Goal: Book appointment/travel/reservation

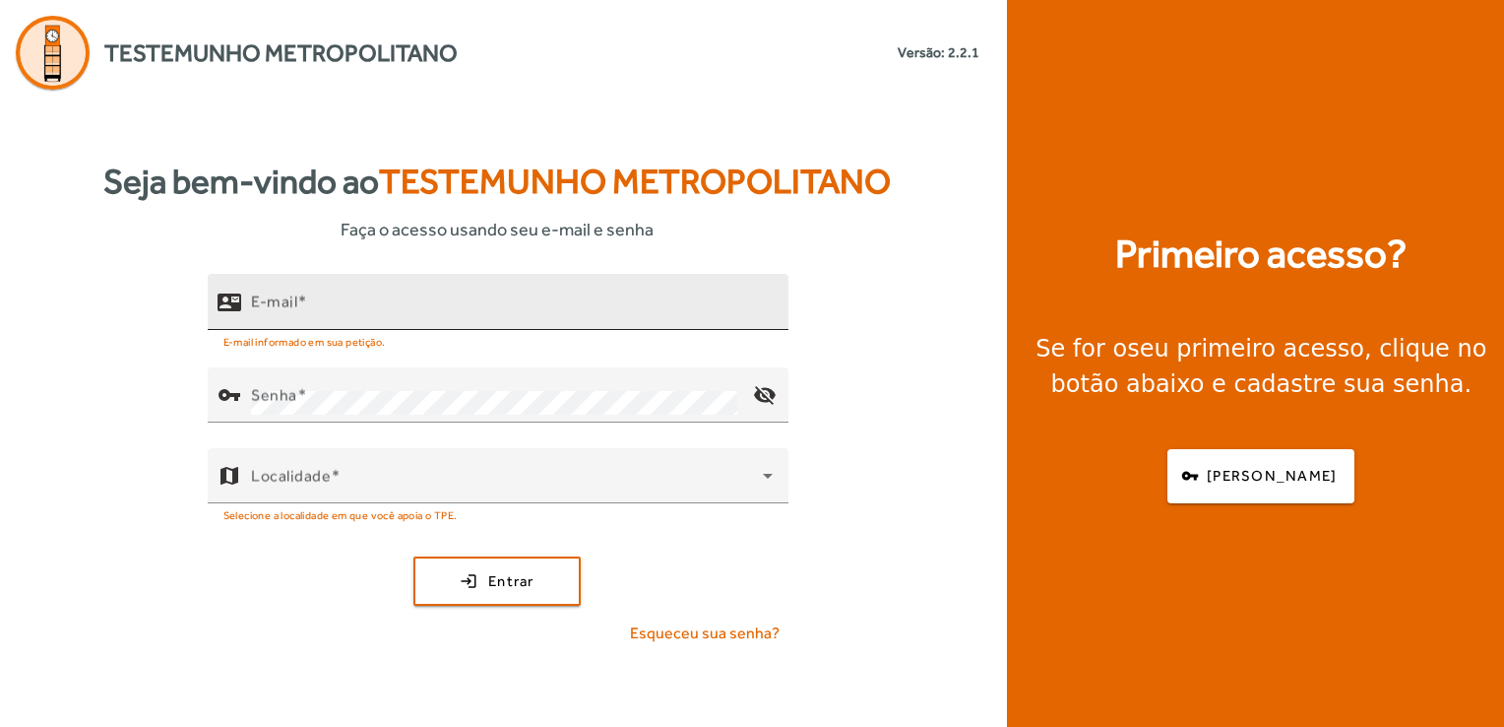
click at [339, 302] on input "E-mail" at bounding box center [512, 310] width 522 height 24
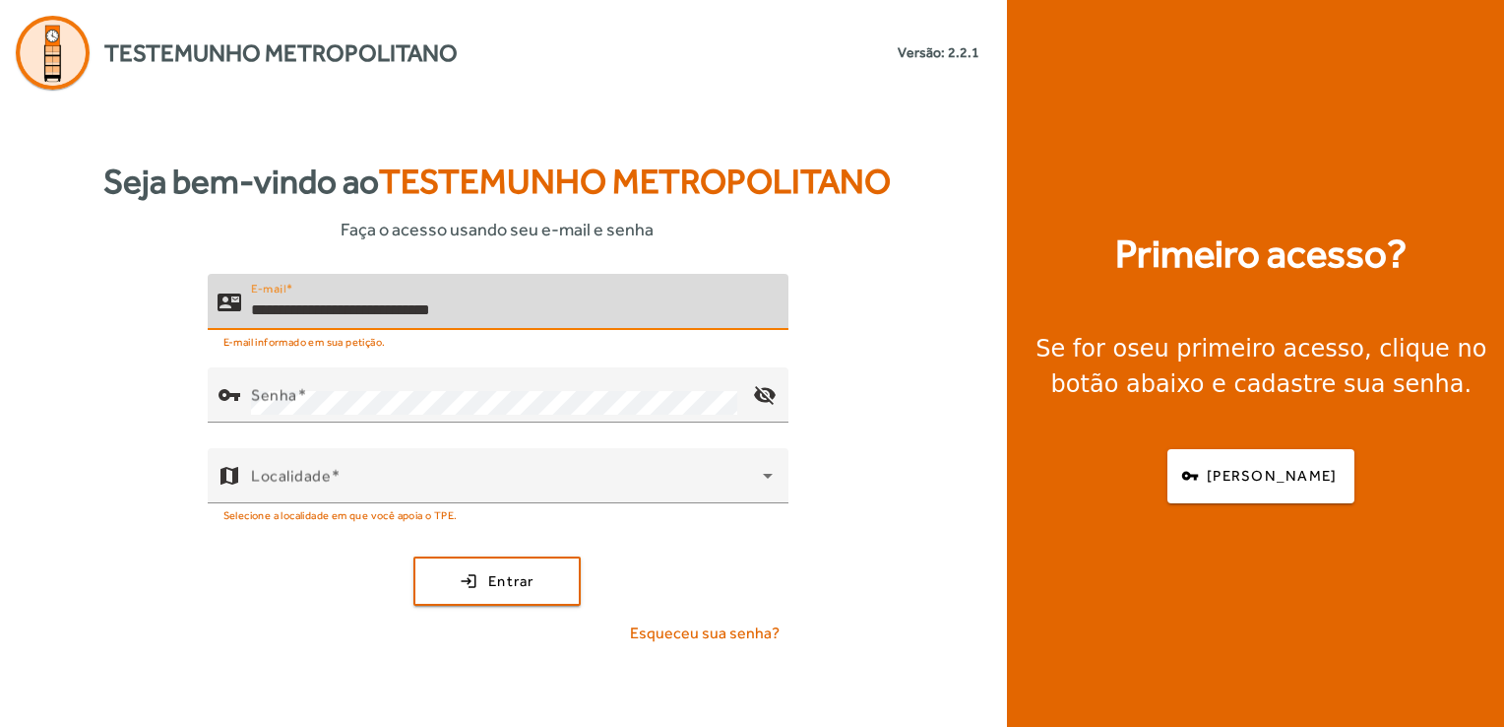
type input "**********"
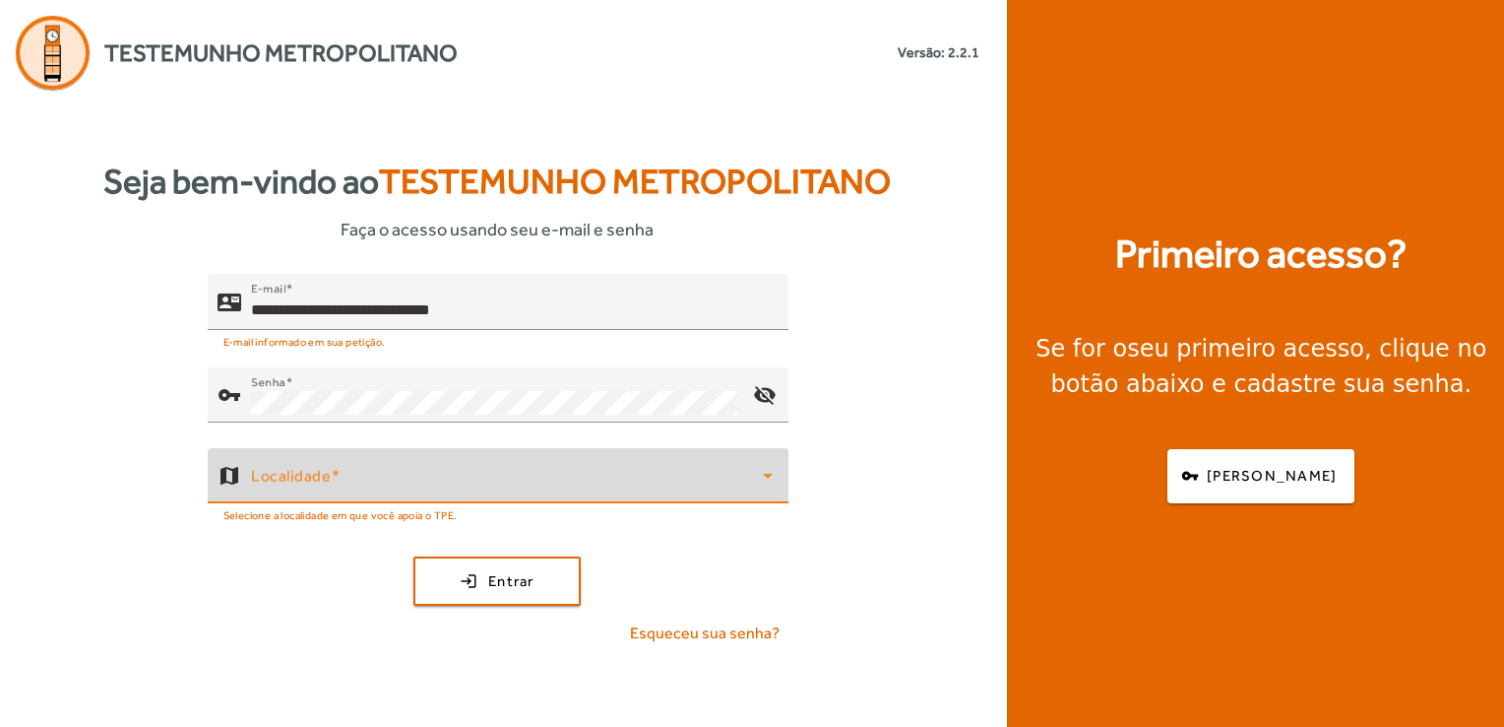
click at [518, 478] on span at bounding box center [507, 484] width 512 height 24
click at [518, 478] on body "**********" at bounding box center [752, 363] width 1504 height 727
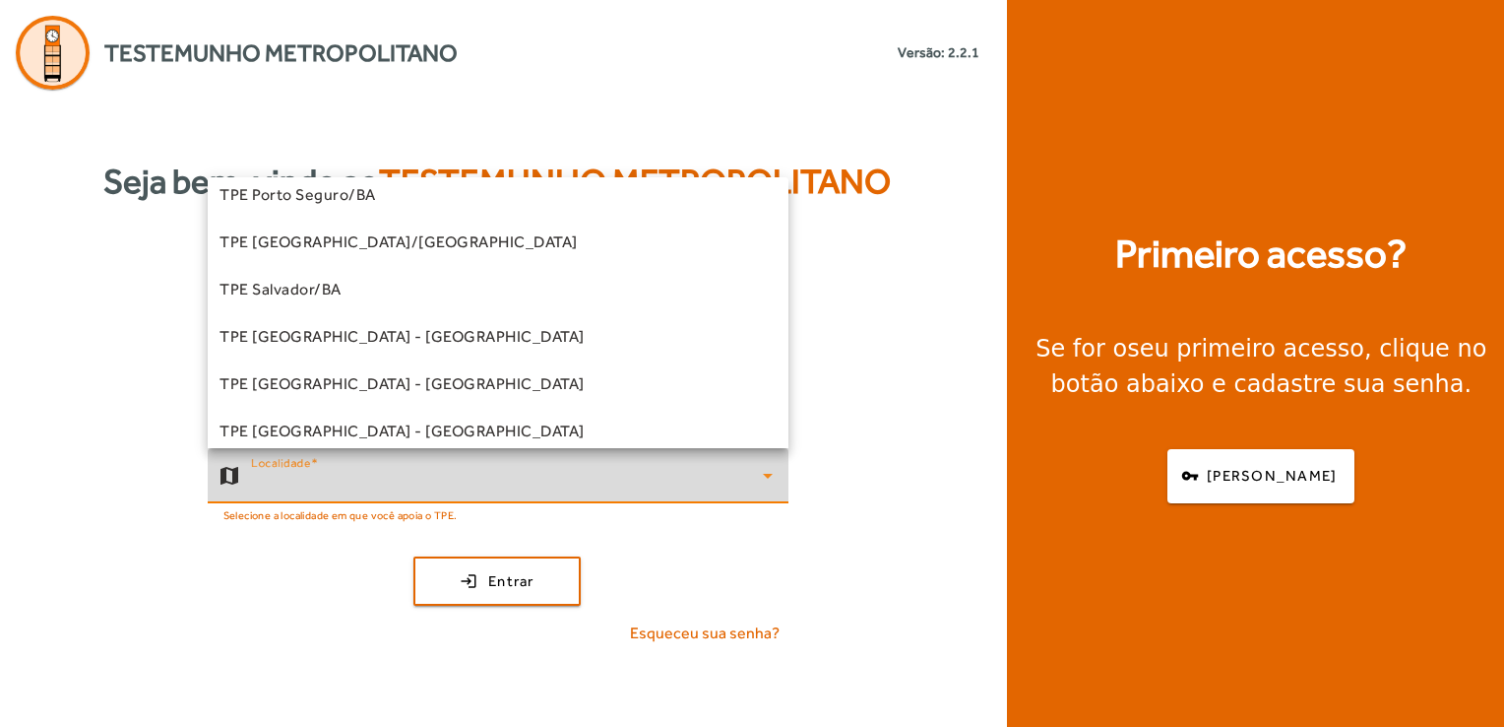
scroll to position [547, 0]
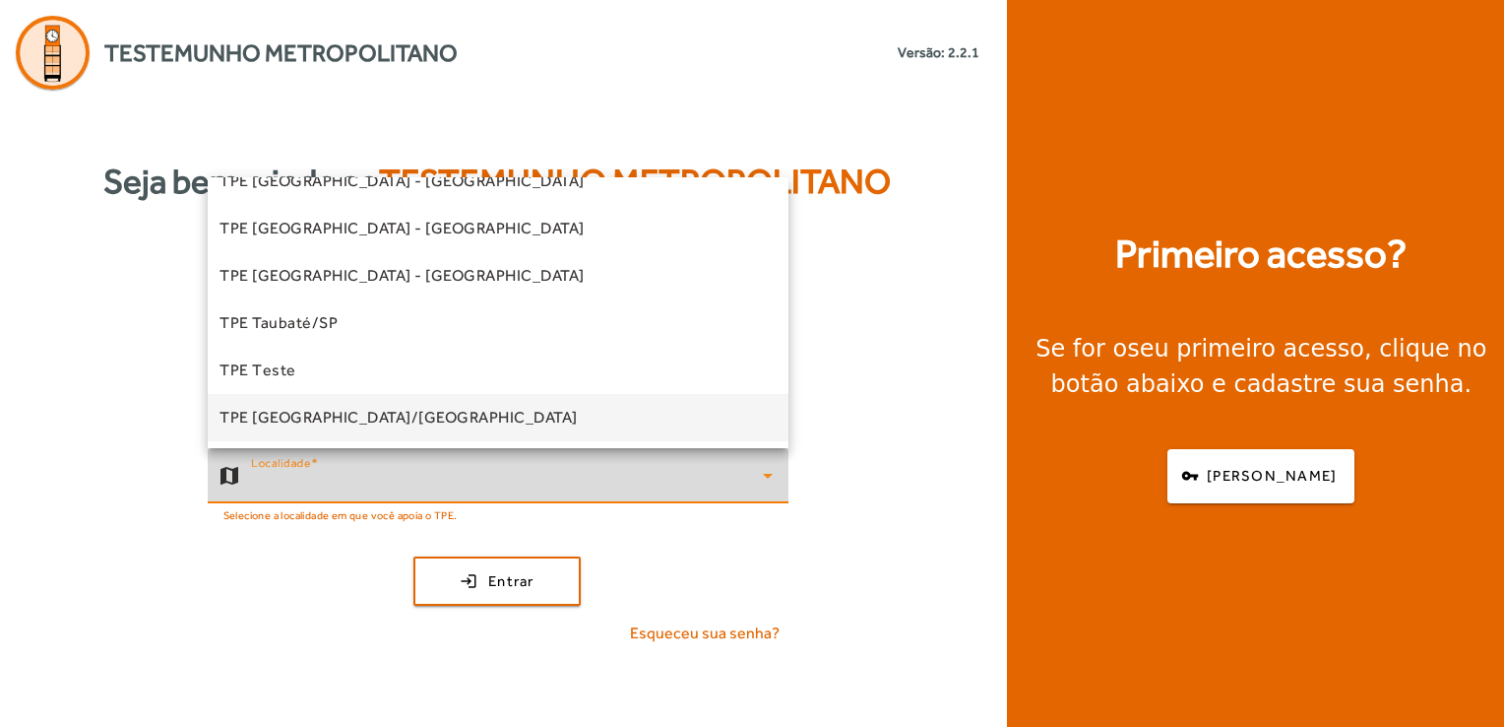
click at [440, 429] on mat-option "TPE [GEOGRAPHIC_DATA]/[GEOGRAPHIC_DATA]" at bounding box center [498, 417] width 581 height 47
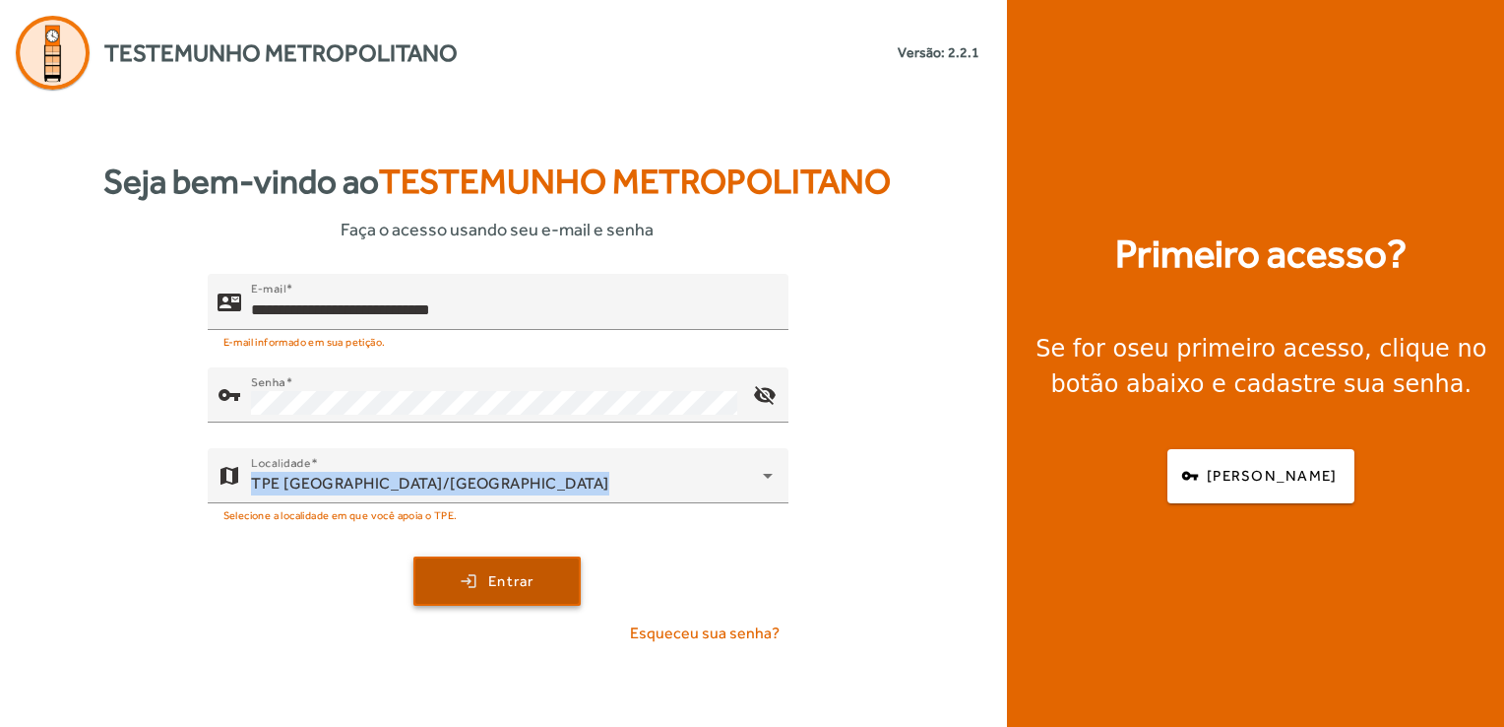
click at [520, 581] on span "Entrar" at bounding box center [511, 581] width 46 height 23
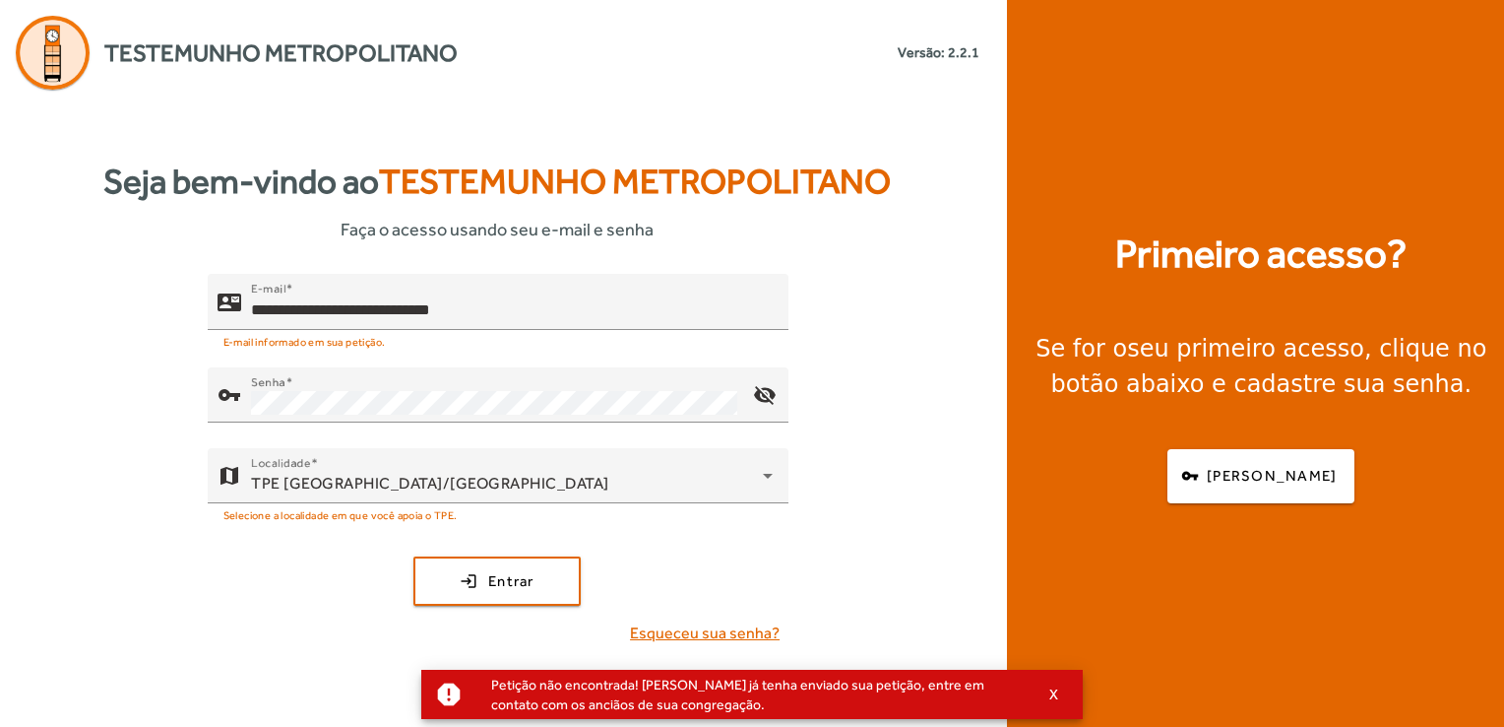
click at [730, 637] on span "Esqueceu sua senha?" at bounding box center [705, 633] width 150 height 24
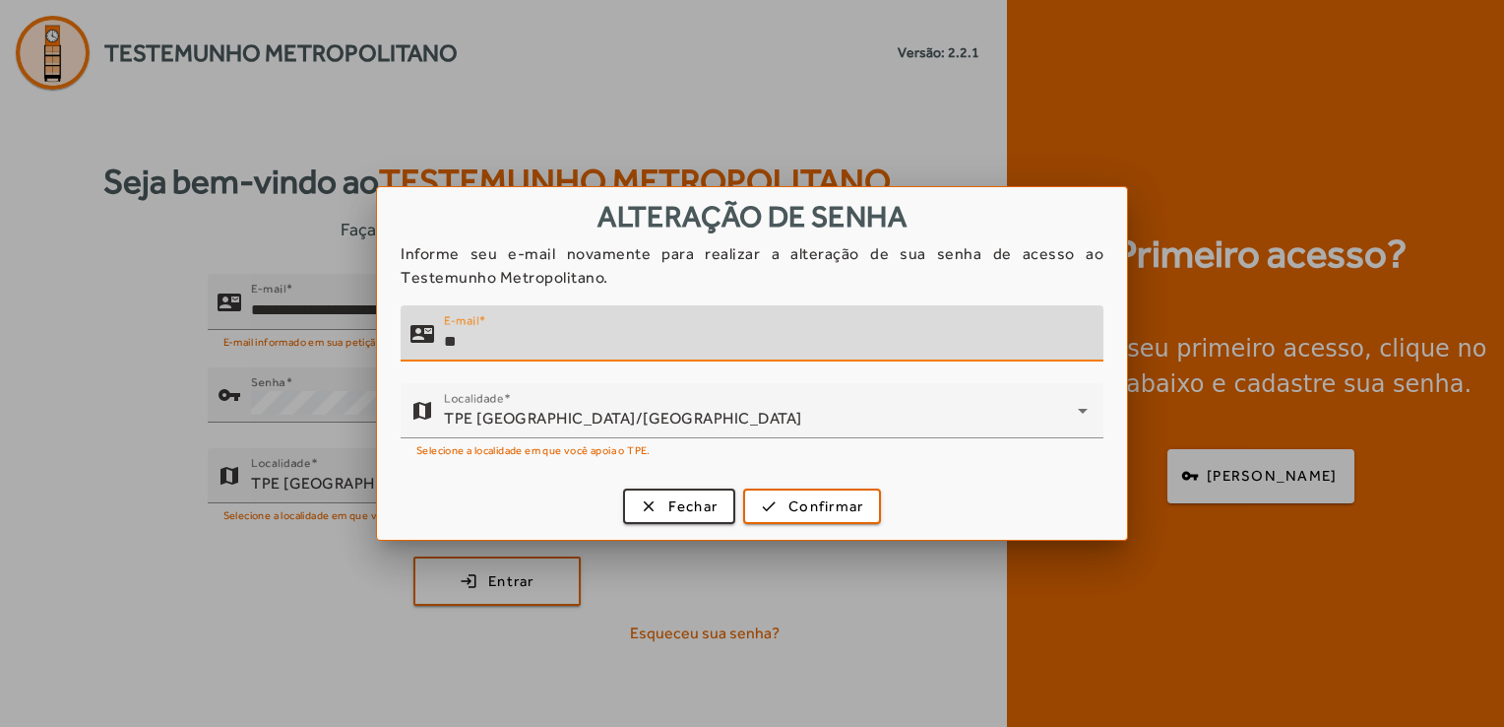
type input "*"
click at [670, 526] on div "clear Fechar check Confirmar" at bounding box center [752, 510] width 750 height 60
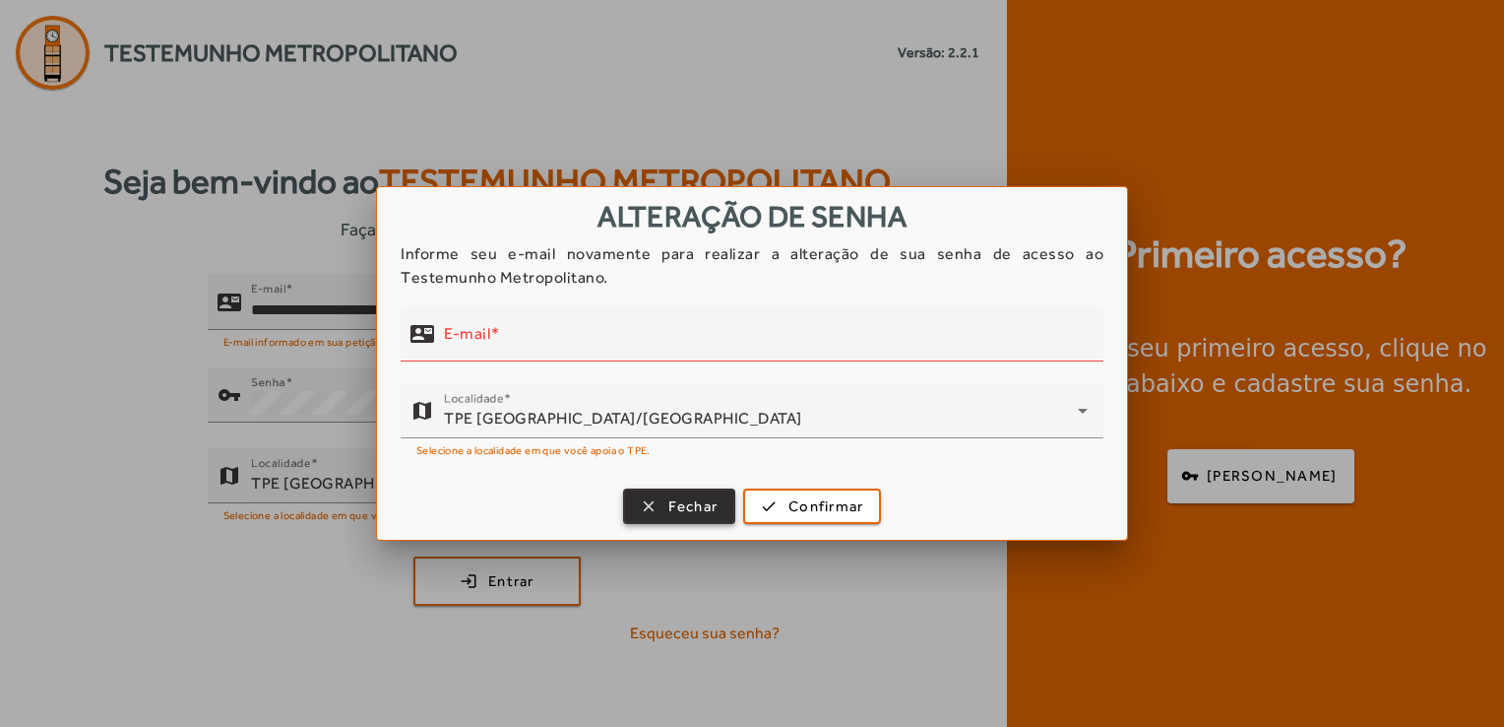
click at [687, 510] on span "Fechar" at bounding box center [694, 506] width 50 height 23
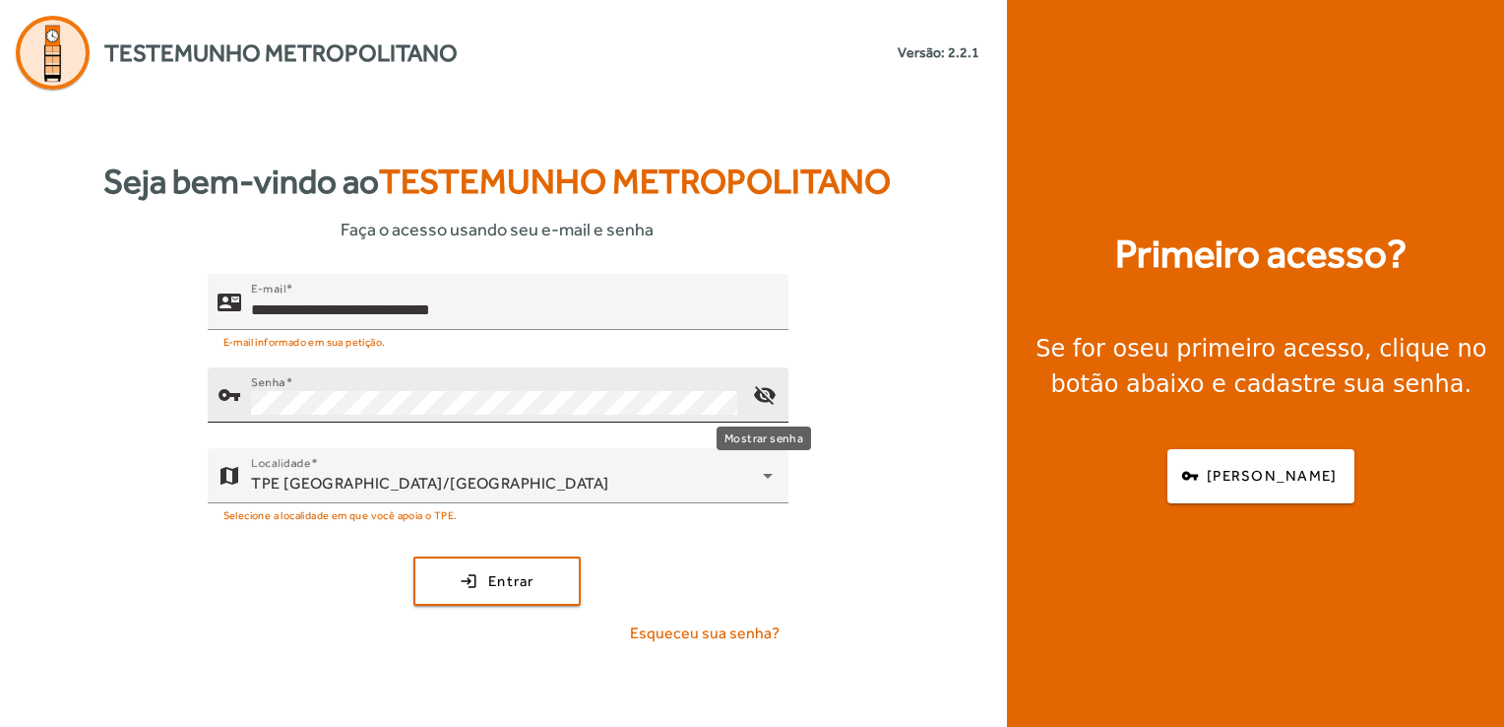
click at [757, 400] on mat-icon "visibility_off" at bounding box center [763, 394] width 47 height 47
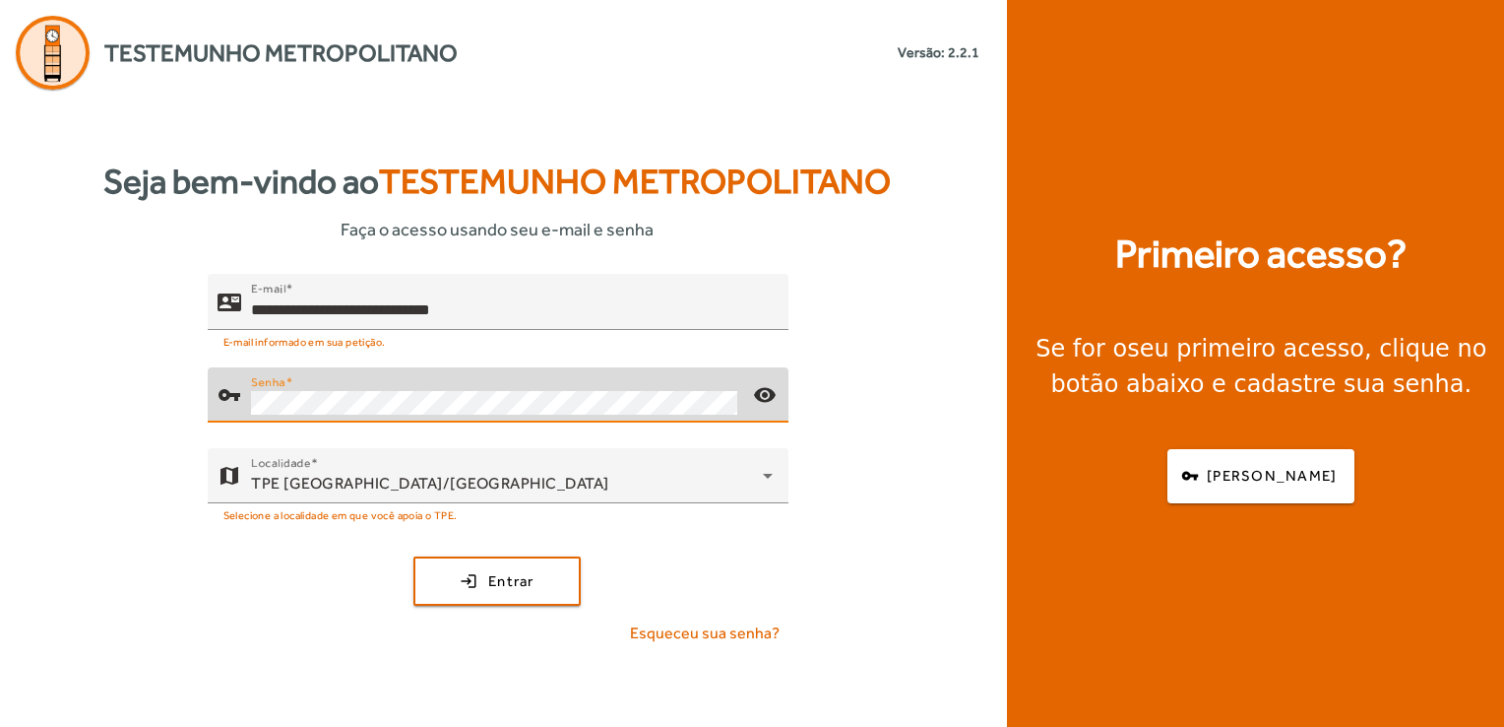
click at [824, 597] on div "**********" at bounding box center [497, 467] width 995 height 387
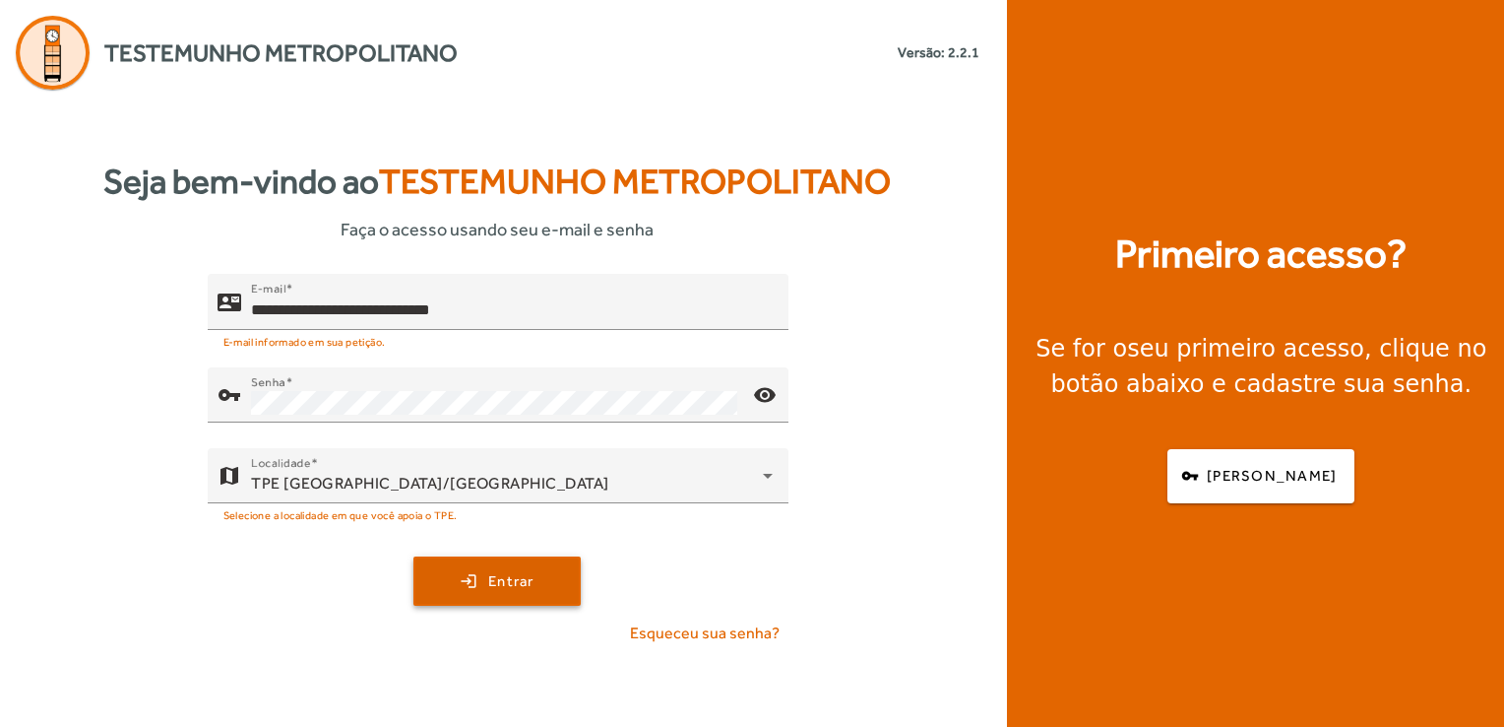
click at [504, 587] on span "Entrar" at bounding box center [511, 581] width 46 height 23
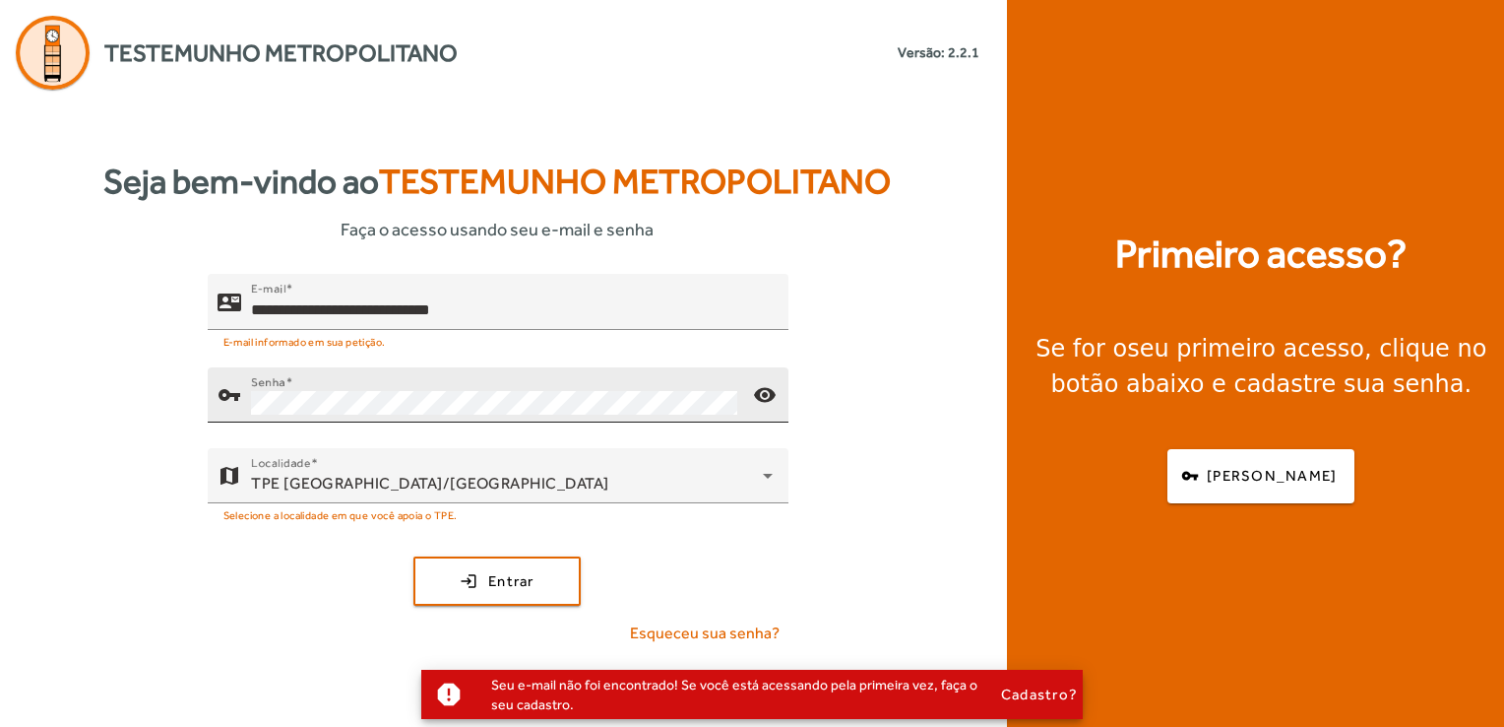
click at [321, 414] on div "Senha" at bounding box center [494, 394] width 486 height 55
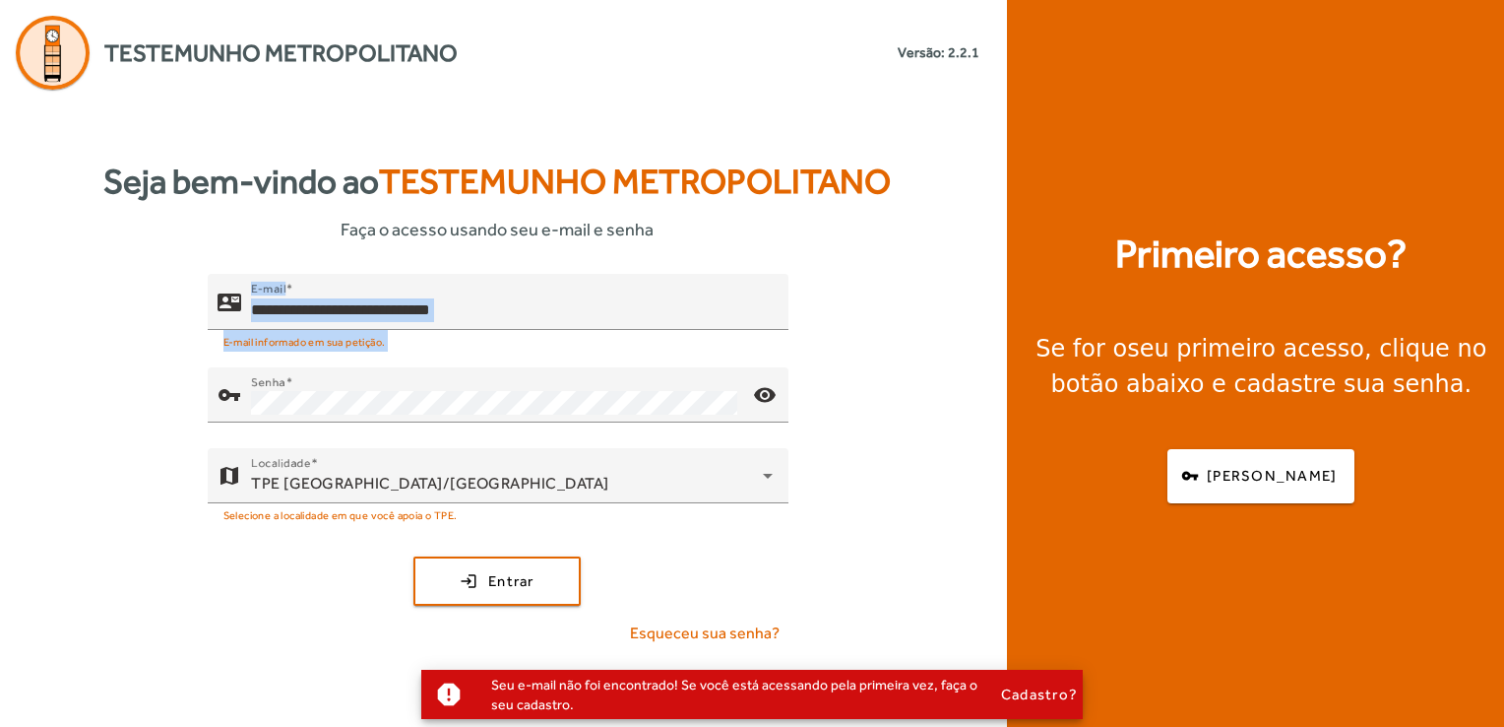
drag, startPoint x: 342, startPoint y: 388, endPoint x: 103, endPoint y: 342, distance: 242.7
click at [103, 342] on div "**********" at bounding box center [497, 467] width 995 height 387
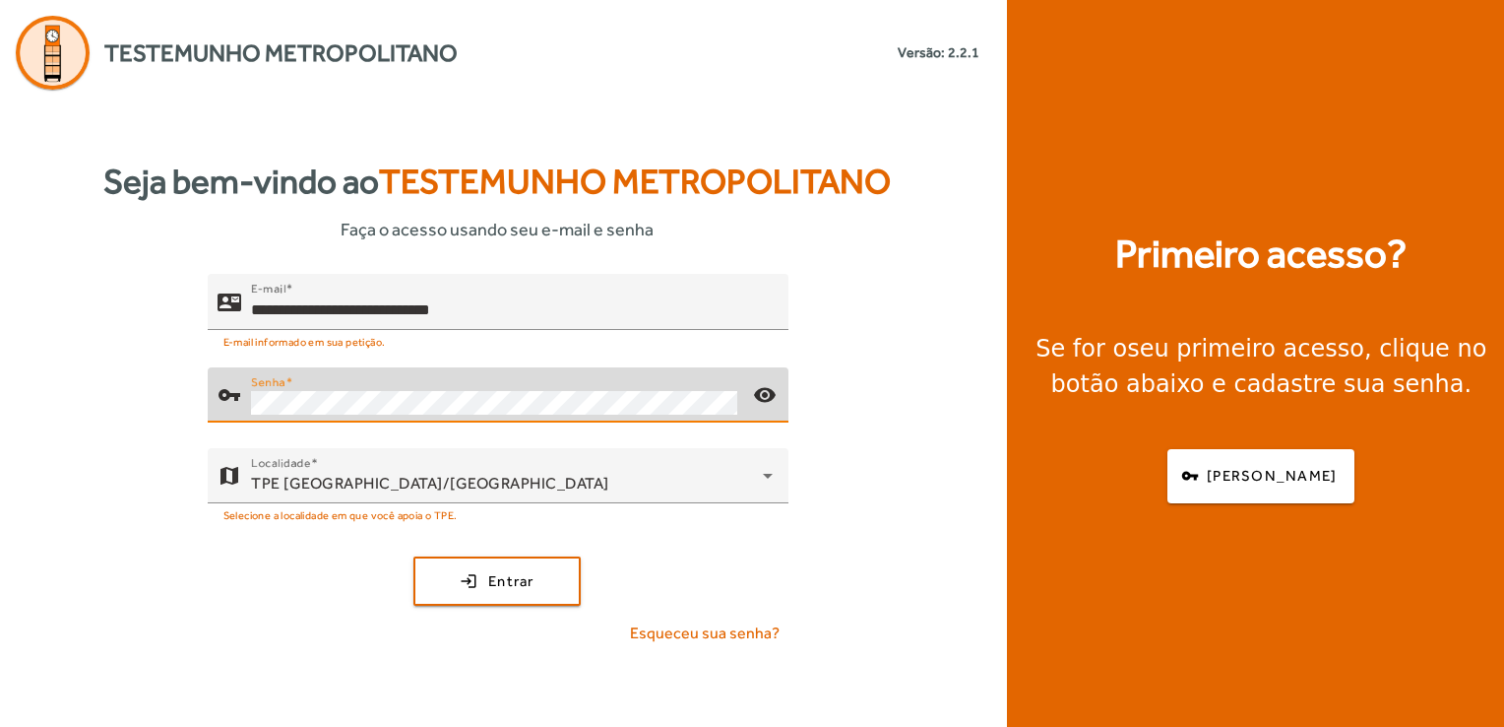
click at [414, 556] on button "login Entrar" at bounding box center [497, 580] width 167 height 49
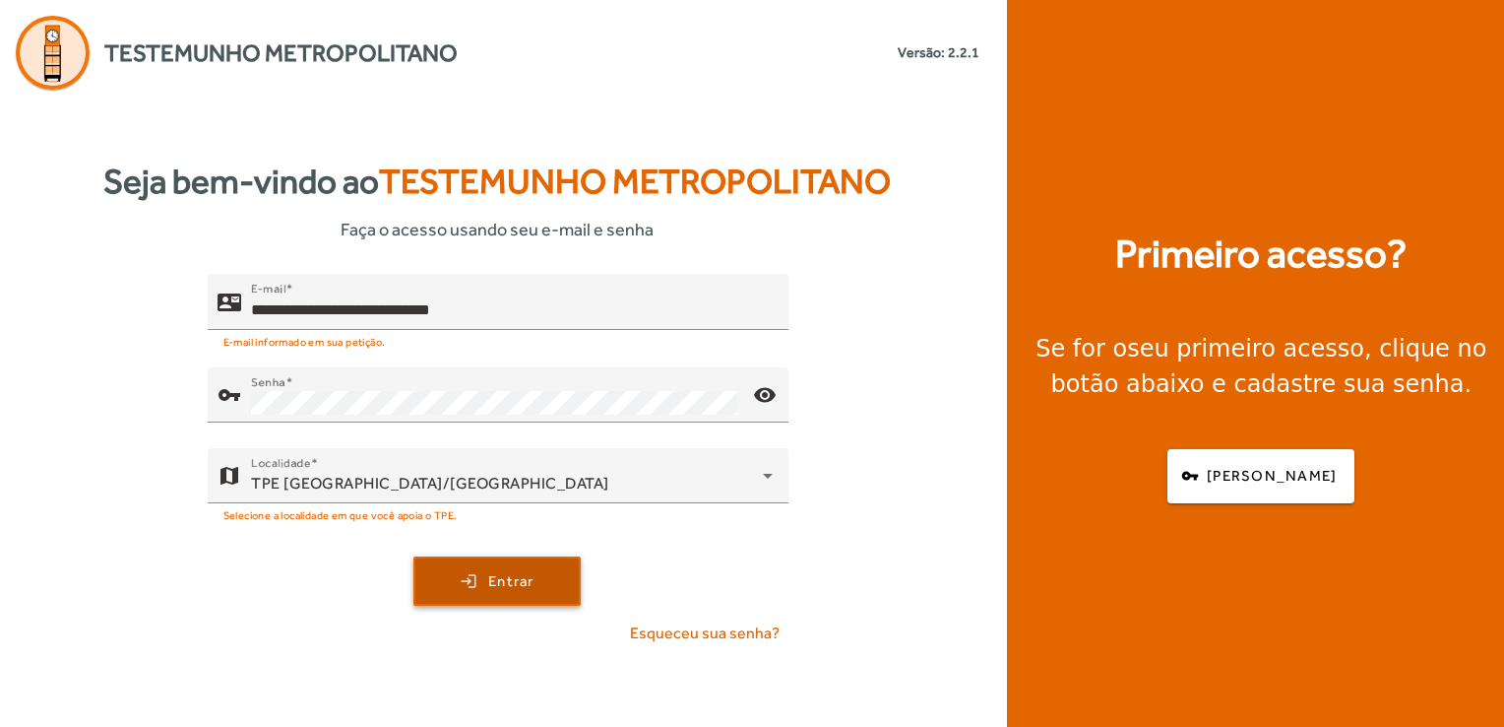
click at [544, 590] on span "submit" at bounding box center [497, 580] width 163 height 47
click at [12, 40] on div "Testemunho Metropolitano Versão: 2.2.1" at bounding box center [497, 45] width 995 height 90
click at [82, 61] on img at bounding box center [53, 53] width 74 height 74
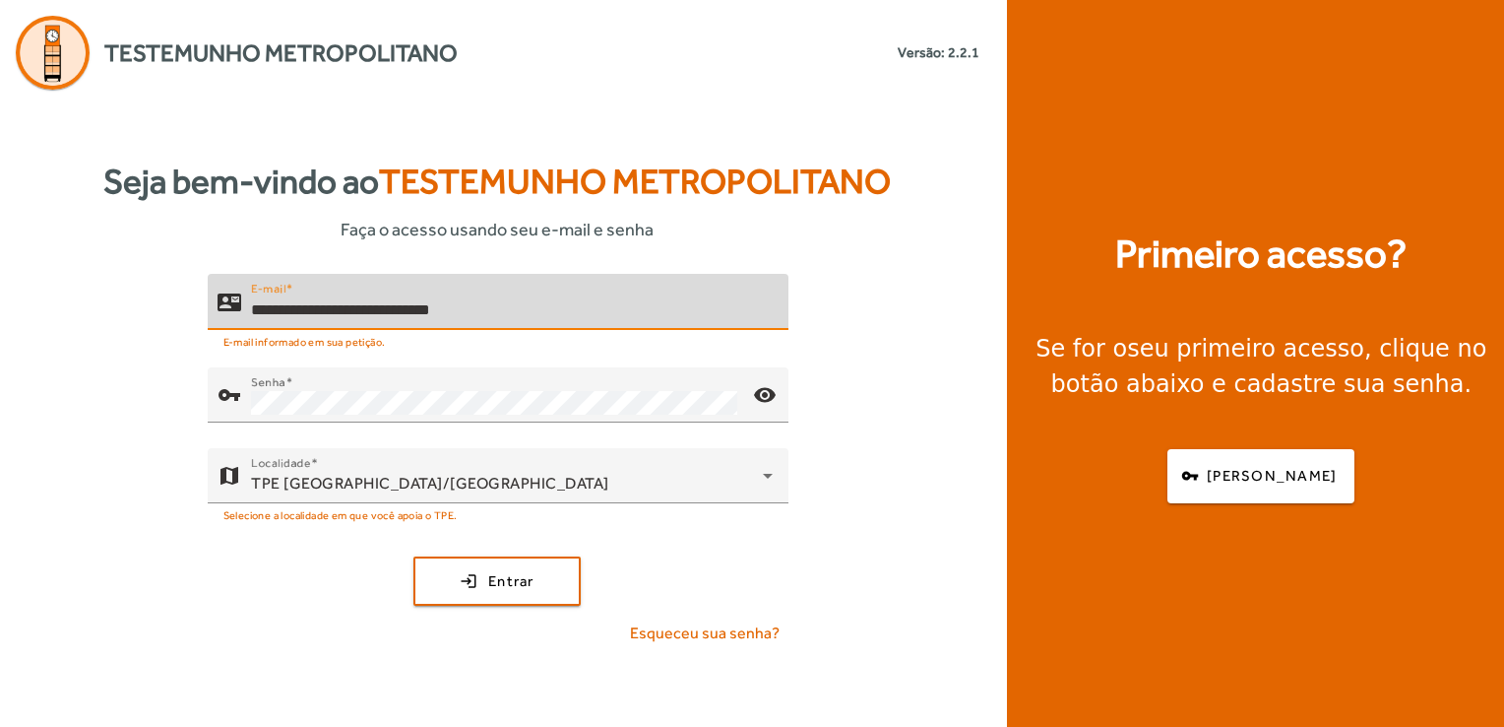
click at [274, 309] on input "**********" at bounding box center [512, 310] width 522 height 24
click at [279, 311] on input "**********" at bounding box center [512, 310] width 522 height 24
type input "**********"
click at [486, 596] on span "submit" at bounding box center [497, 580] width 163 height 47
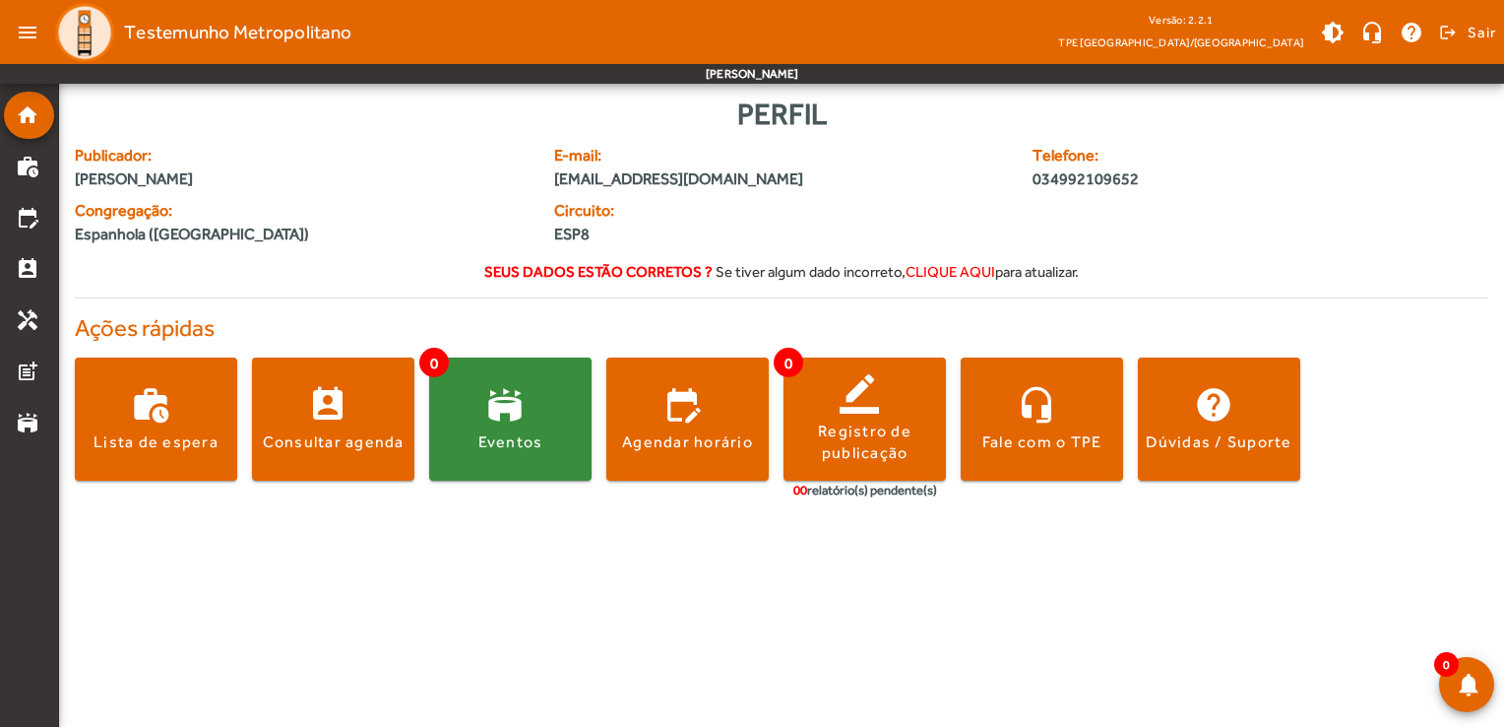
click at [977, 271] on span "clique aqui" at bounding box center [951, 271] width 90 height 17
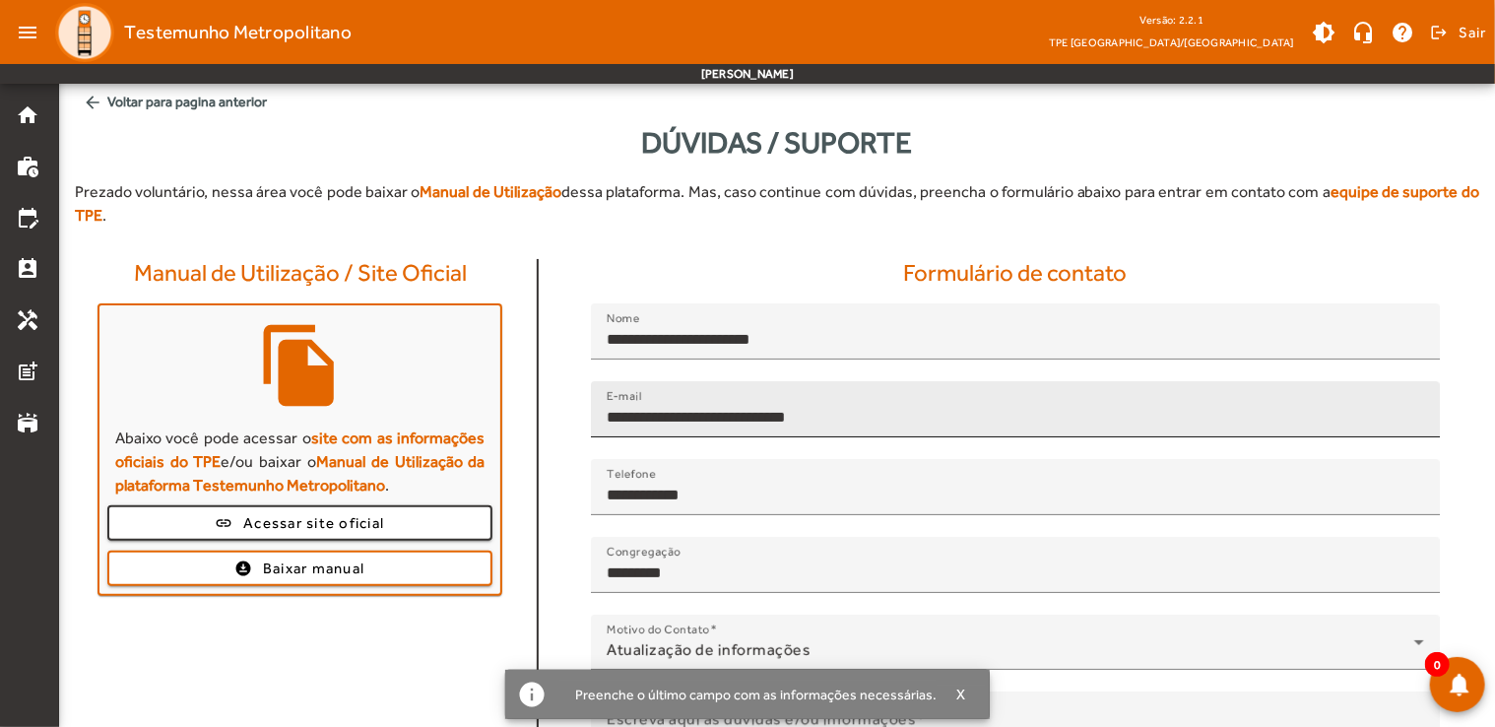
drag, startPoint x: 631, startPoint y: 417, endPoint x: 643, endPoint y: 417, distance: 11.8
click at [632, 417] on input "**********" at bounding box center [1015, 418] width 817 height 24
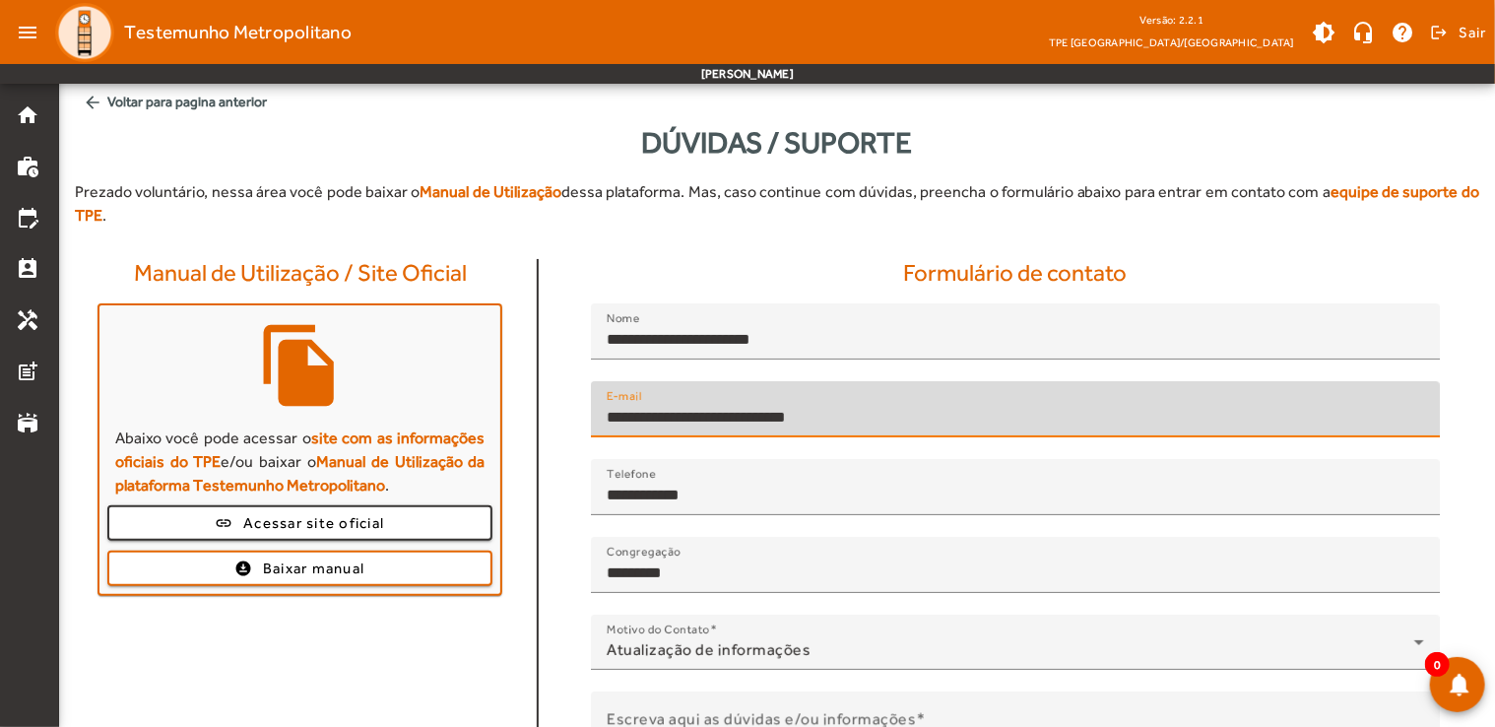
click at [637, 414] on input "**********" at bounding box center [1015, 418] width 817 height 24
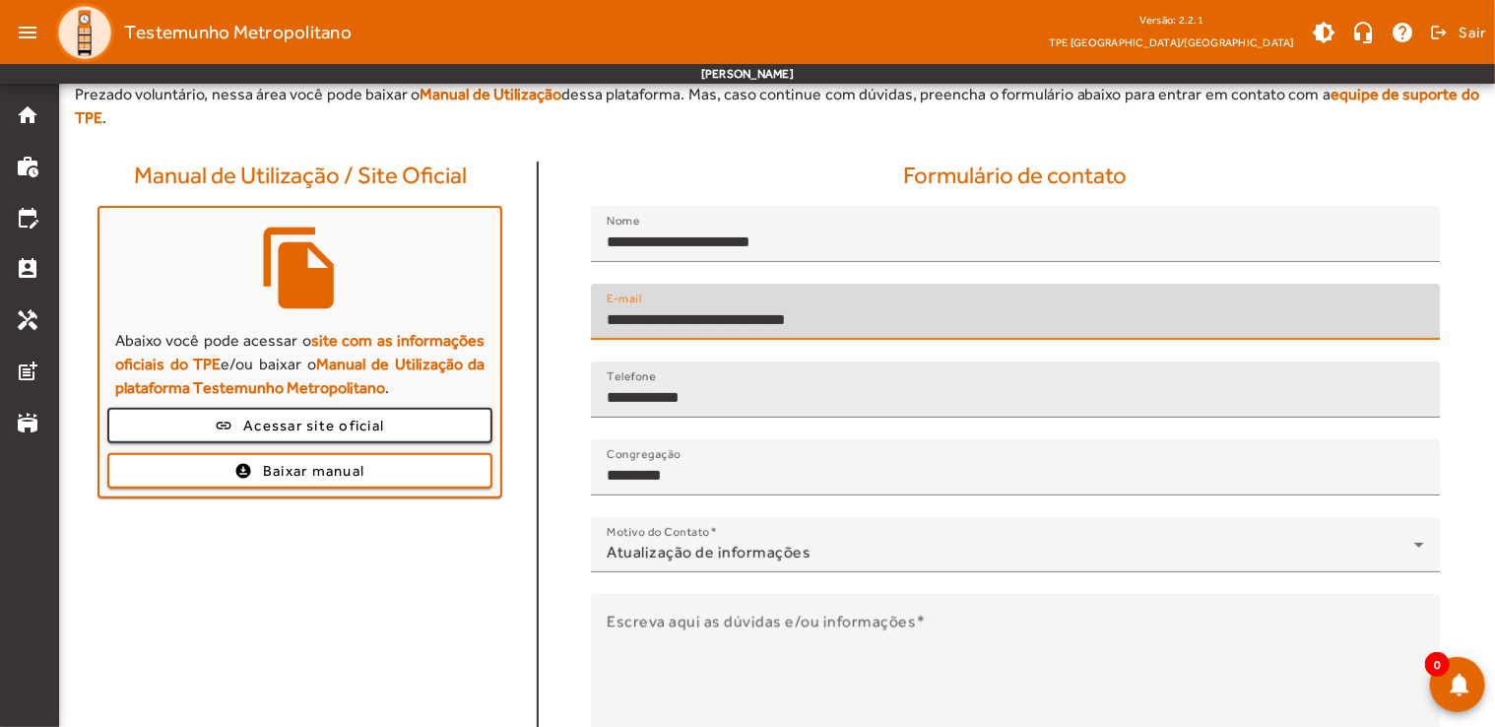
scroll to position [98, 0]
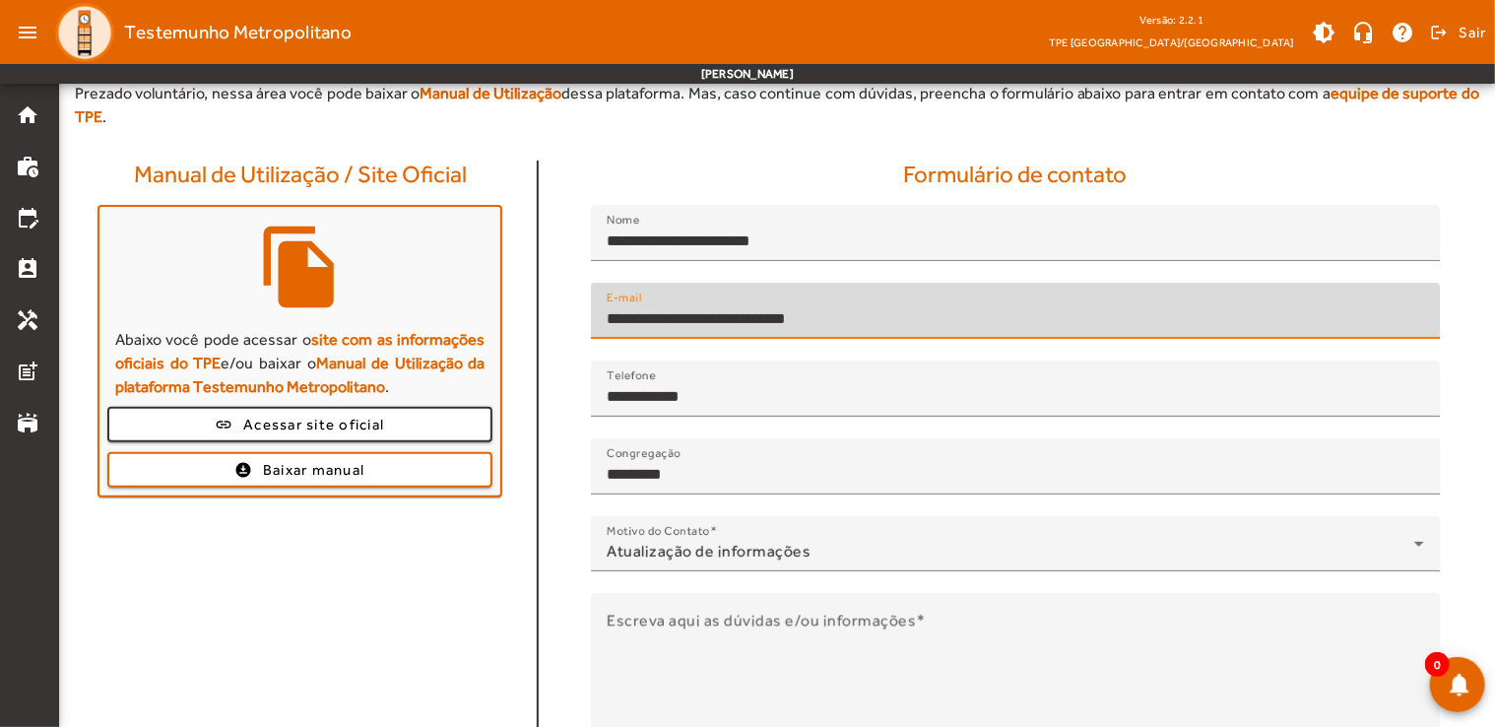
click at [777, 325] on input "**********" at bounding box center [1015, 319] width 817 height 24
click at [1212, 203] on div "**********" at bounding box center [1015, 491] width 952 height 663
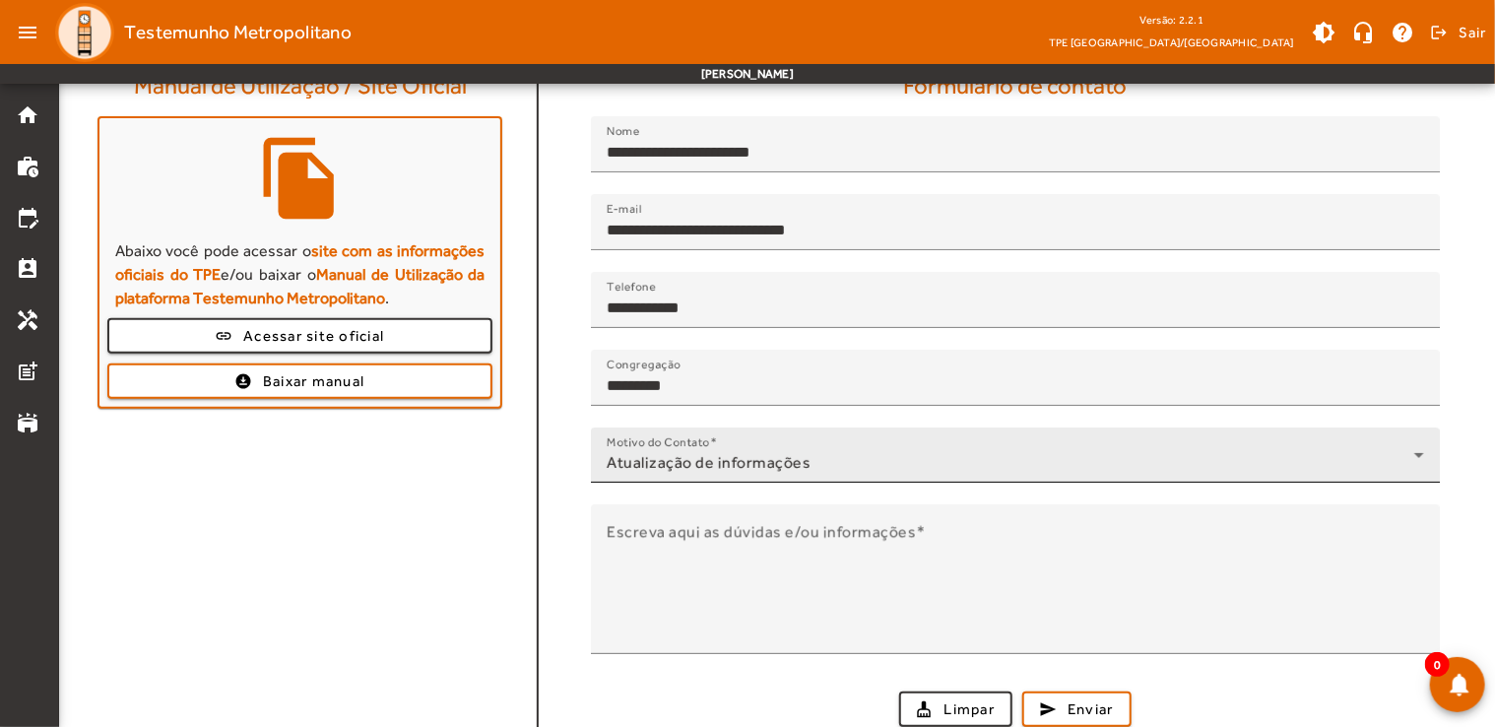
scroll to position [193, 0]
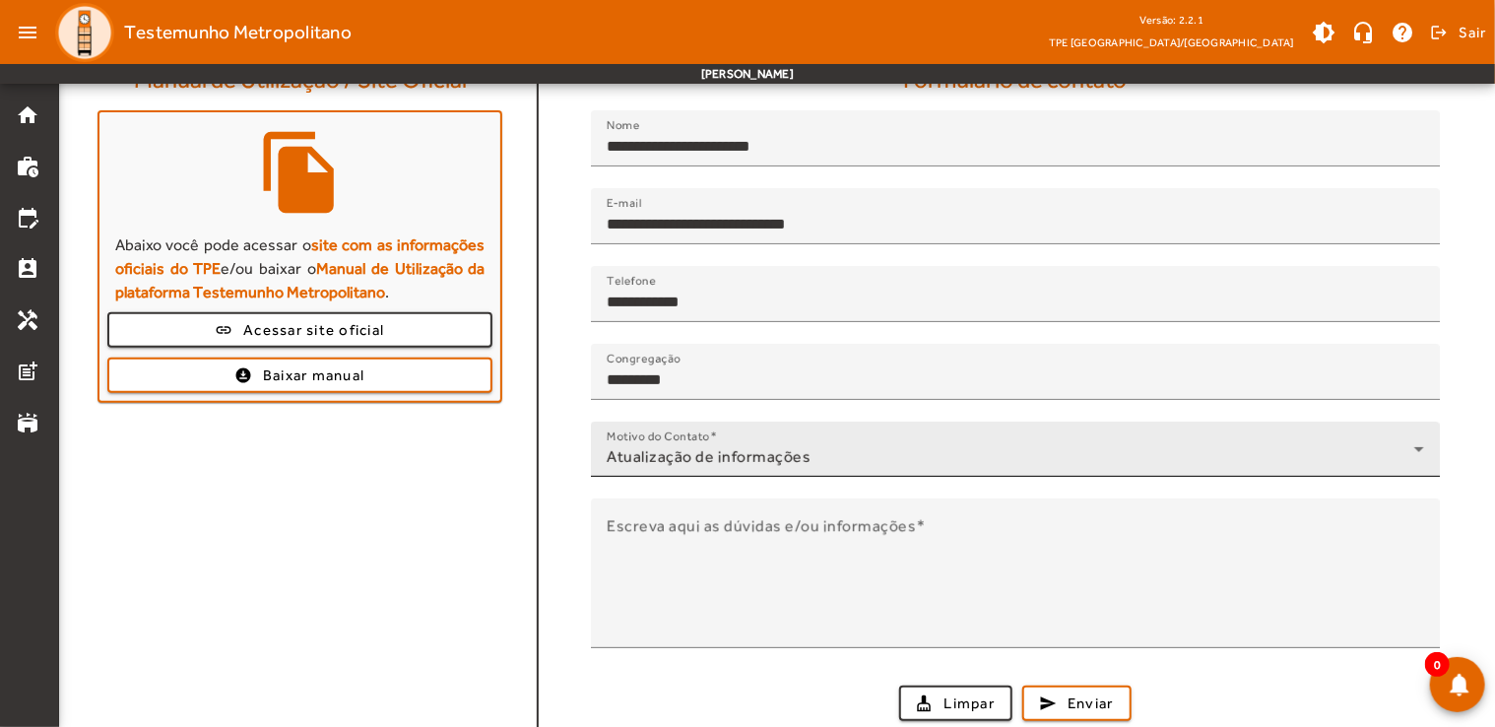
click at [807, 447] on div "Atualização de informações" at bounding box center [1010, 457] width 807 height 24
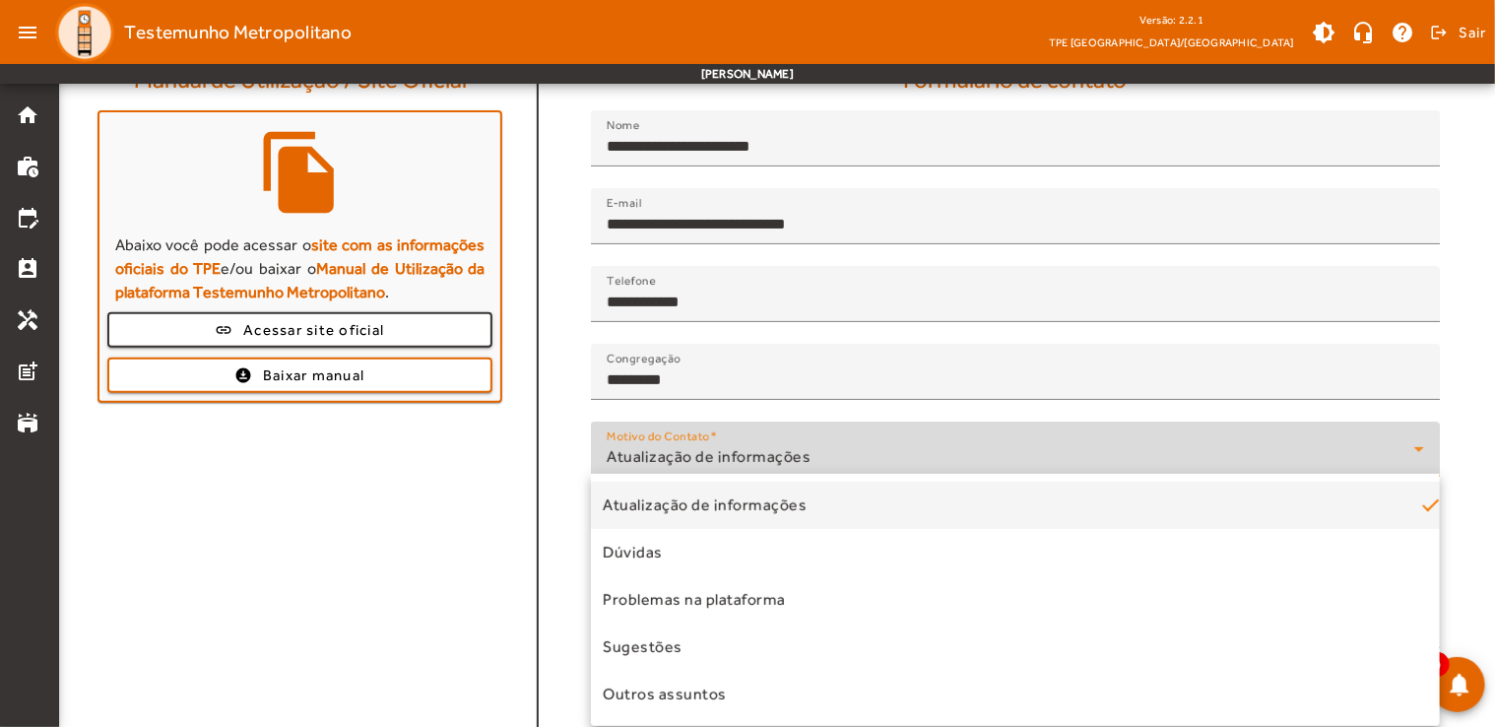
click at [807, 447] on div at bounding box center [747, 363] width 1495 height 727
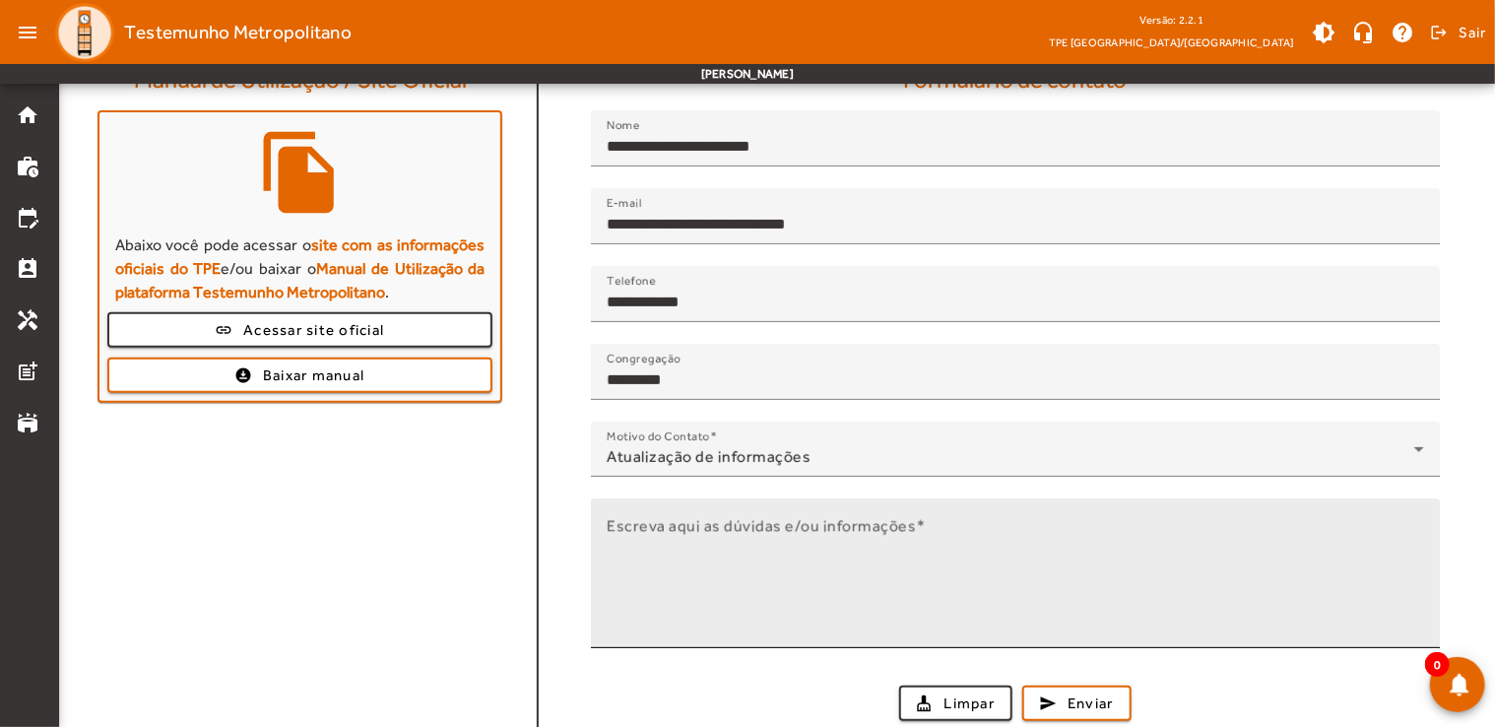
click at [785, 534] on textarea "Escreva aqui as dúvidas e/ou informações" at bounding box center [1015, 581] width 817 height 118
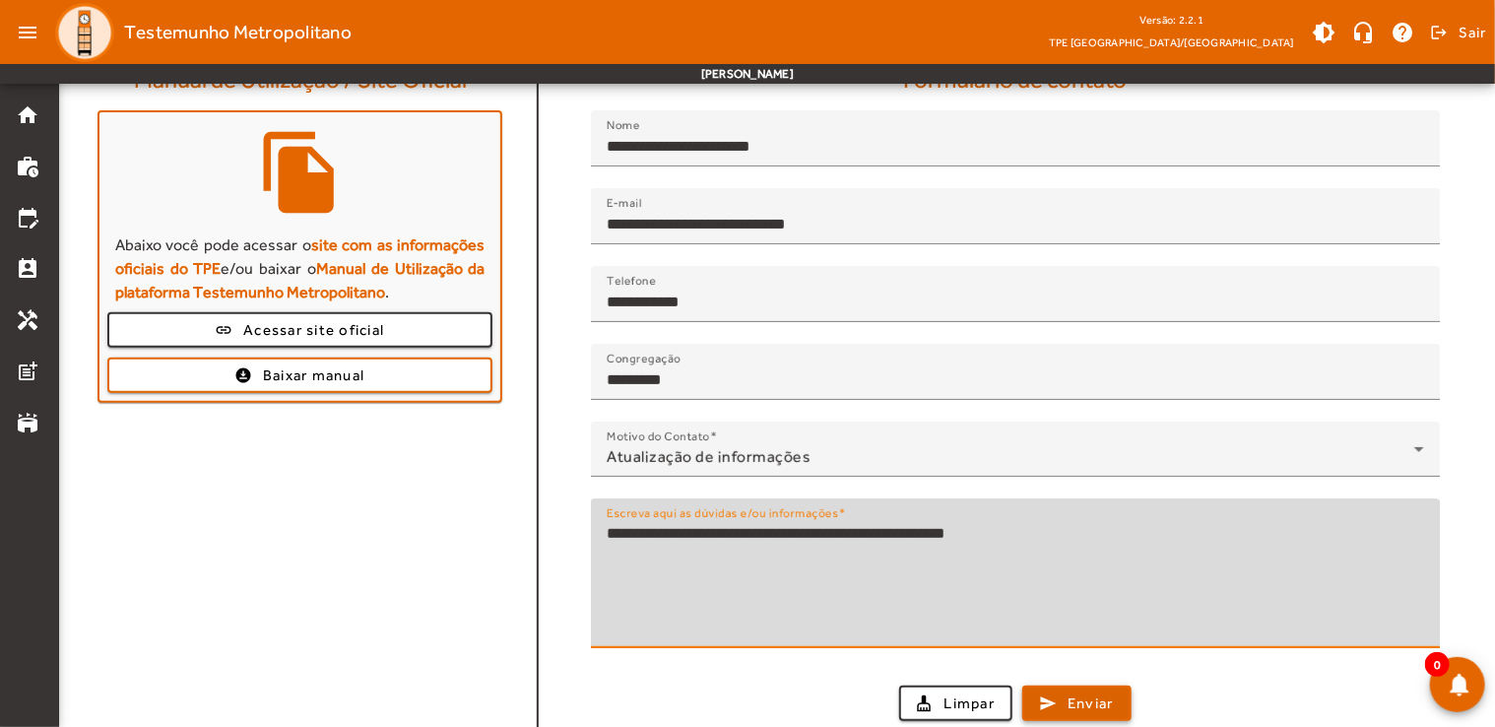
type textarea "**********"
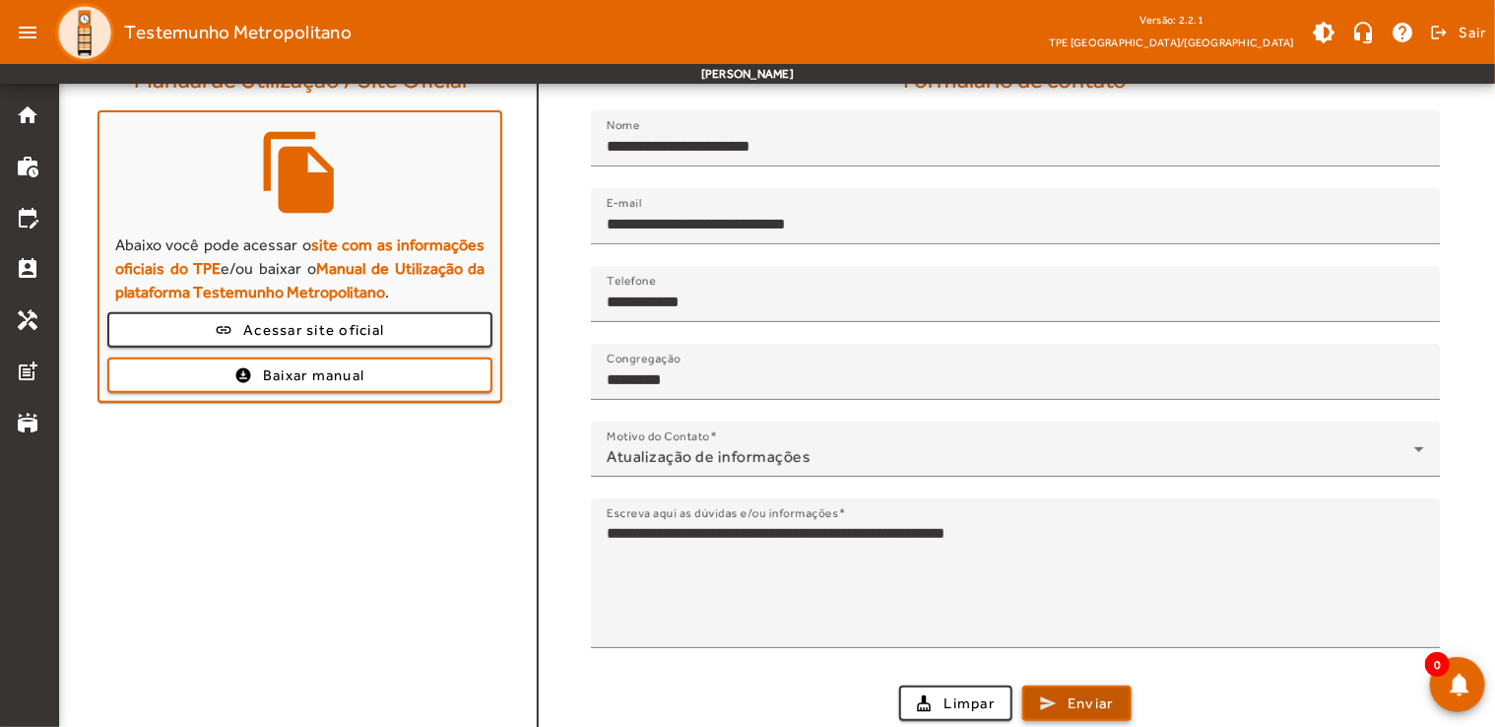
click at [1075, 711] on span "Enviar" at bounding box center [1090, 703] width 46 height 23
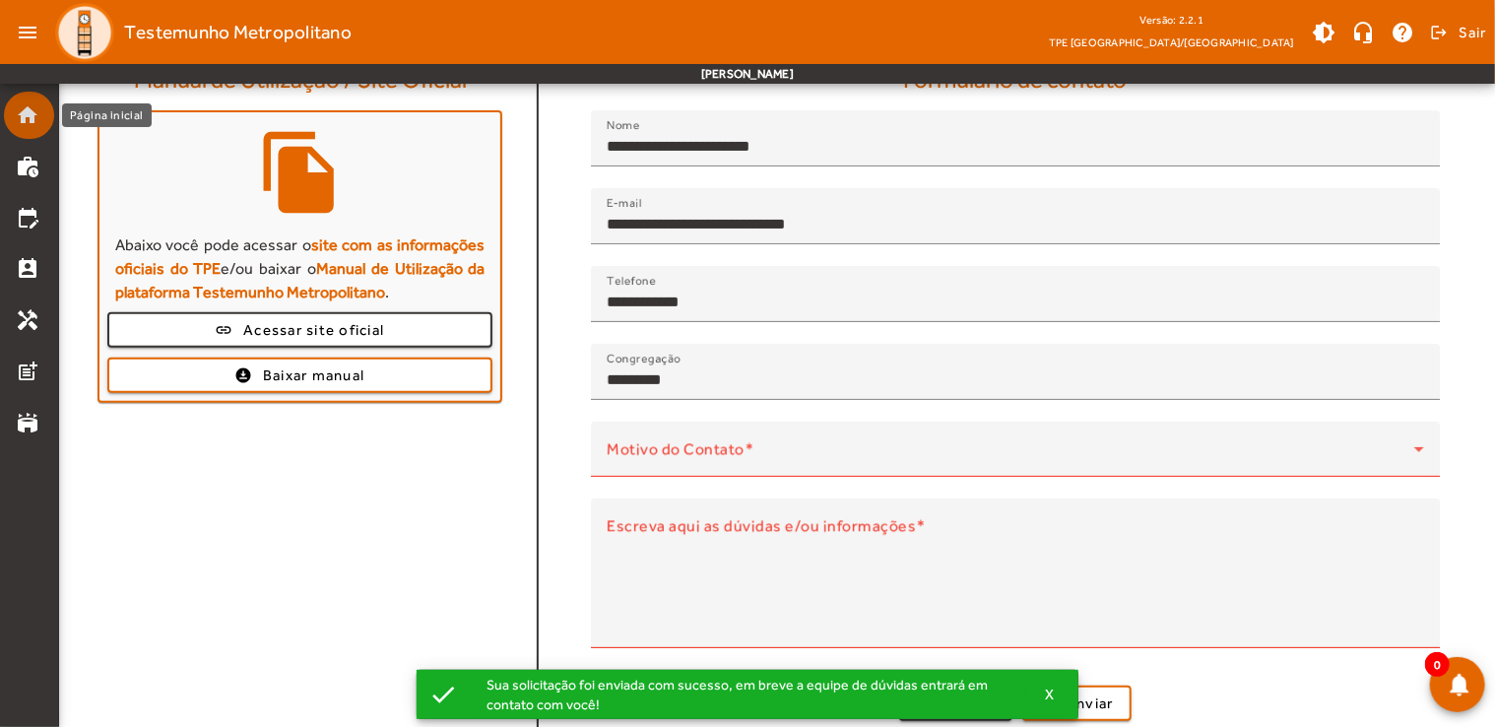
click at [28, 122] on mat-icon "home" at bounding box center [28, 115] width 24 height 24
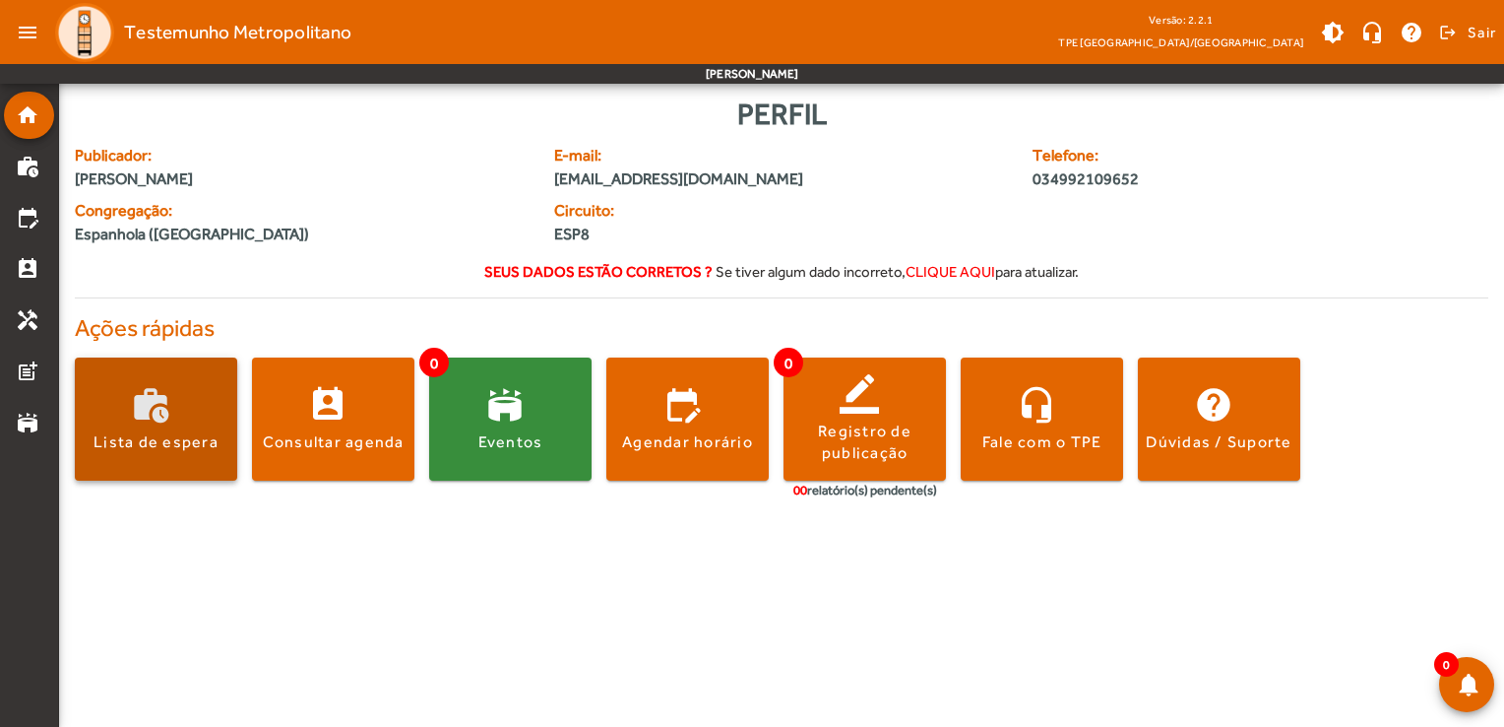
click at [146, 419] on span at bounding box center [156, 419] width 162 height 47
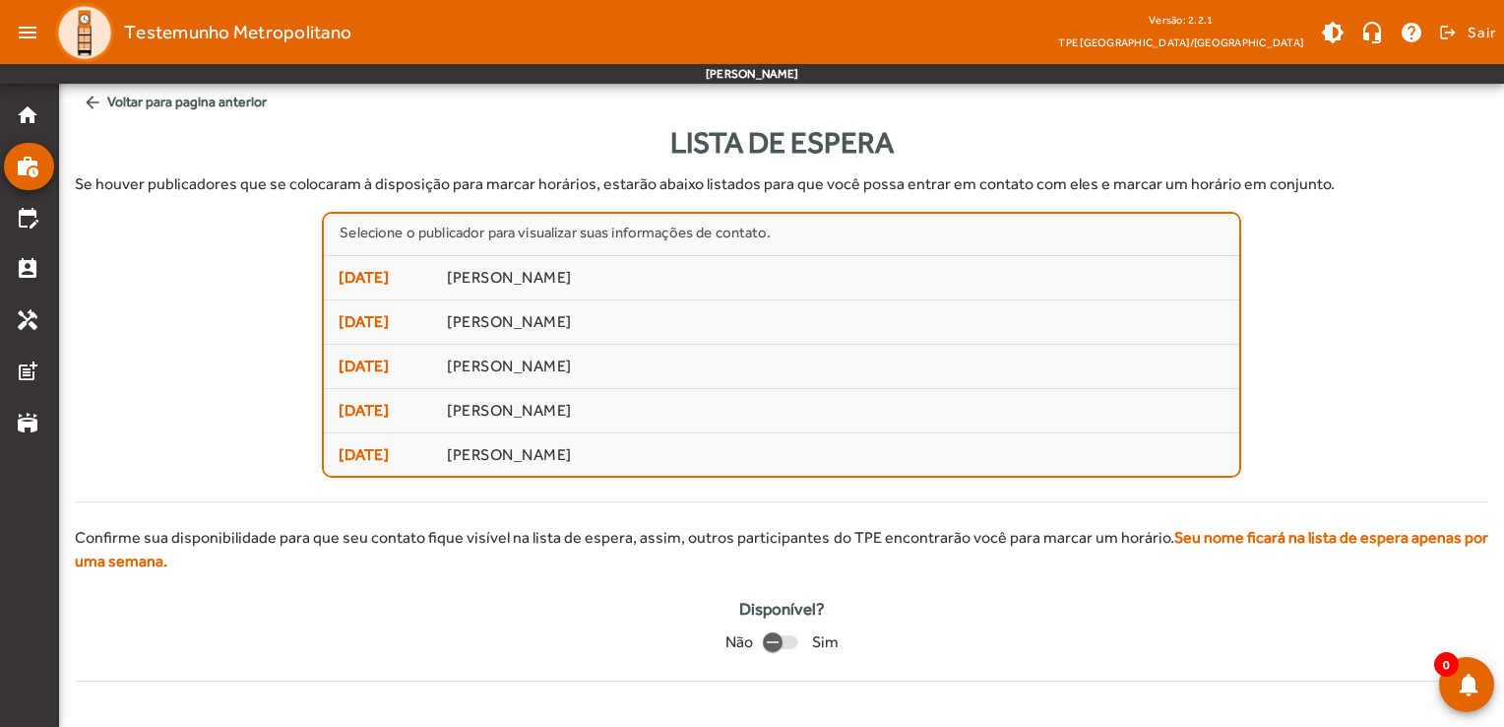
click at [110, 99] on span "arrow_back Voltar para pagina anterior" at bounding box center [782, 102] width 1414 height 36
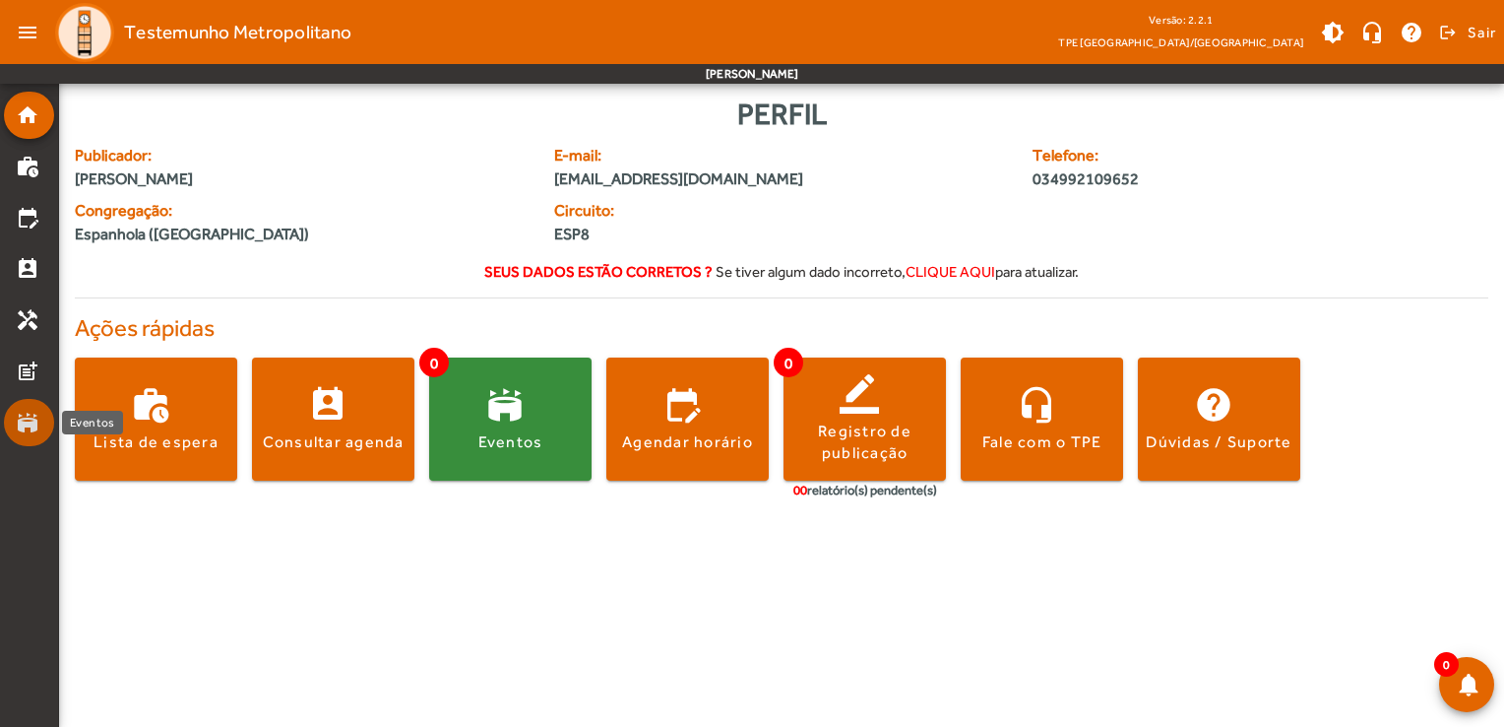
click at [29, 420] on mat-icon "stadium" at bounding box center [28, 423] width 24 height 24
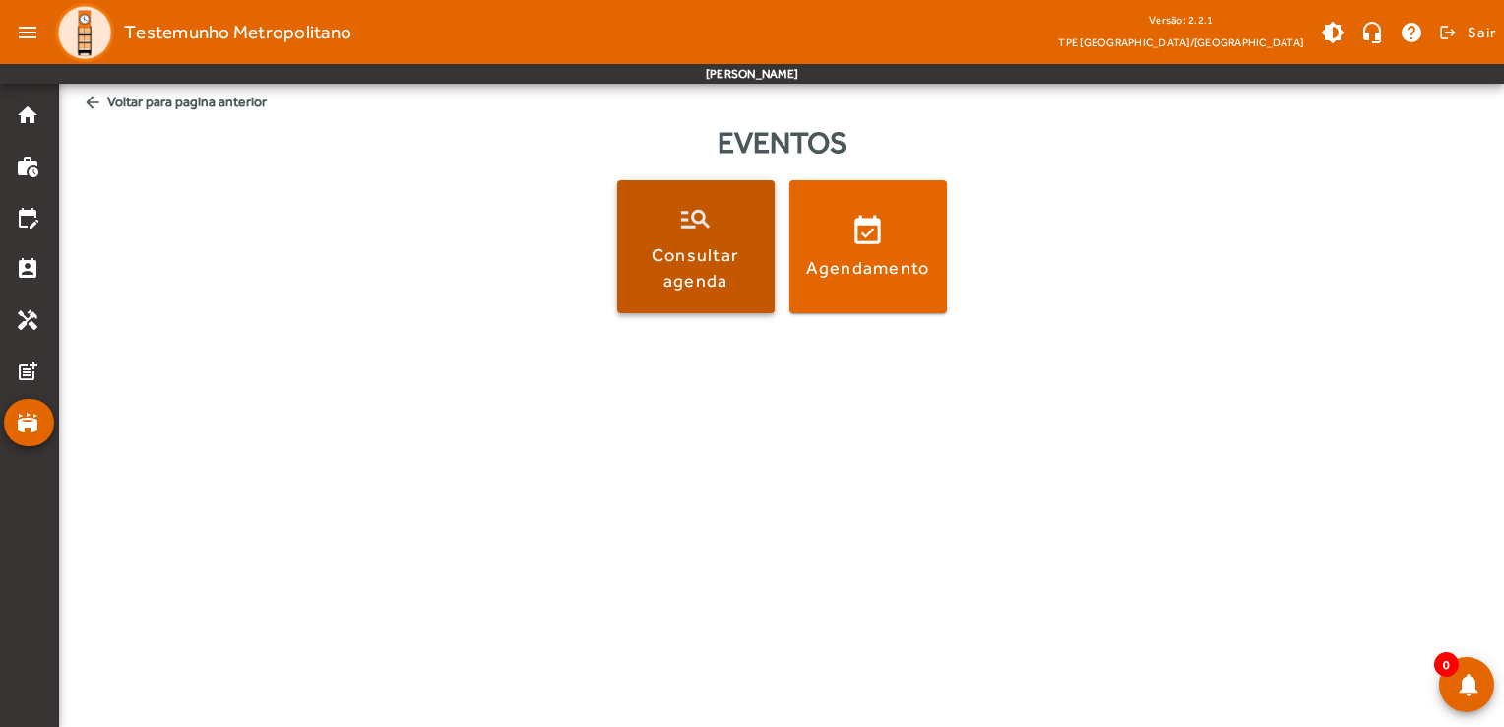
click at [692, 271] on div "Consultar agenda" at bounding box center [696, 266] width 150 height 49
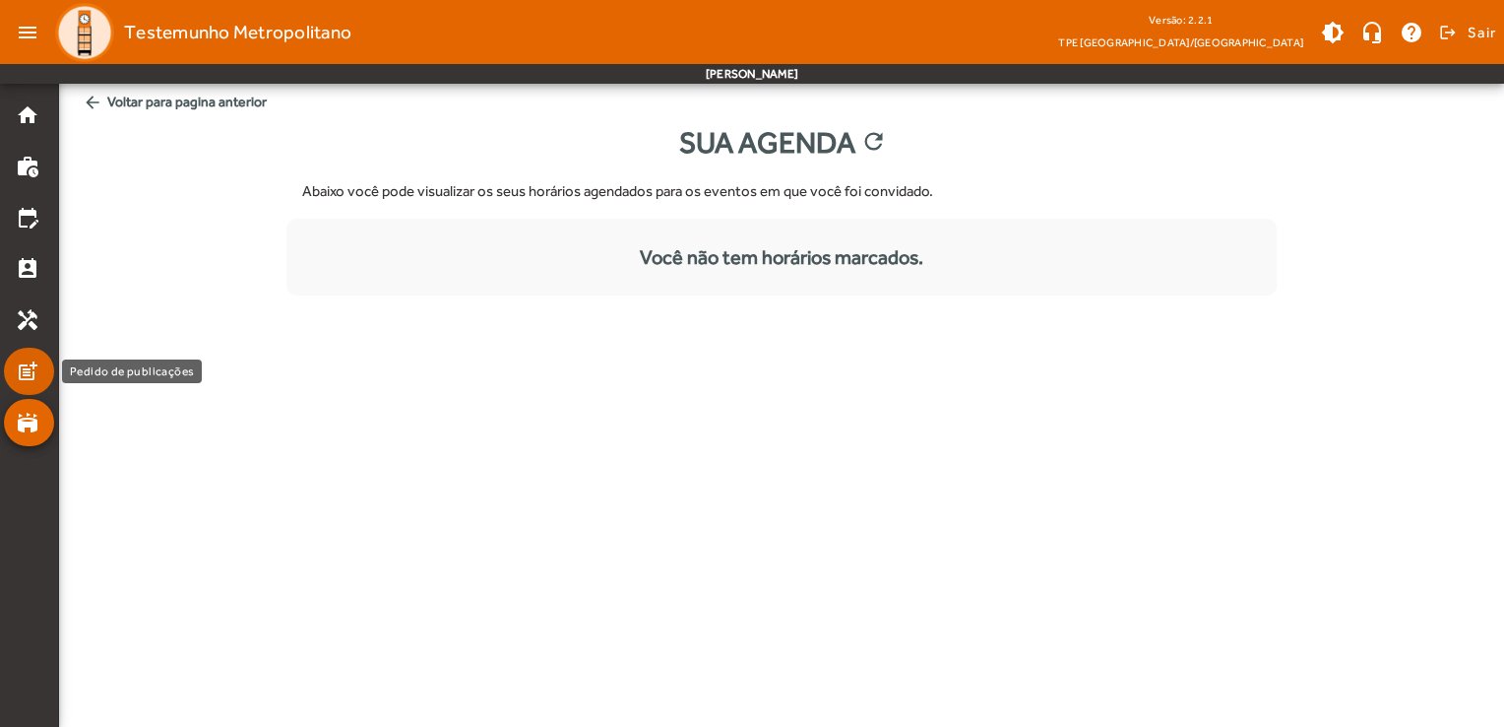
click at [24, 352] on mat-list-item "post_add" at bounding box center [29, 371] width 50 height 47
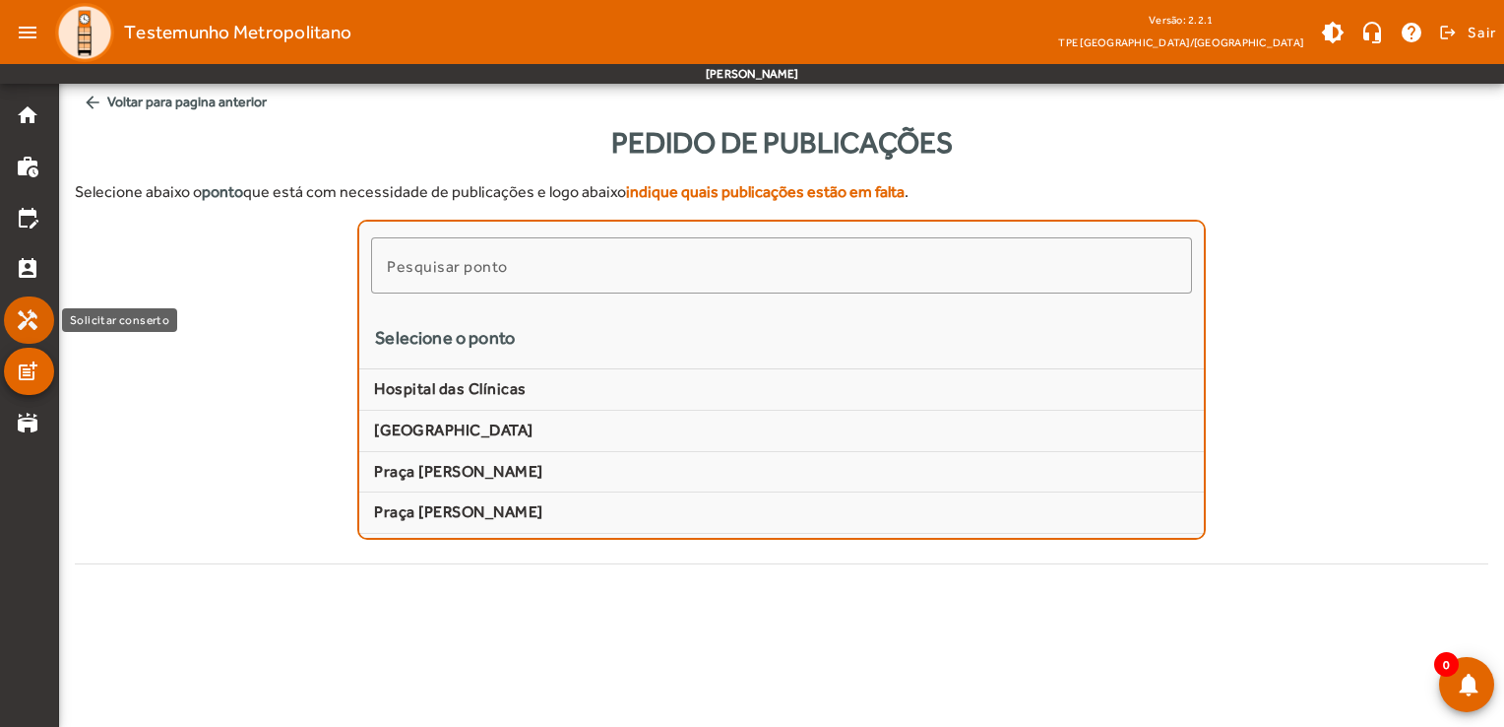
click at [25, 313] on mat-icon "handyman" at bounding box center [28, 320] width 24 height 24
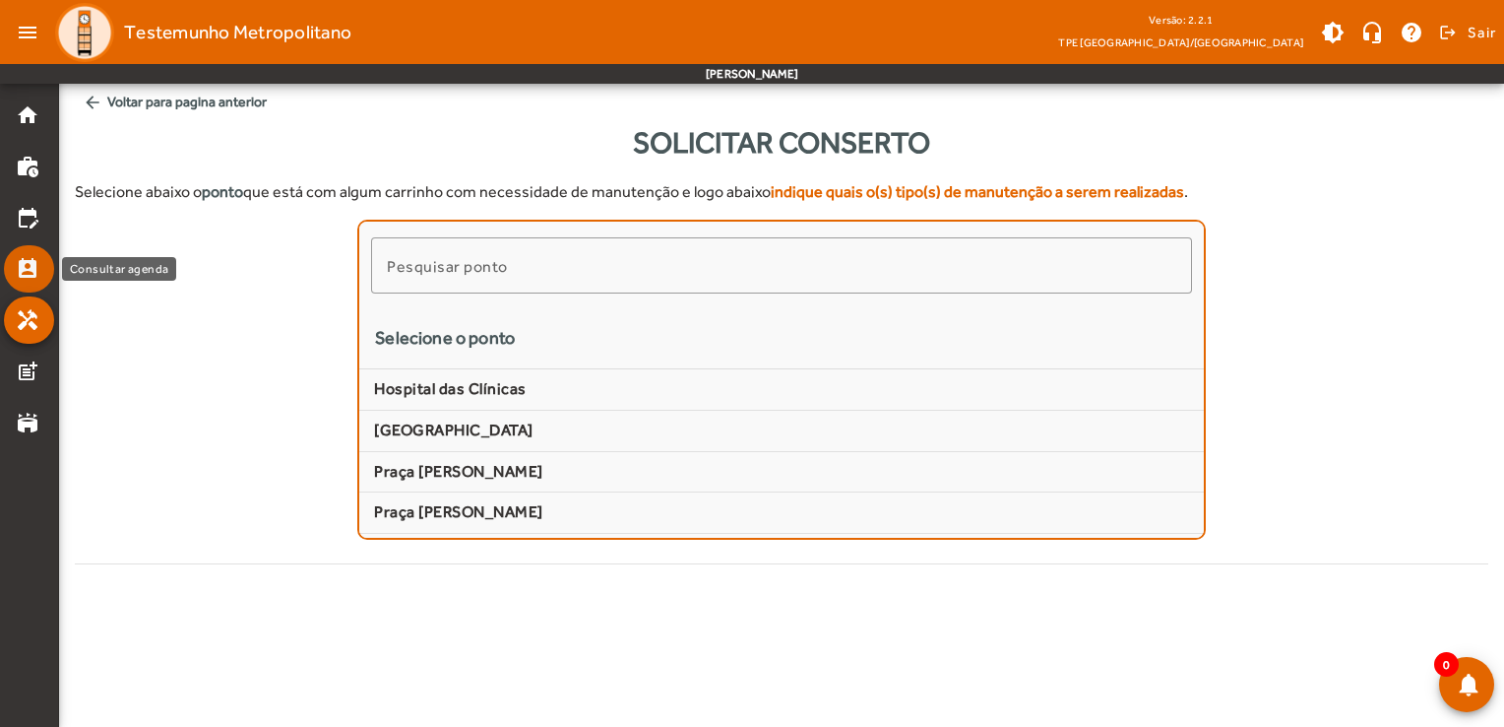
click at [28, 278] on mat-list-item "perm_contact_calendar" at bounding box center [29, 268] width 50 height 47
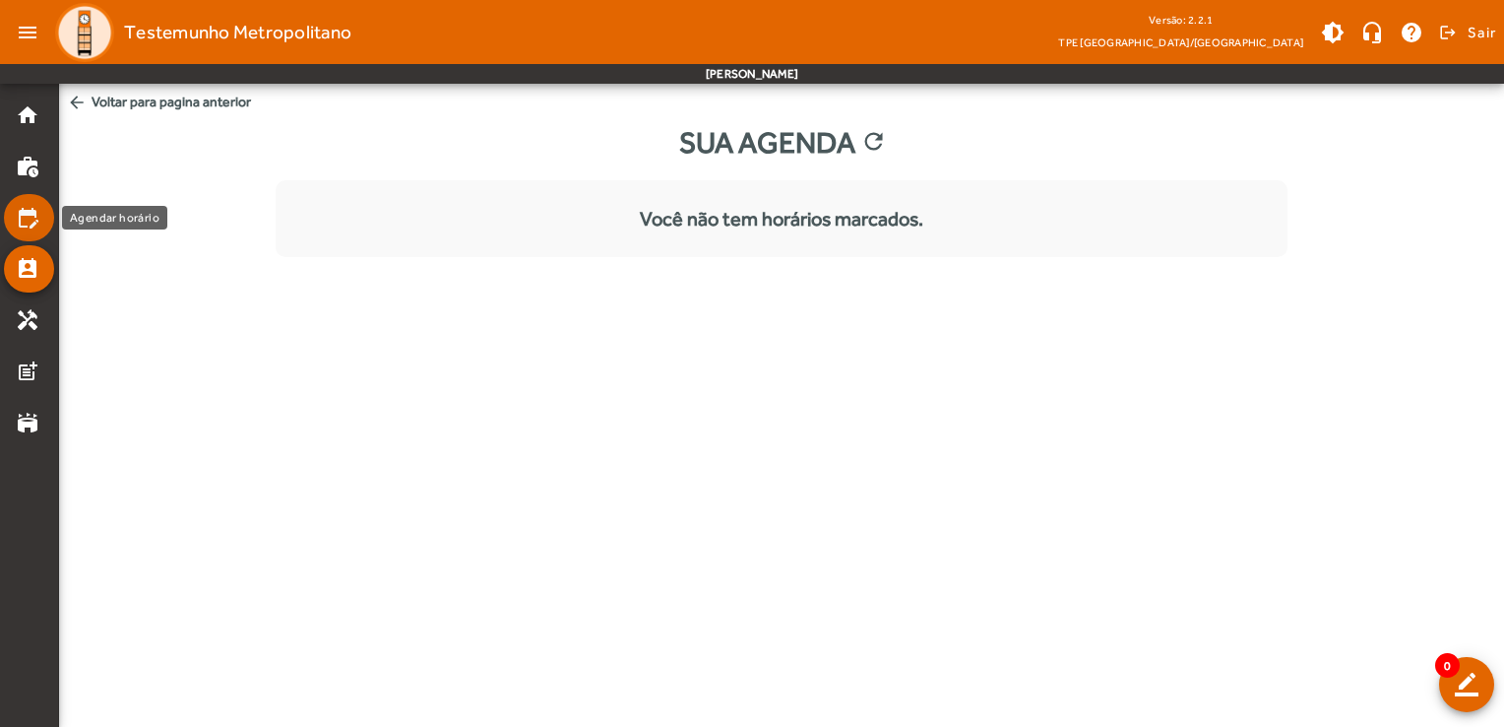
click at [20, 224] on mat-icon "edit_calendar" at bounding box center [28, 218] width 24 height 24
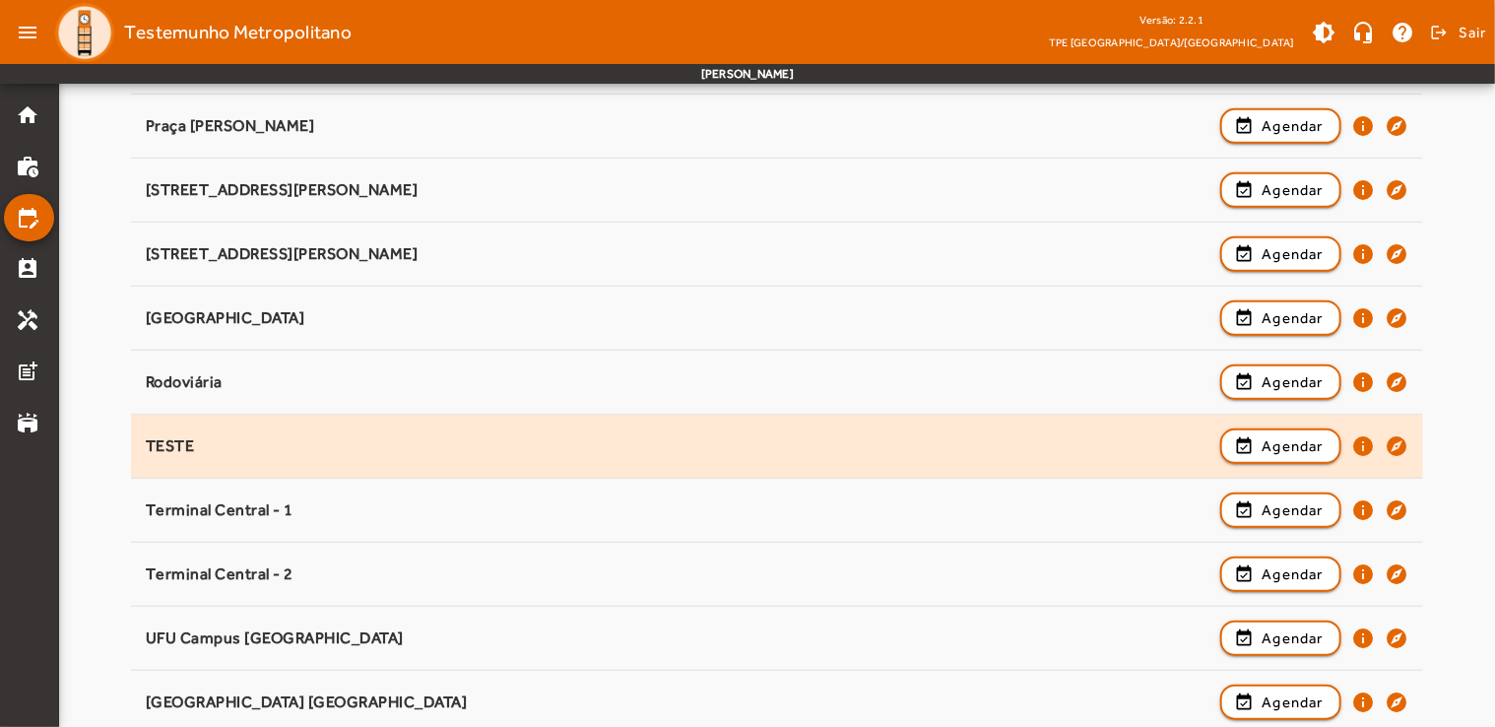
scroll to position [496, 0]
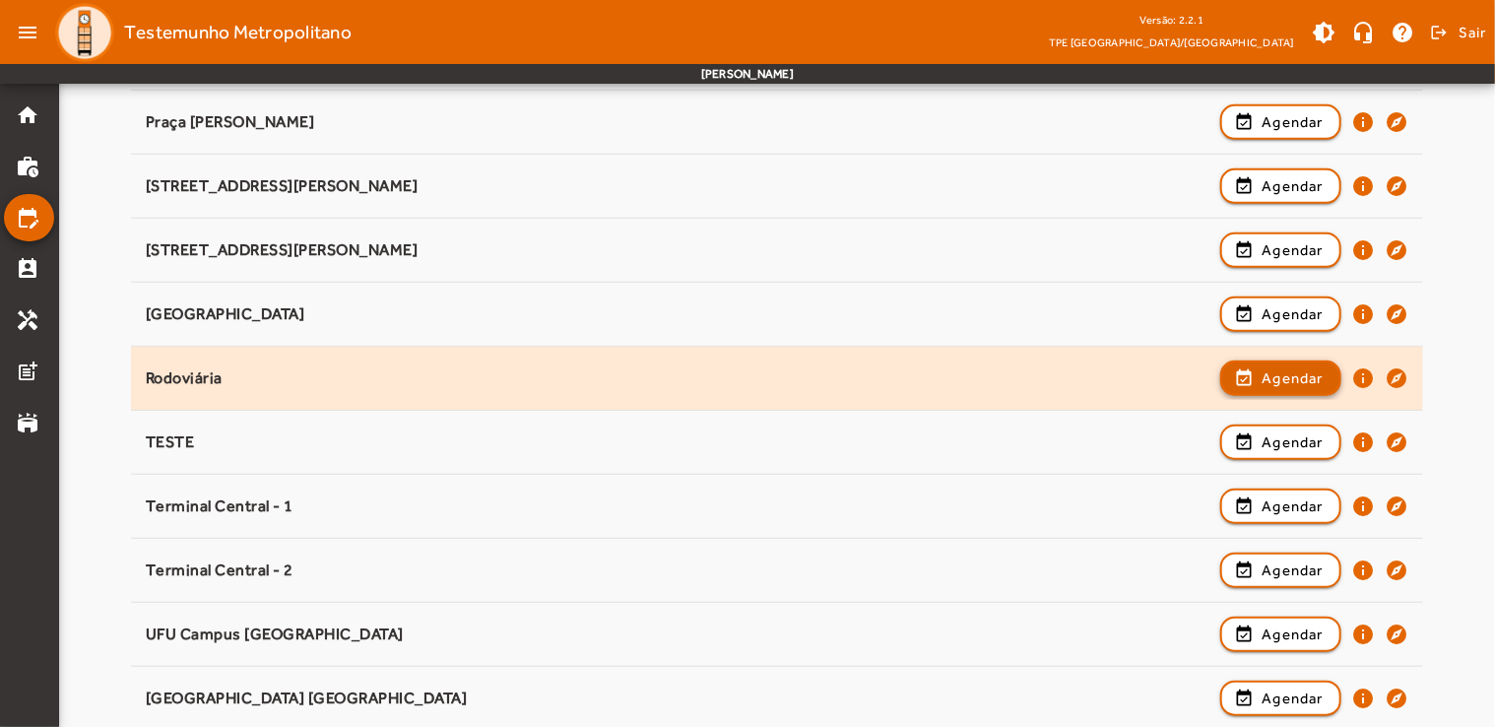
click at [1296, 383] on span "Agendar" at bounding box center [1292, 378] width 62 height 24
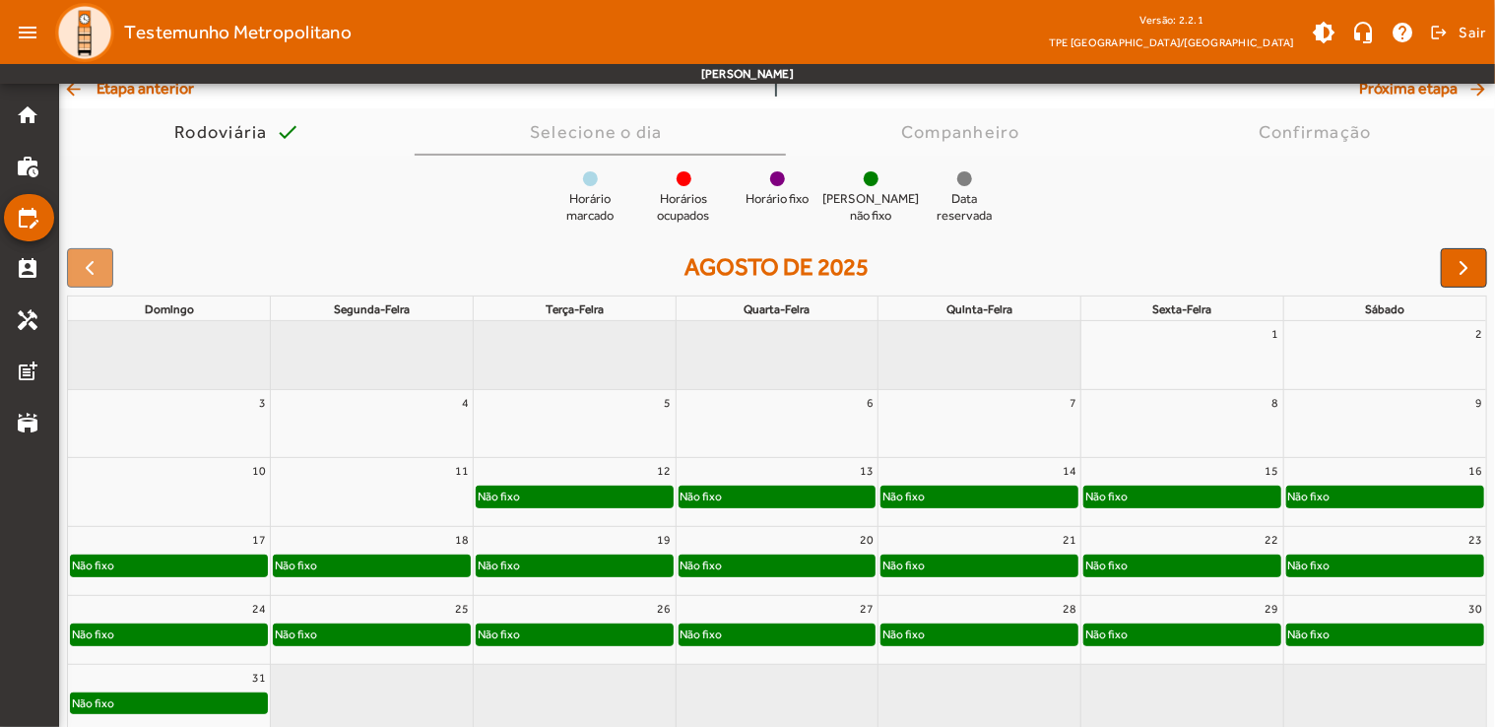
scroll to position [145, 0]
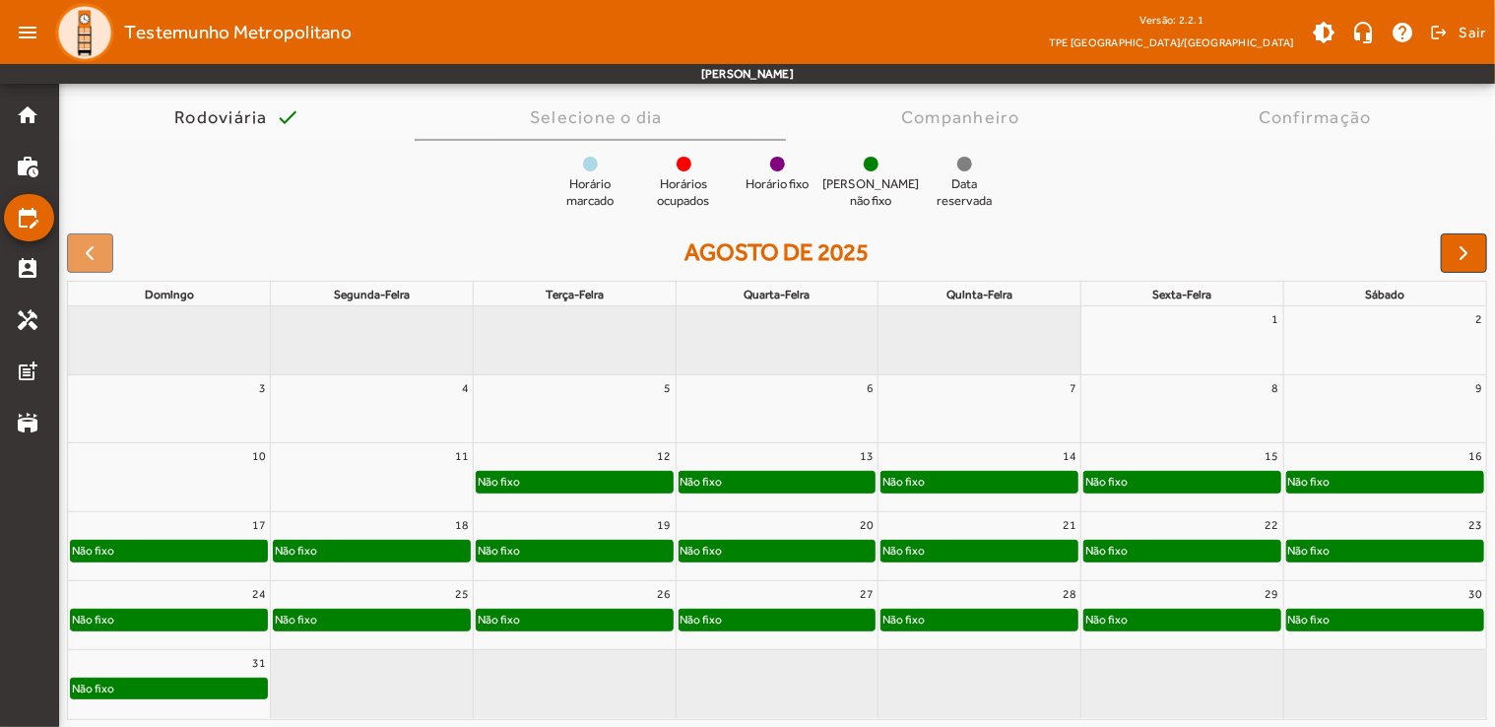
click at [599, 482] on div "Não fixo" at bounding box center [575, 482] width 196 height 20
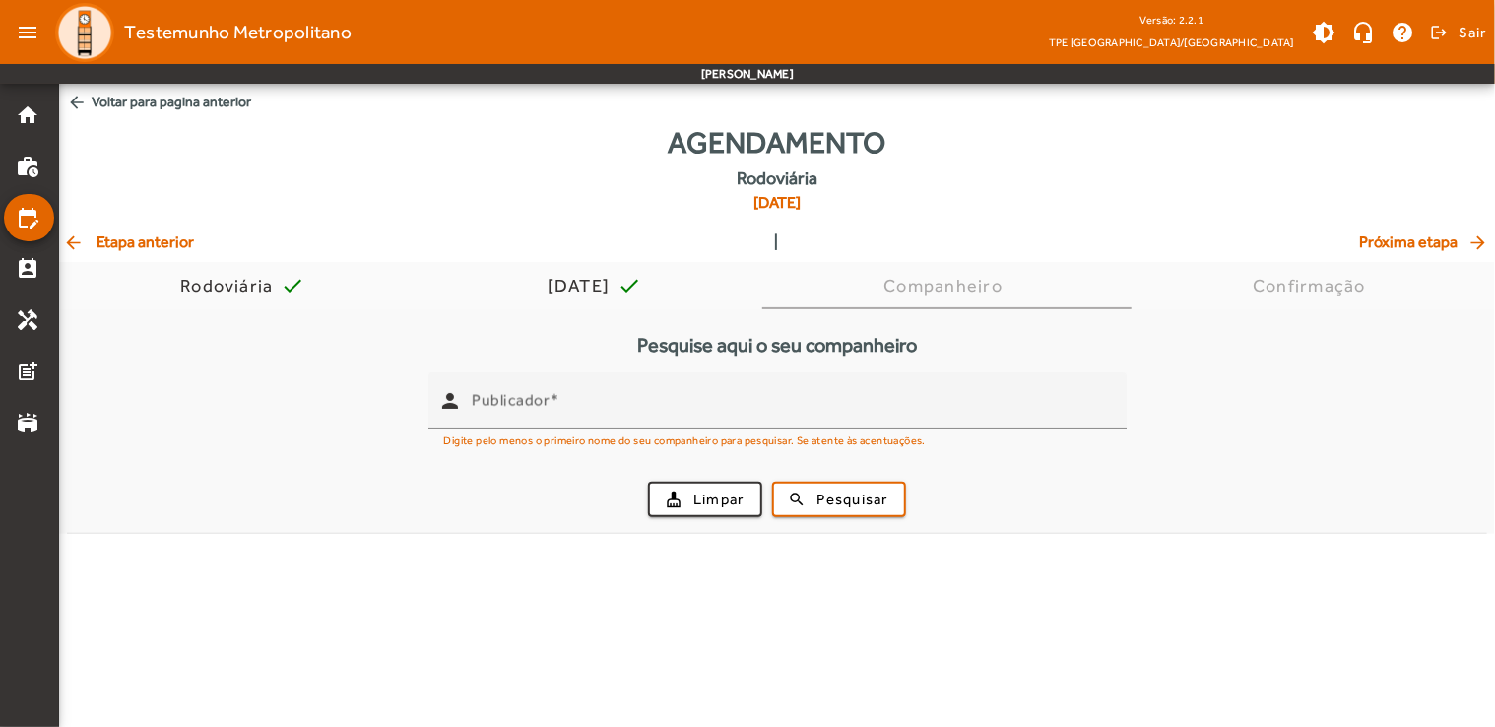
scroll to position [0, 0]
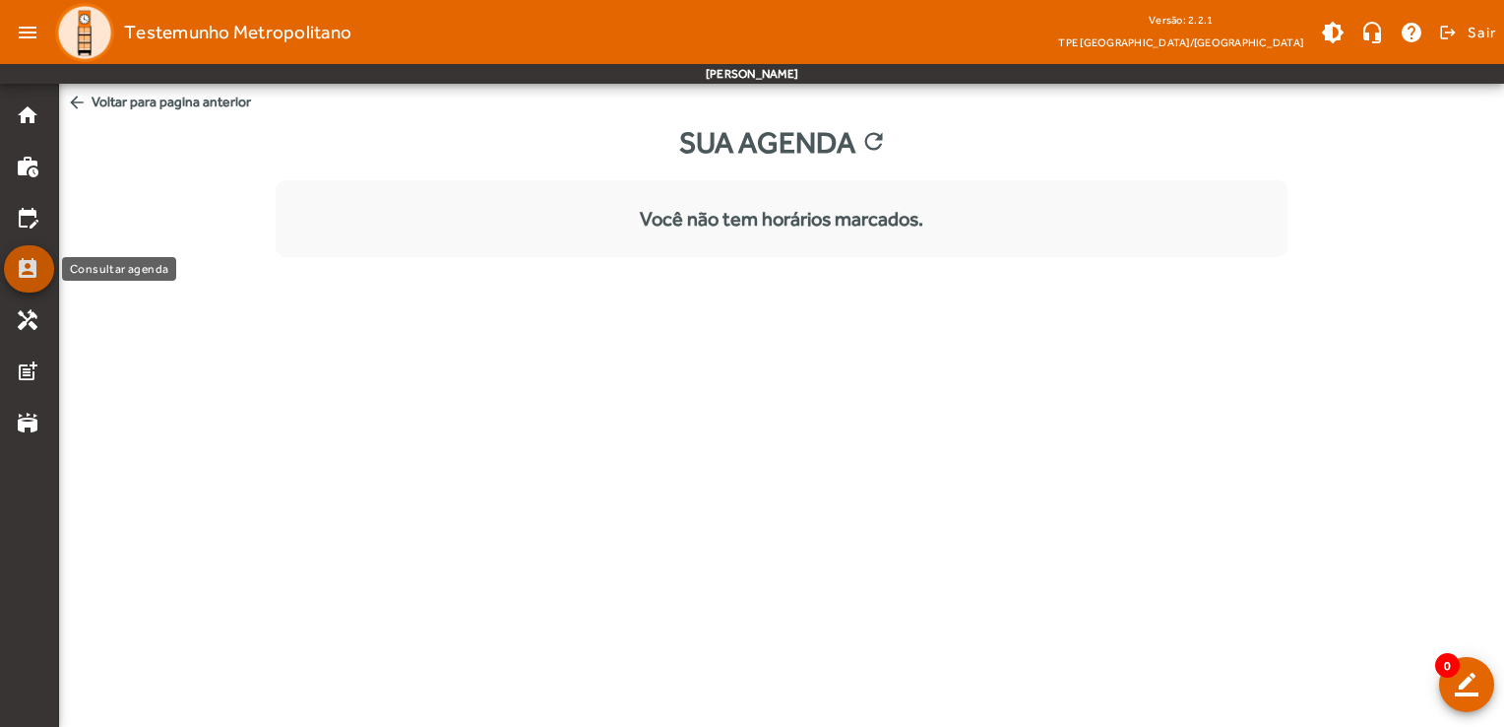
drag, startPoint x: 16, startPoint y: 288, endPoint x: 27, endPoint y: 278, distance: 14.6
click at [18, 288] on mat-list-item "perm_contact_calendar" at bounding box center [29, 268] width 50 height 47
click at [28, 275] on mat-icon "perm_contact_calendar" at bounding box center [28, 269] width 24 height 24
click at [864, 142] on mat-icon "refresh" at bounding box center [873, 143] width 24 height 30
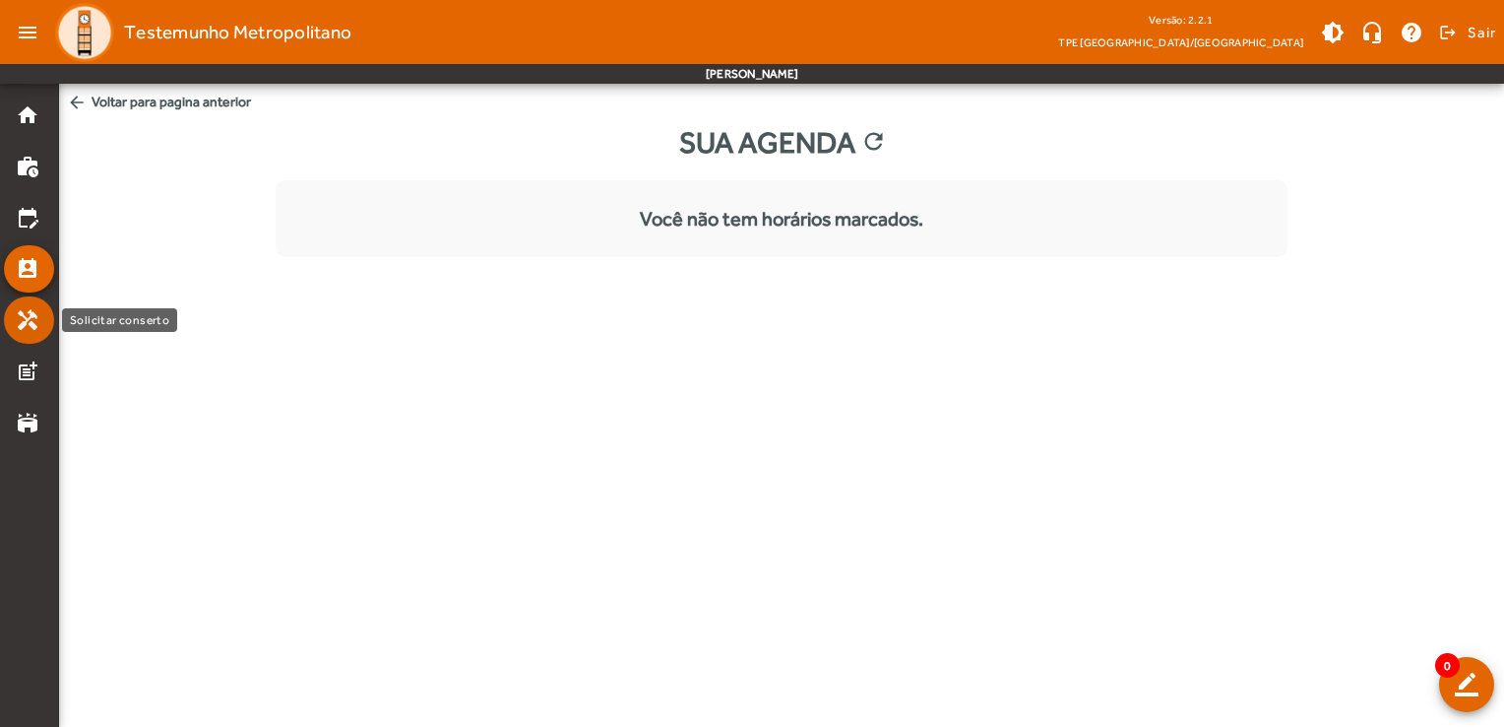
click at [28, 317] on mat-icon "handyman" at bounding box center [28, 320] width 24 height 24
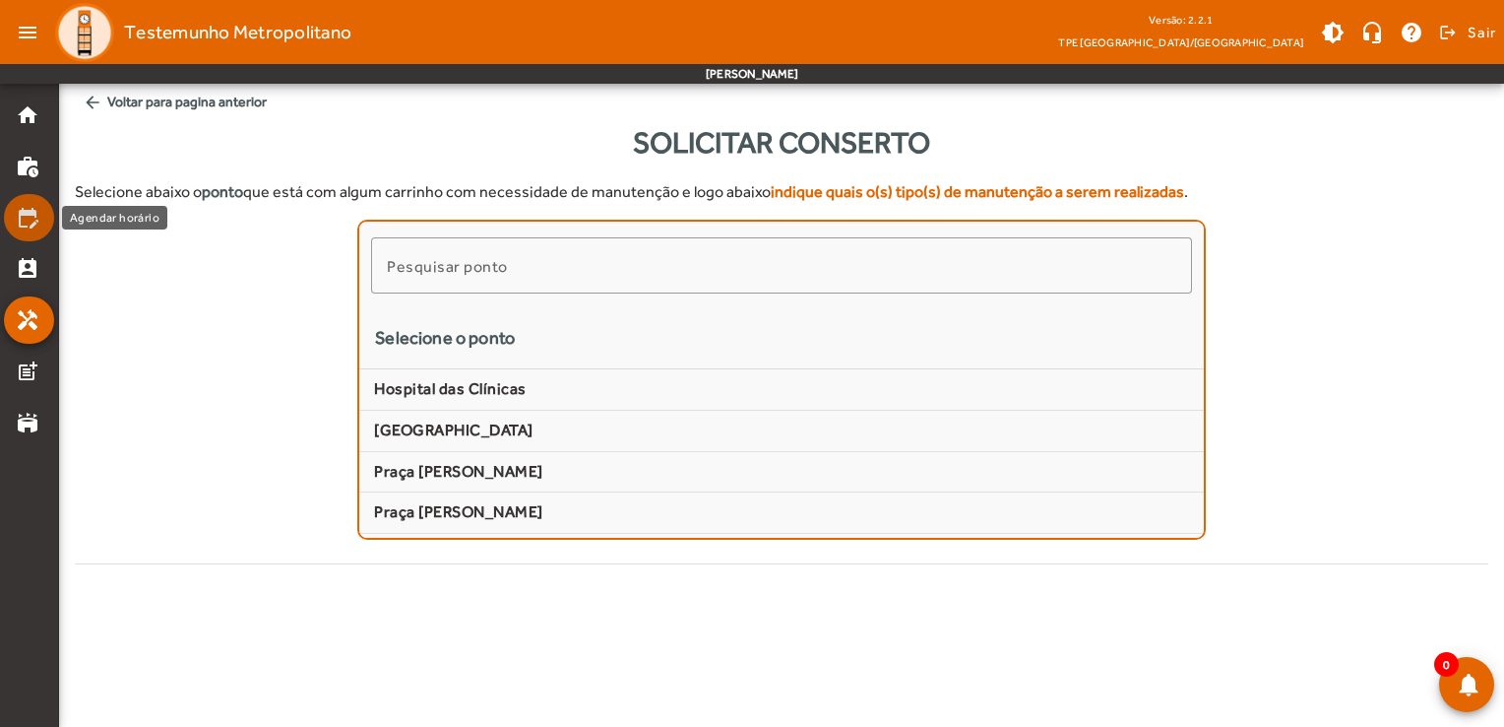
click at [32, 223] on mat-icon "edit_calendar" at bounding box center [28, 218] width 24 height 24
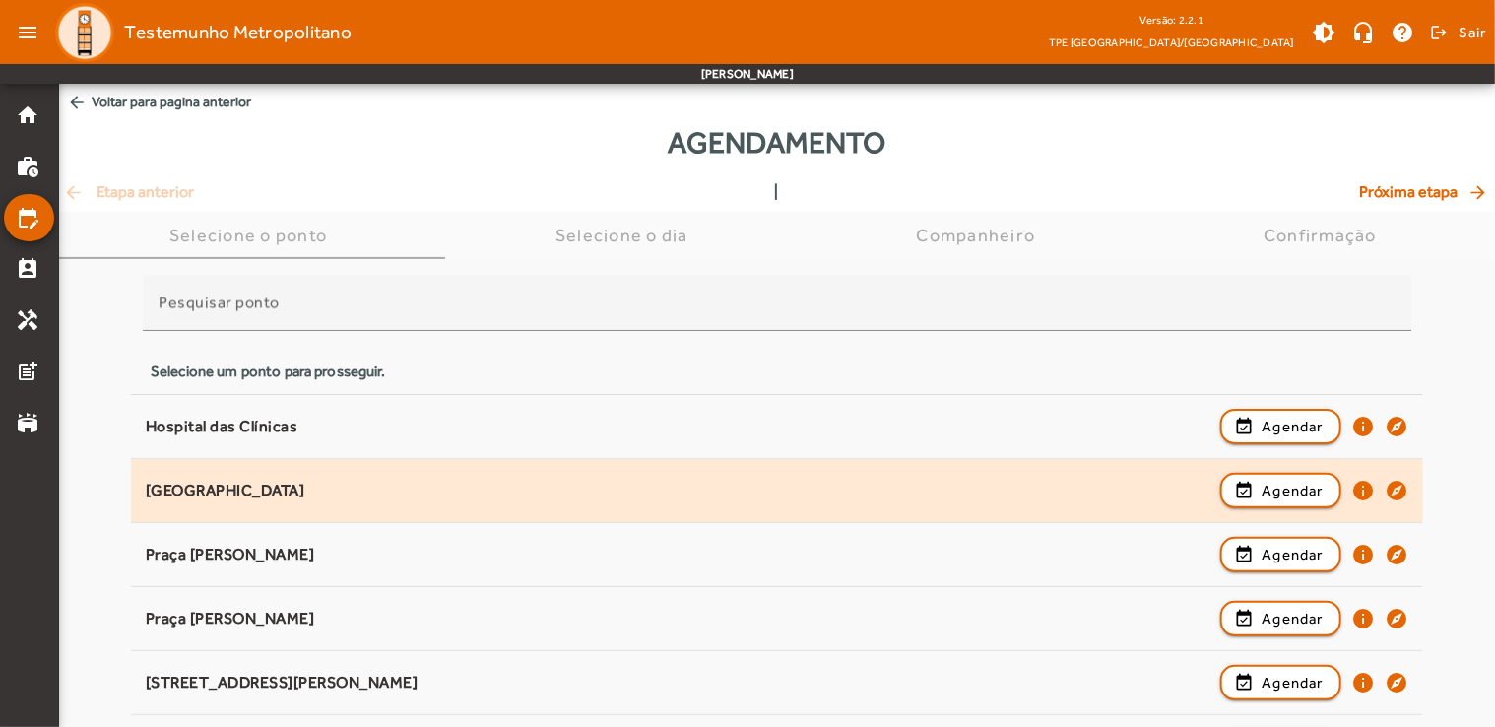
scroll to position [197, 0]
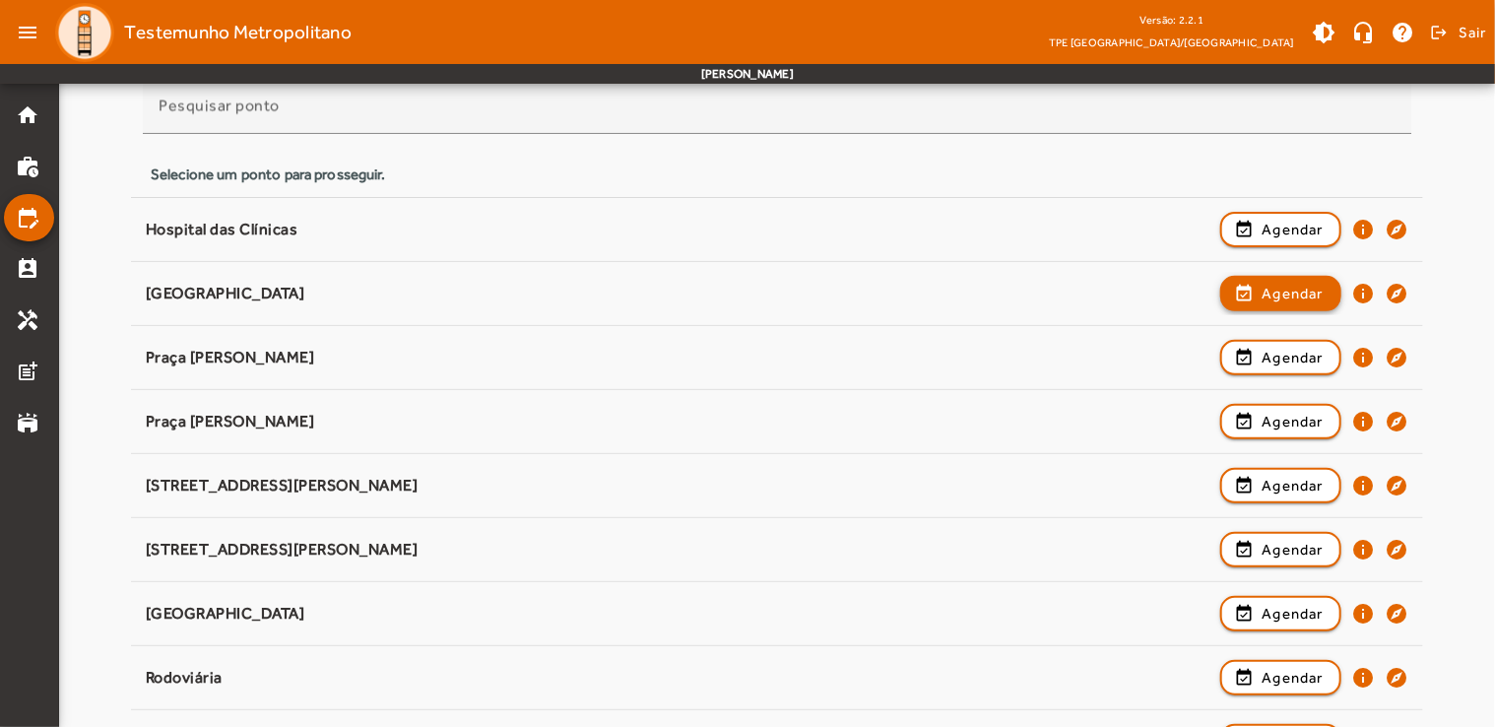
click at [1277, 300] on span "Agendar" at bounding box center [1292, 294] width 62 height 24
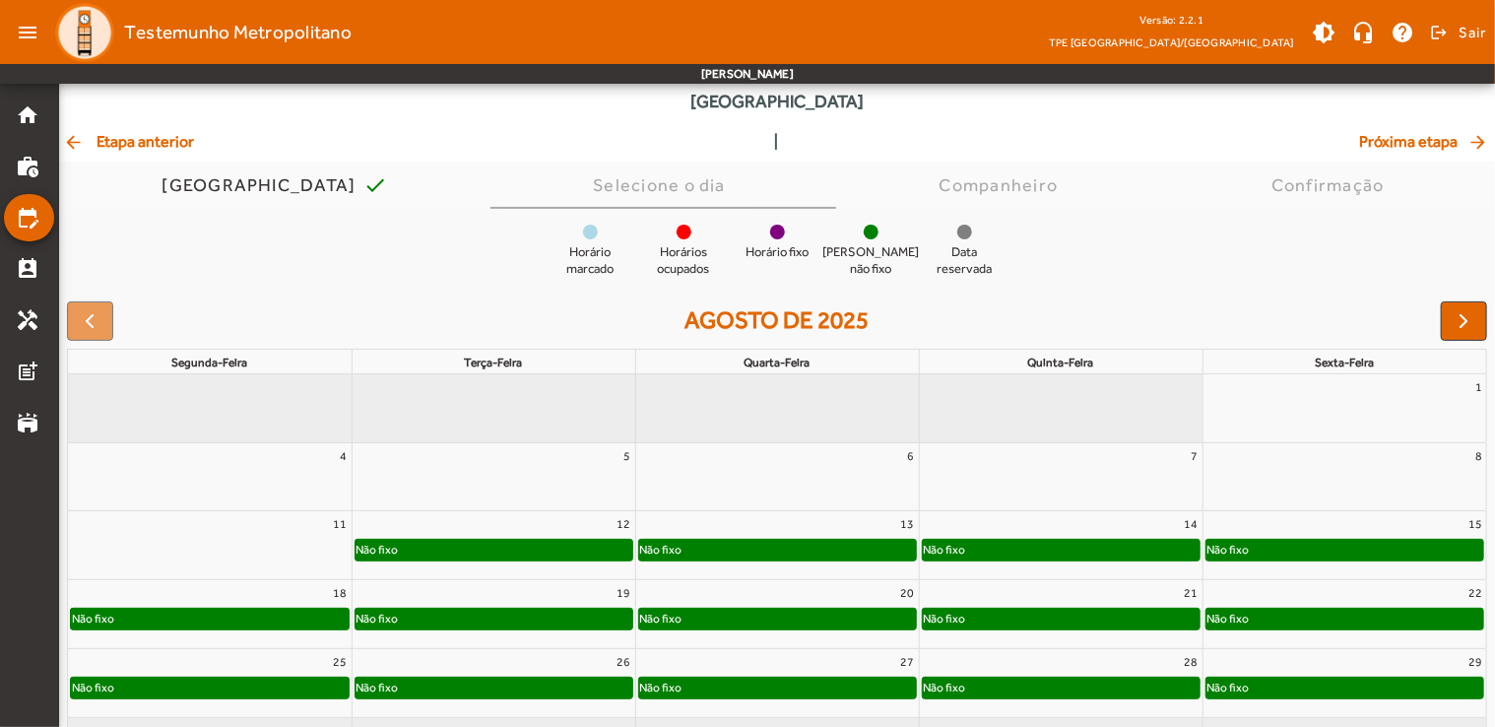
scroll to position [145, 0]
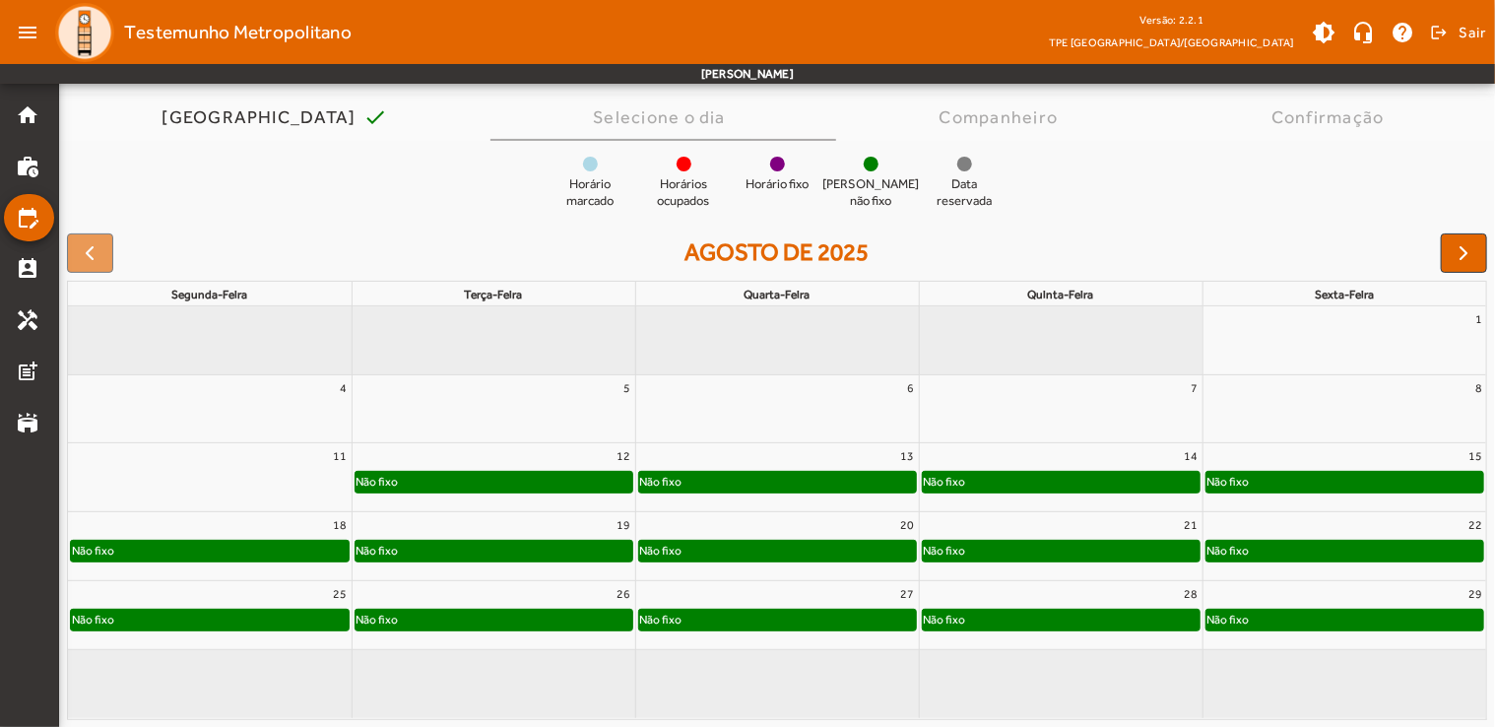
click at [974, 486] on div "Não fixo" at bounding box center [1061, 482] width 277 height 20
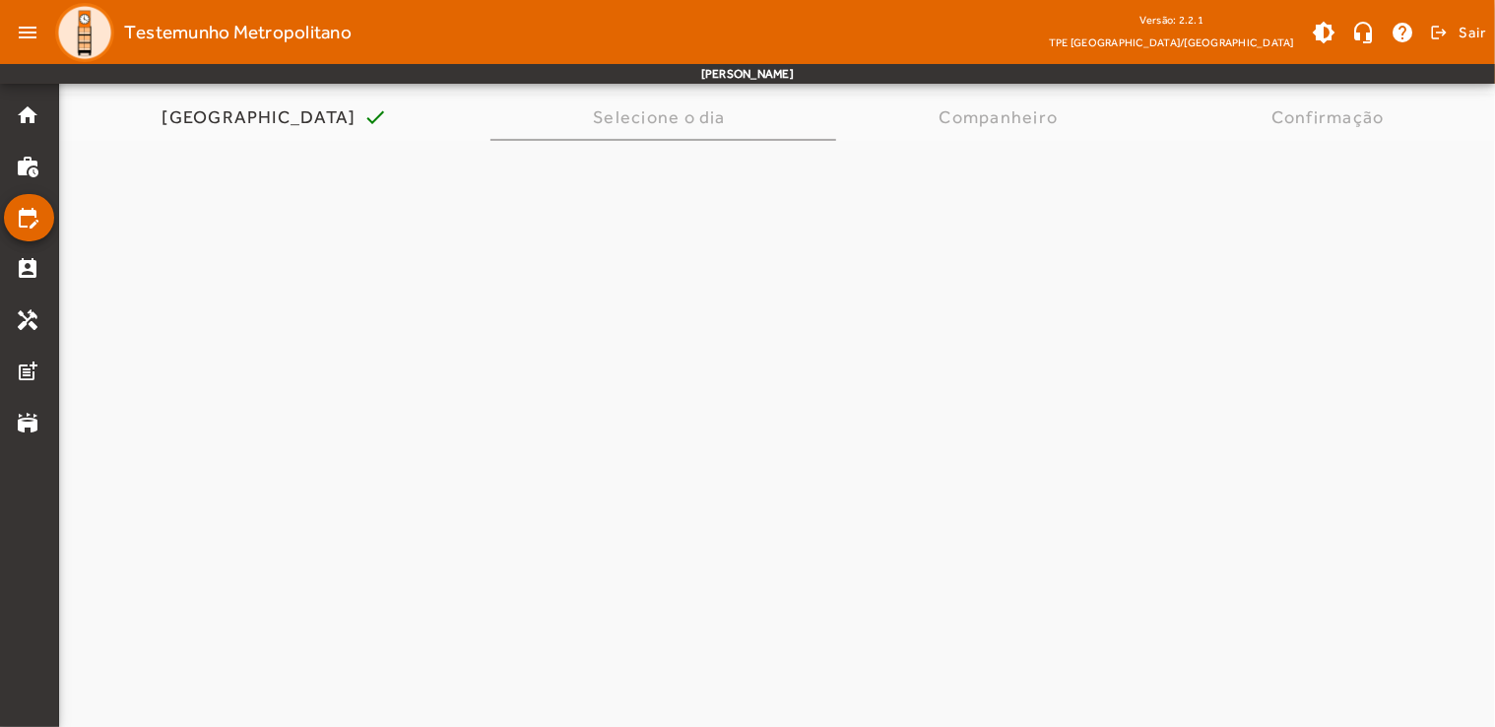
scroll to position [0, 0]
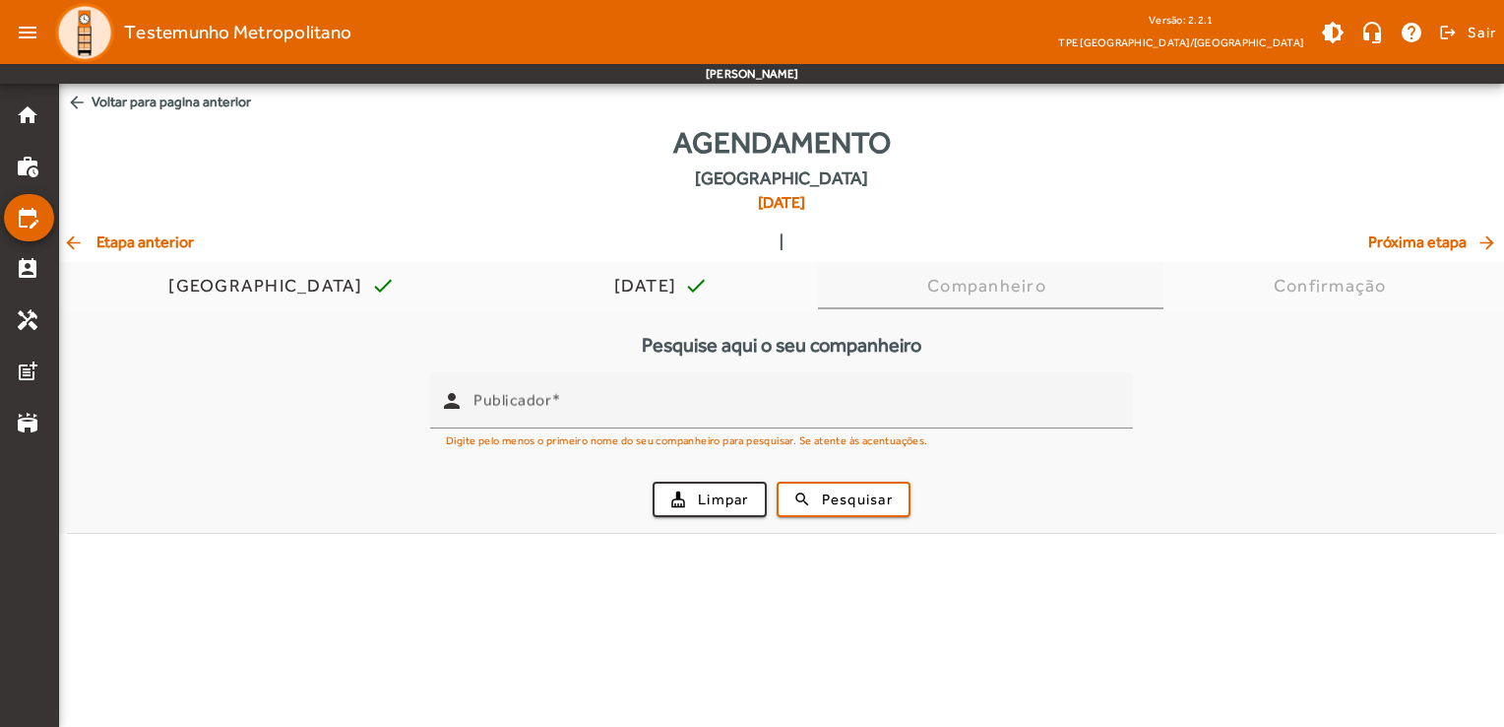
click at [960, 289] on div "Companheiro" at bounding box center [991, 286] width 127 height 20
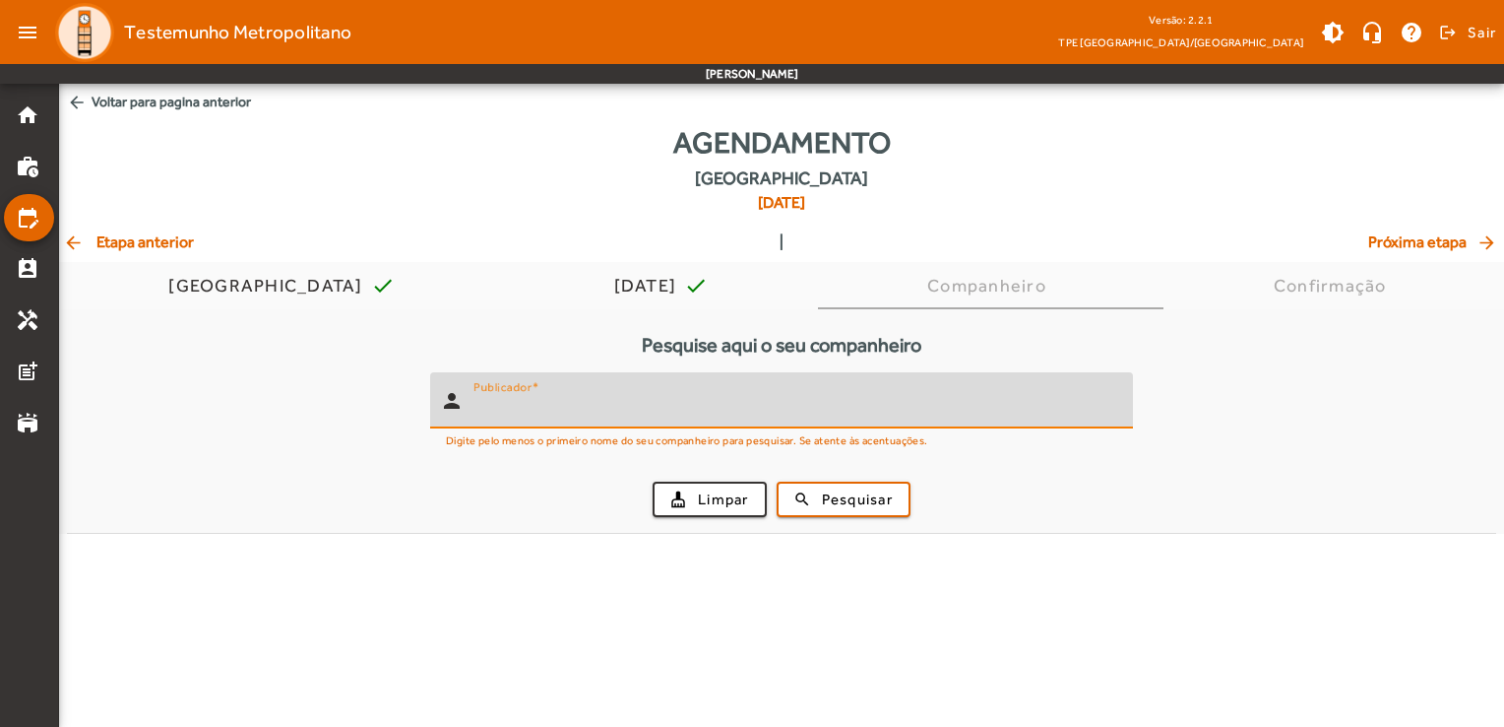
click at [768, 400] on input "Publicador" at bounding box center [796, 409] width 644 height 24
type input "*"
type input "**********"
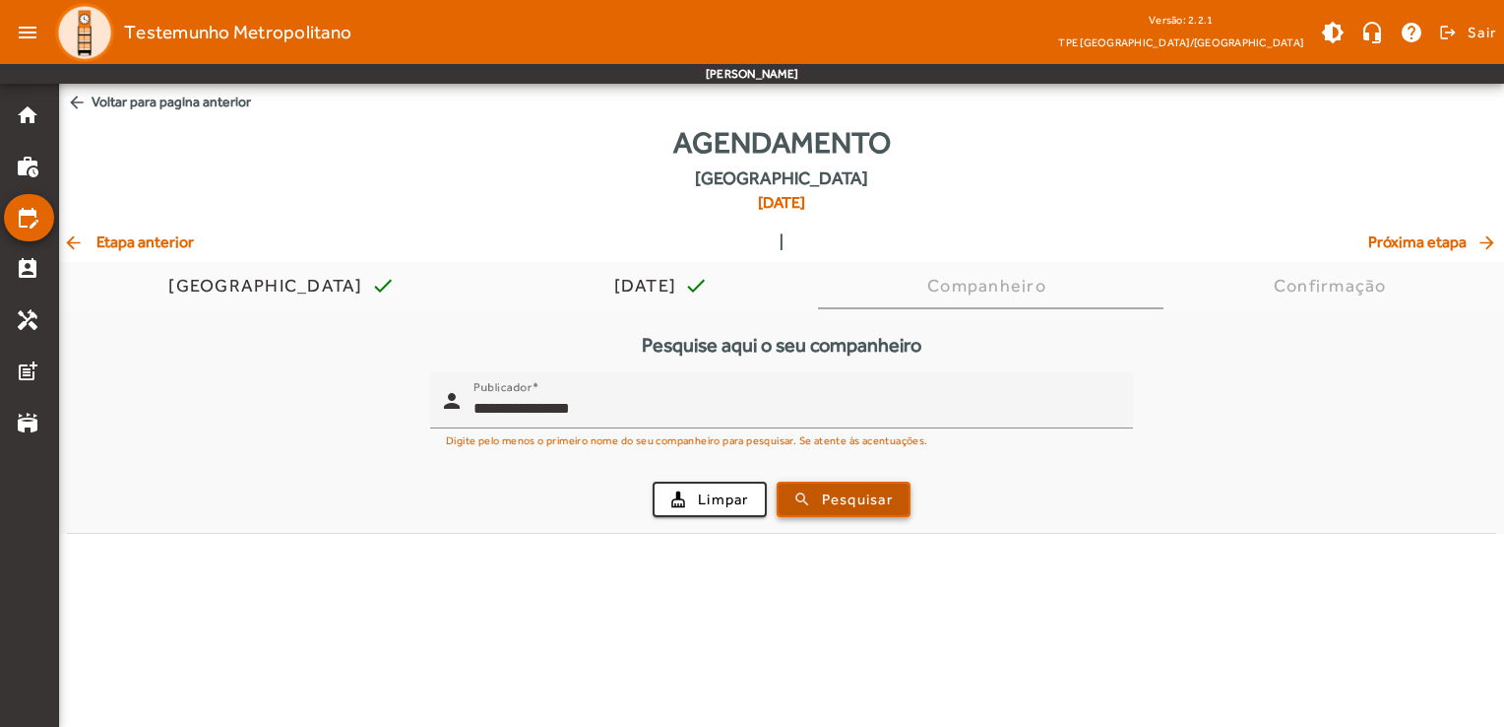
click at [848, 497] on span "Pesquisar" at bounding box center [857, 499] width 71 height 23
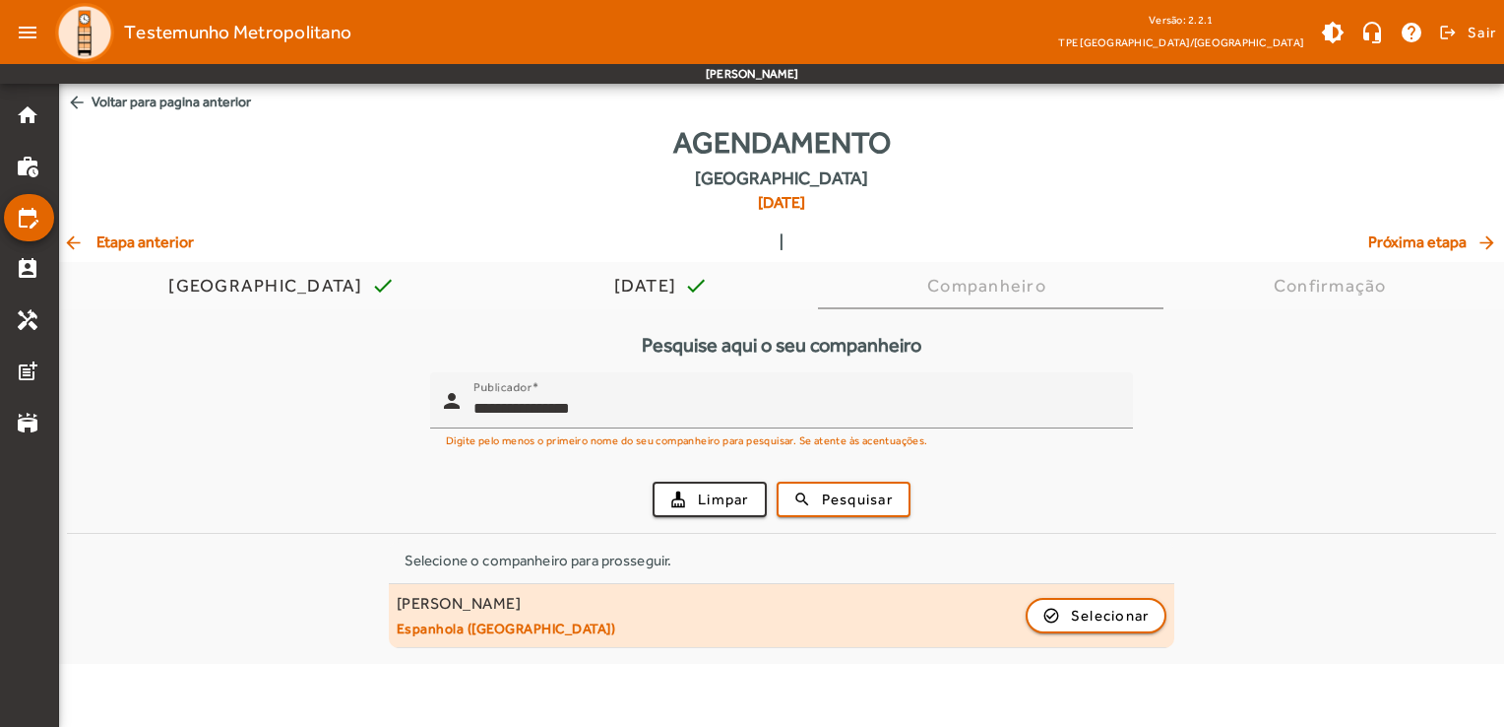
click at [799, 605] on div "[PERSON_NAME] ([GEOGRAPHIC_DATA]) check_circle_outline Selecionar" at bounding box center [782, 615] width 771 height 43
click at [1129, 612] on span "Selecionar" at bounding box center [1110, 616] width 79 height 24
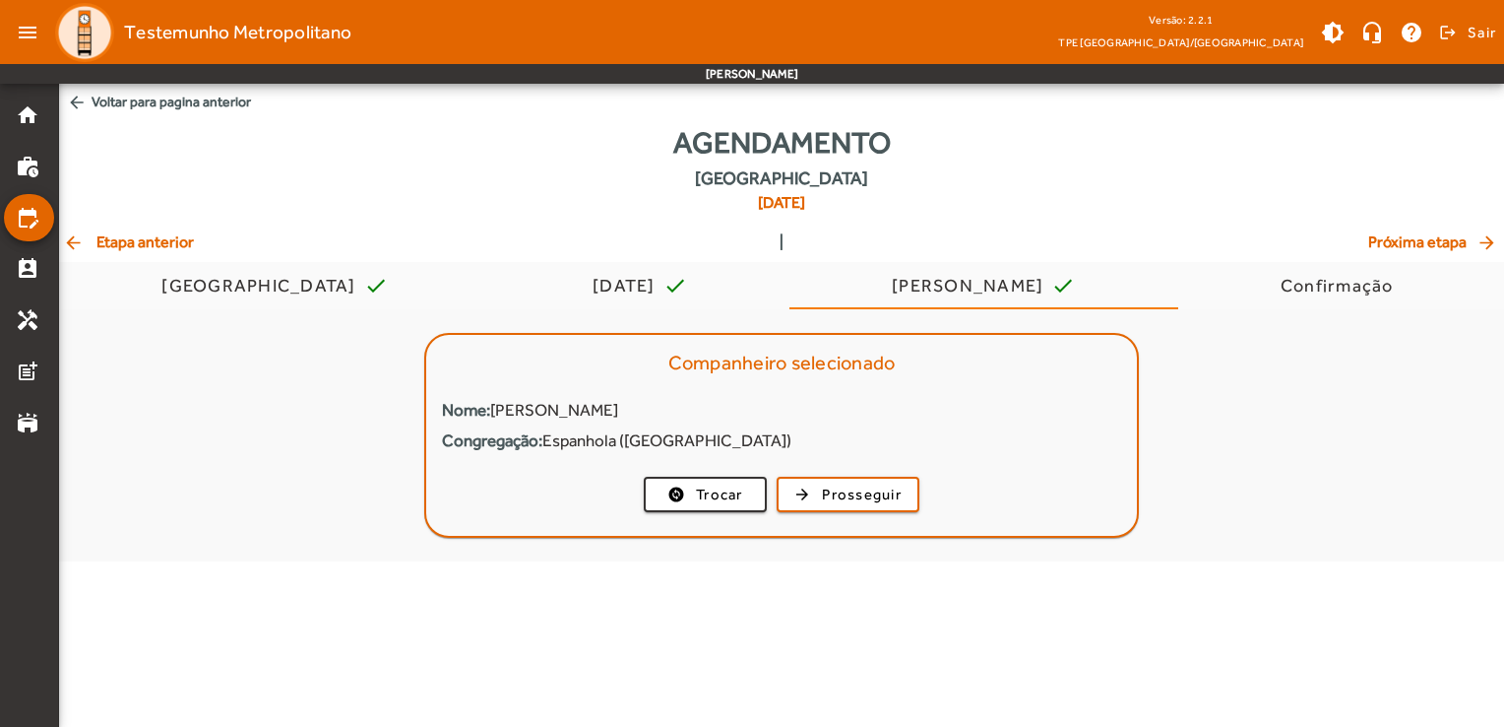
click at [0, 116] on html "menu Testemunho Metropolitano Versão: 2.2.1 [GEOGRAPHIC_DATA]/[GEOGRAPHIC_DATA]…" at bounding box center [752, 363] width 1504 height 727
click at [27, 103] on mat-icon "home" at bounding box center [28, 115] width 24 height 24
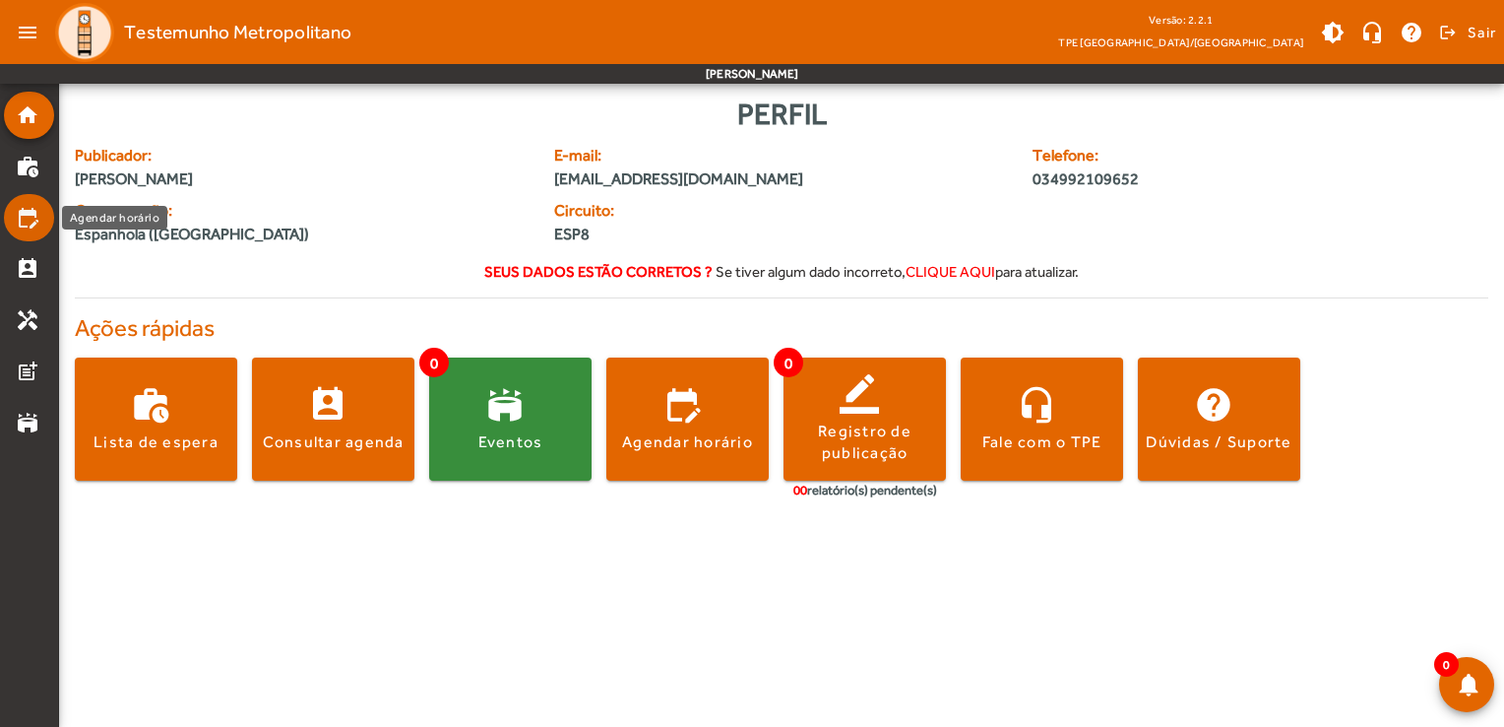
click at [29, 214] on mat-icon "edit_calendar" at bounding box center [28, 218] width 24 height 24
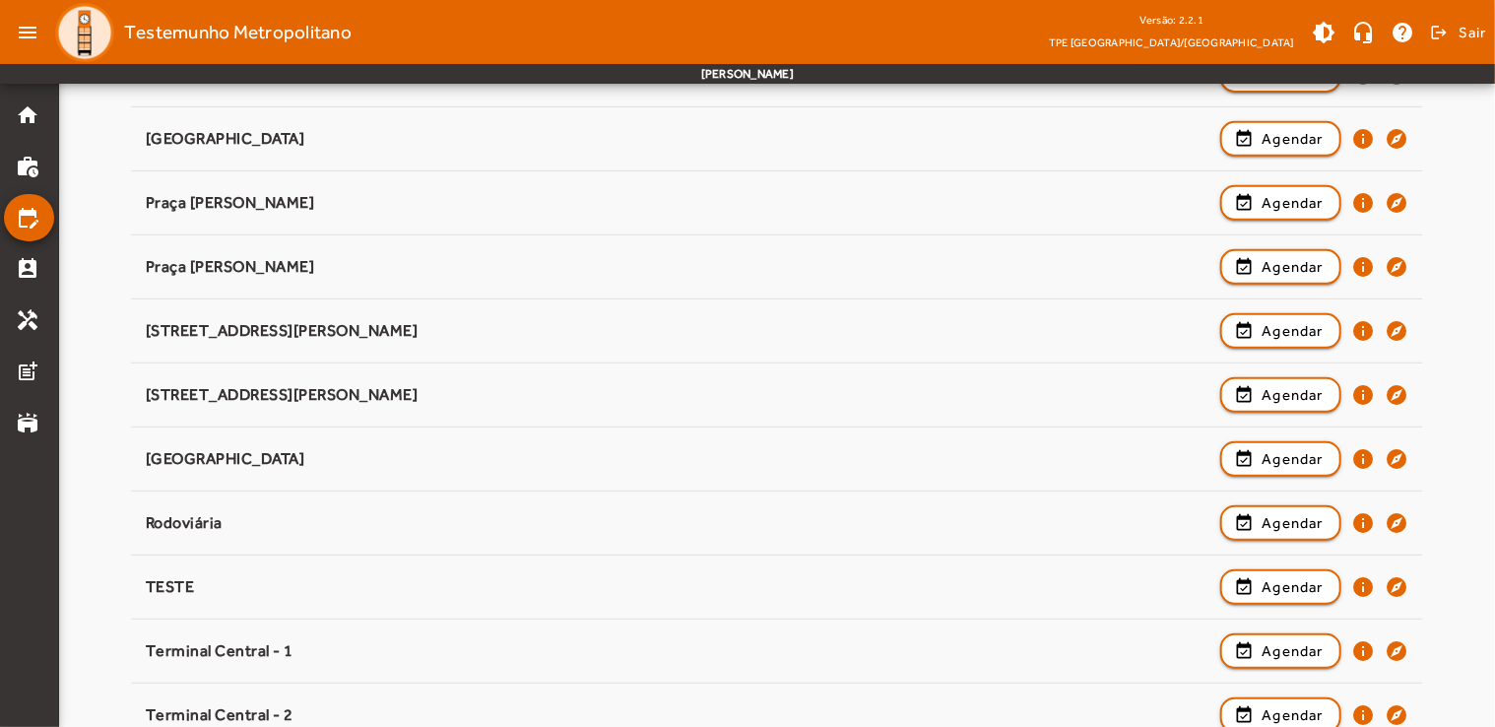
scroll to position [398, 0]
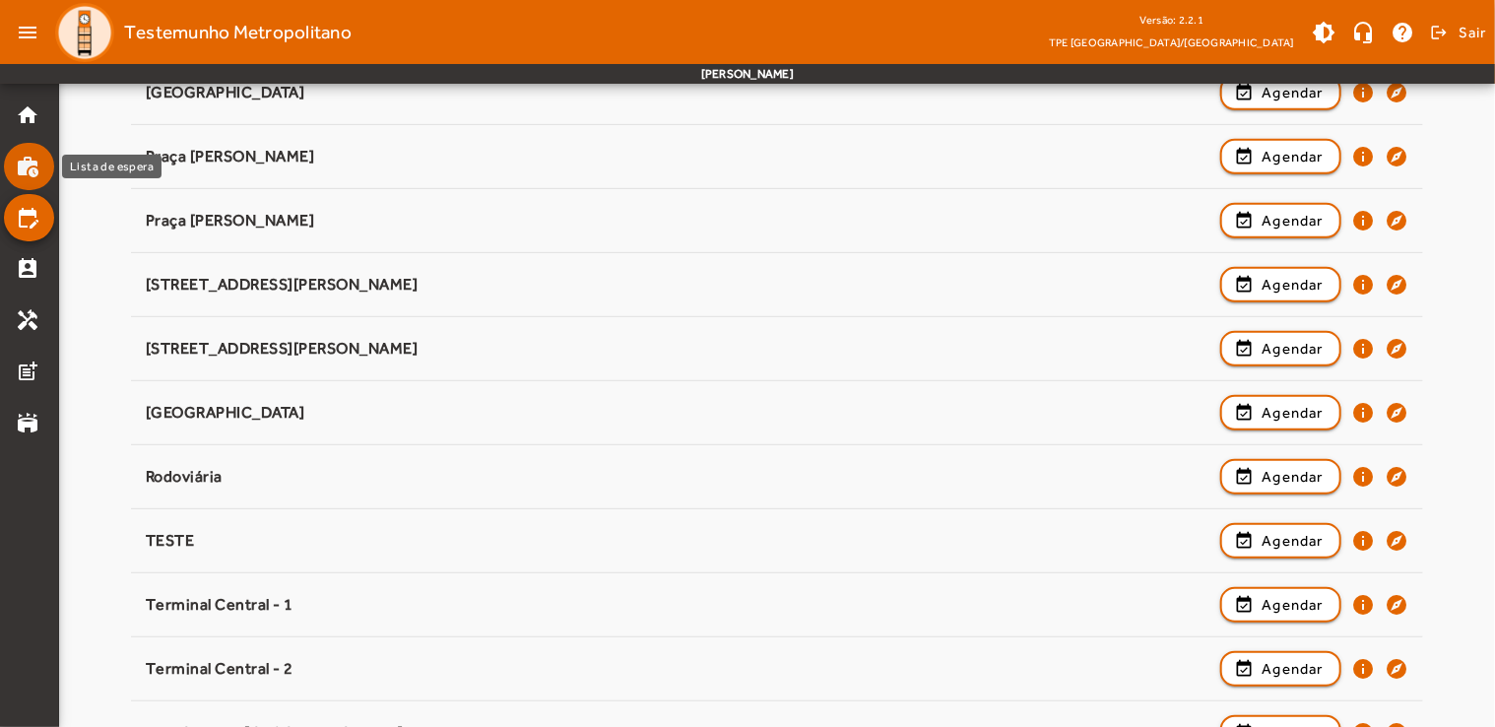
click at [28, 160] on mat-icon "work_history" at bounding box center [28, 167] width 24 height 24
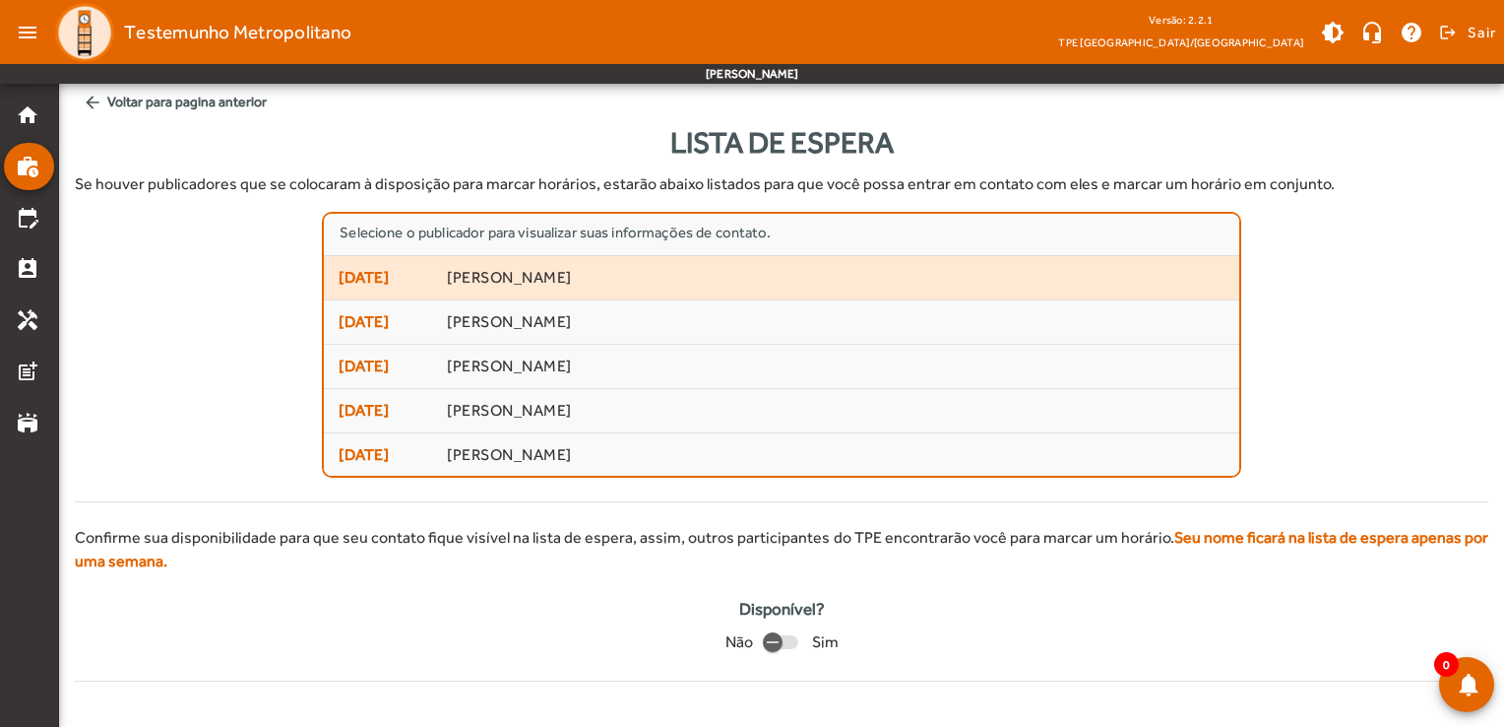
click at [623, 288] on span "[DATE] [PERSON_NAME]" at bounding box center [781, 278] width 885 height 24
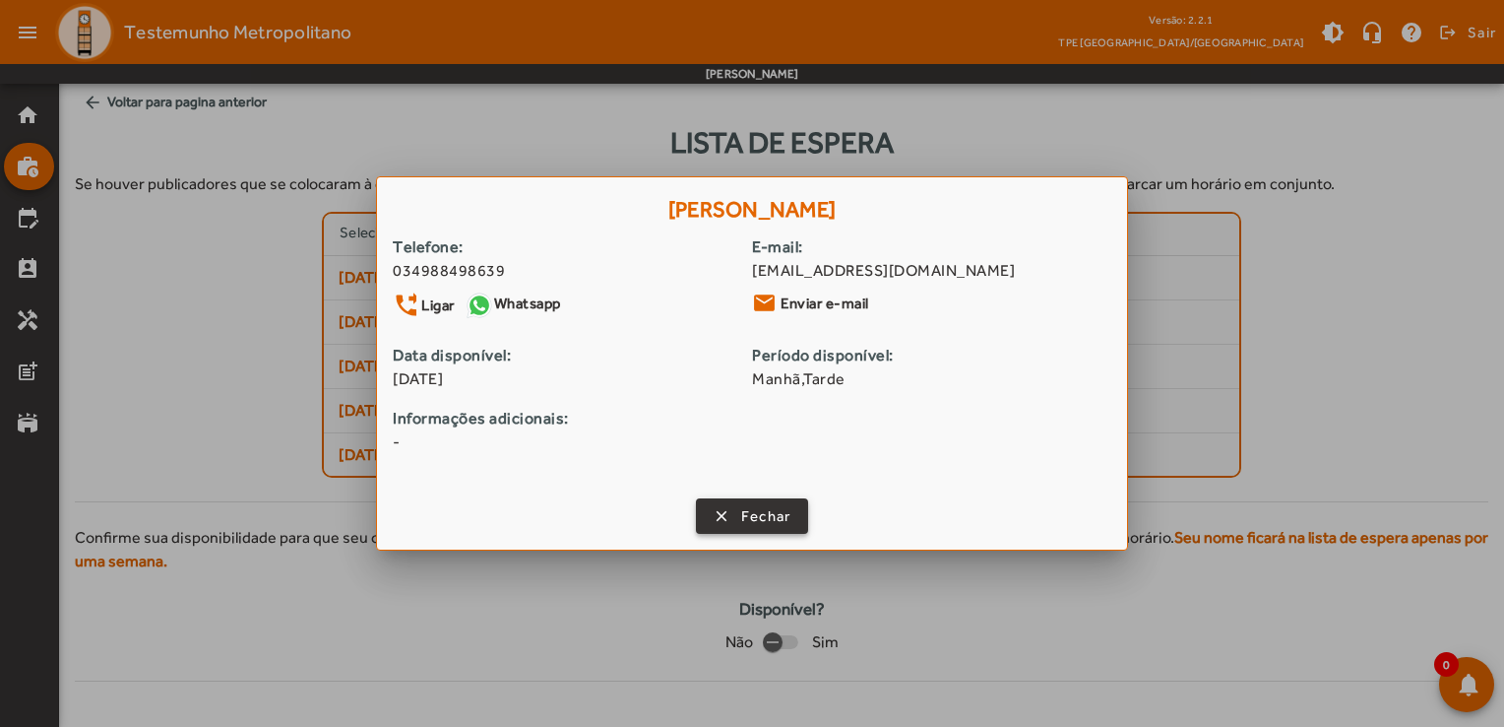
click at [778, 523] on span "Fechar" at bounding box center [766, 516] width 50 height 23
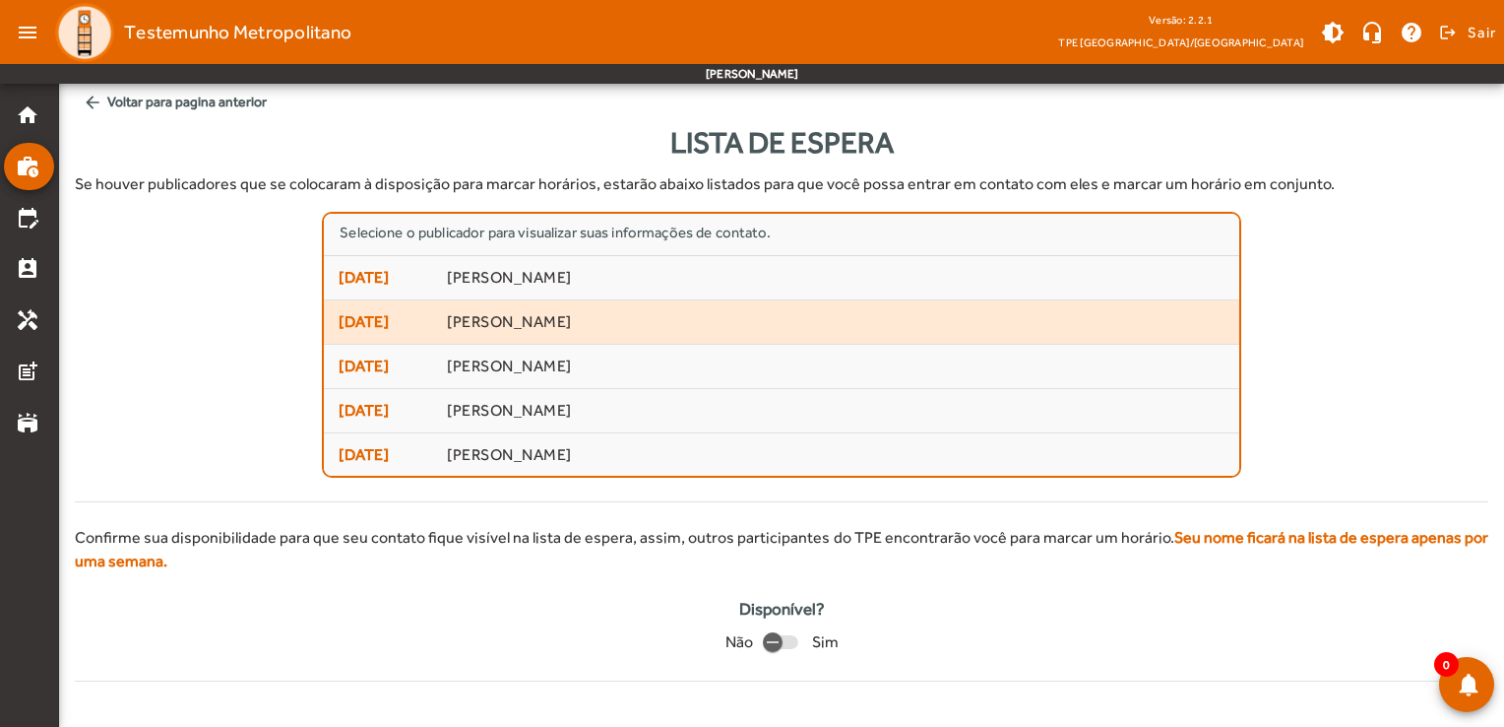
click at [772, 325] on span "[PERSON_NAME]" at bounding box center [835, 322] width 777 height 21
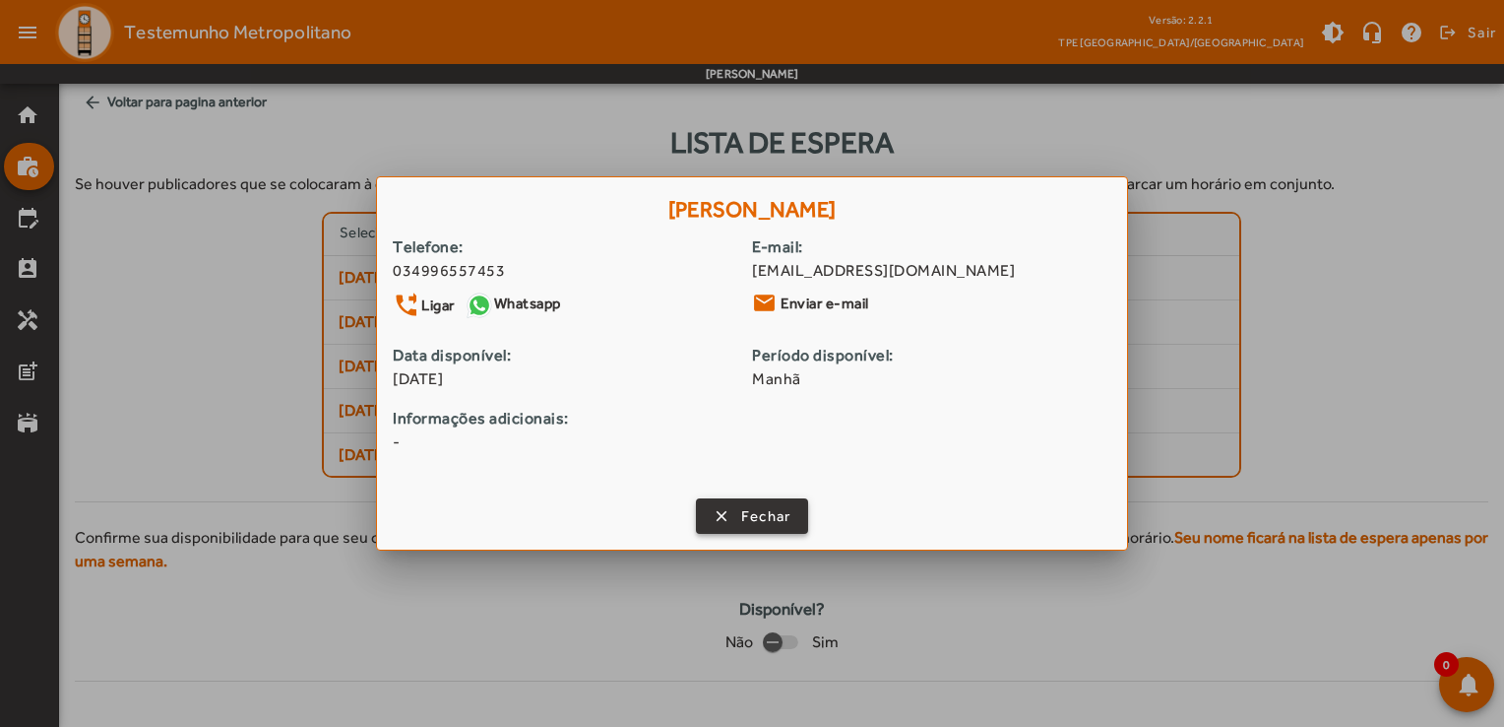
click at [773, 517] on span "Fechar" at bounding box center [766, 516] width 50 height 23
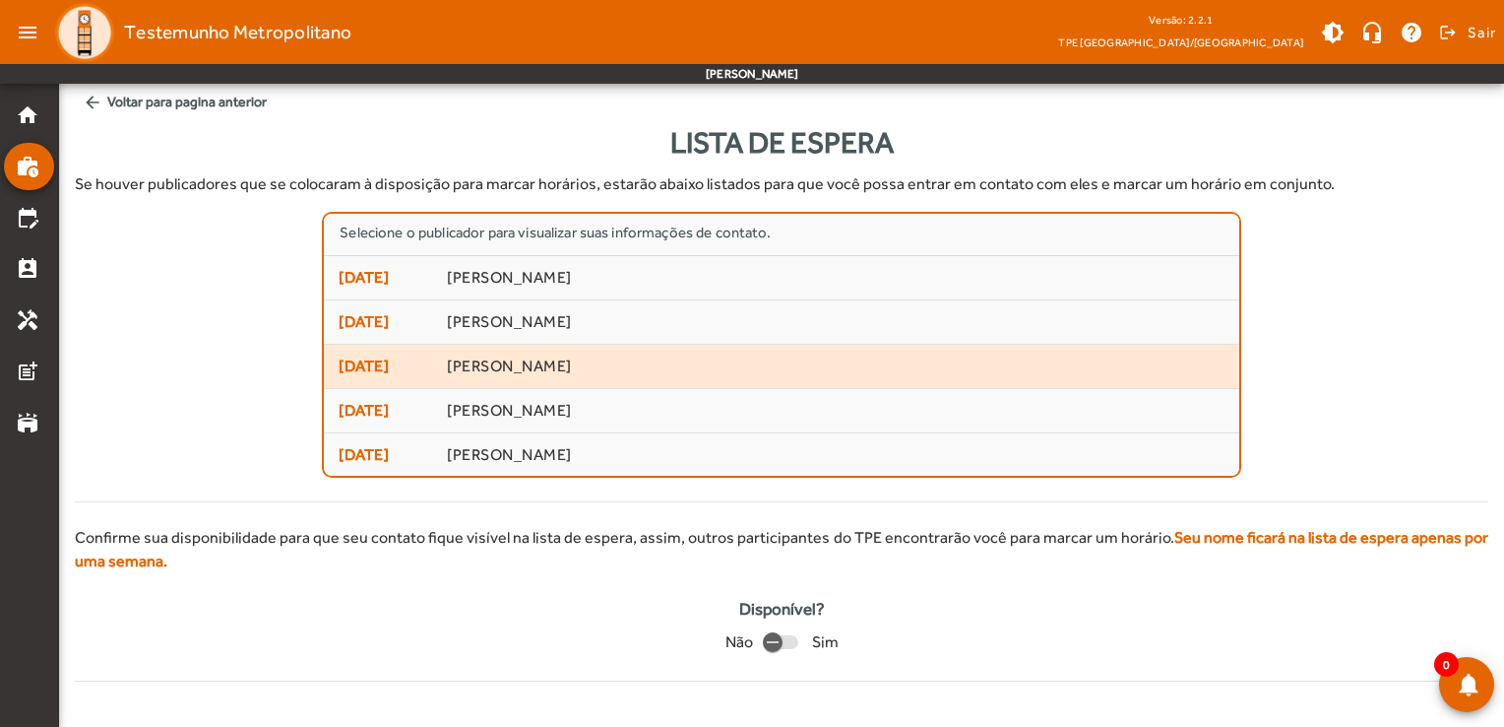
click at [544, 380] on mat-list-item "[DATE] [PERSON_NAME]" at bounding box center [781, 367] width 915 height 44
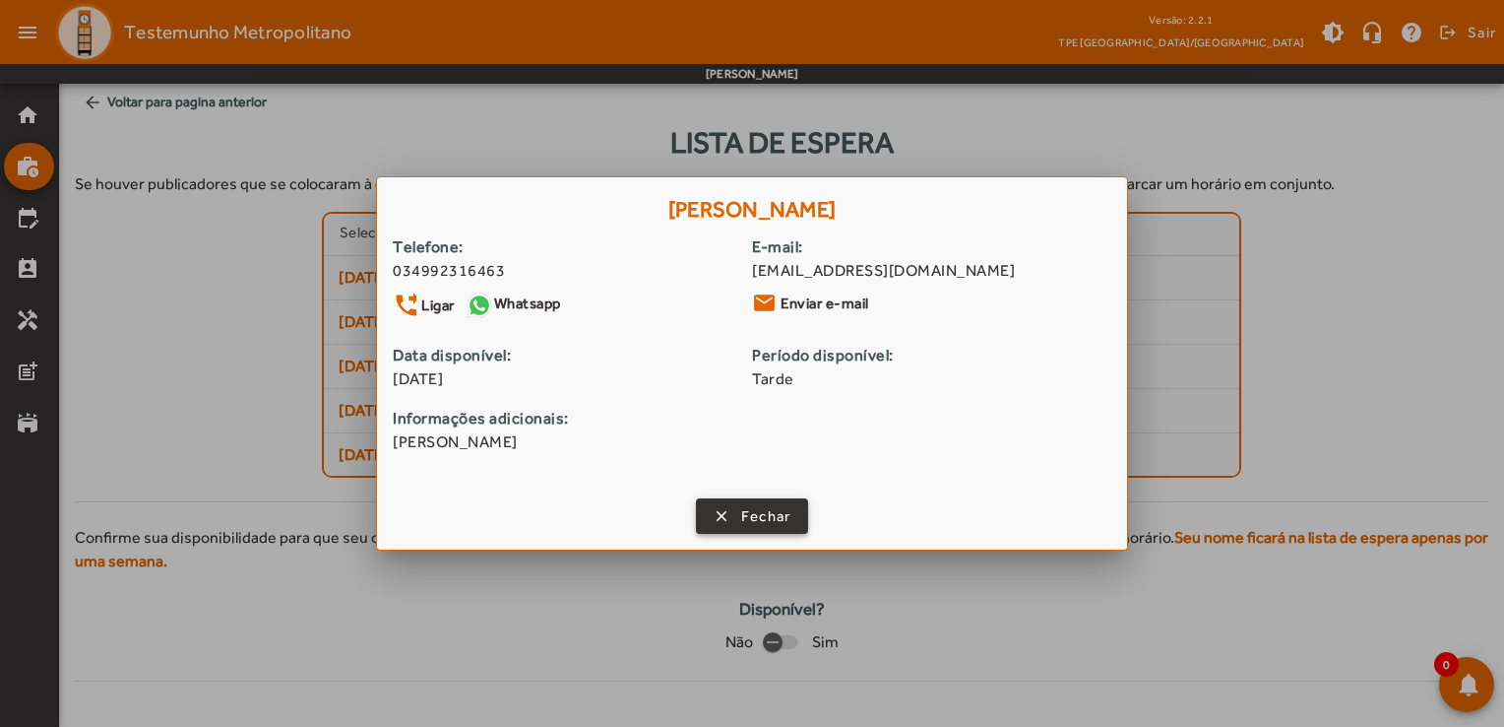
click at [737, 515] on span "button" at bounding box center [752, 515] width 109 height 47
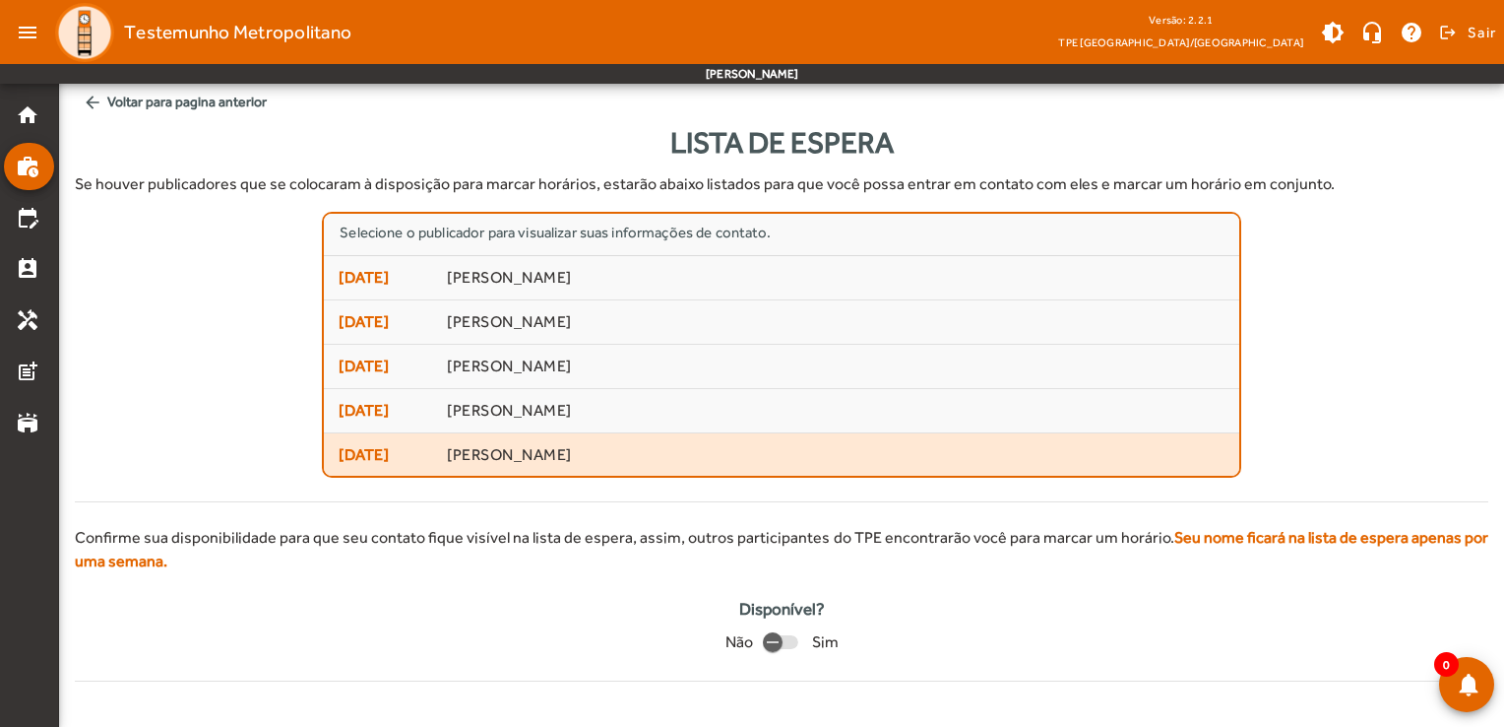
click at [564, 447] on span "[PERSON_NAME]" at bounding box center [835, 455] width 777 height 21
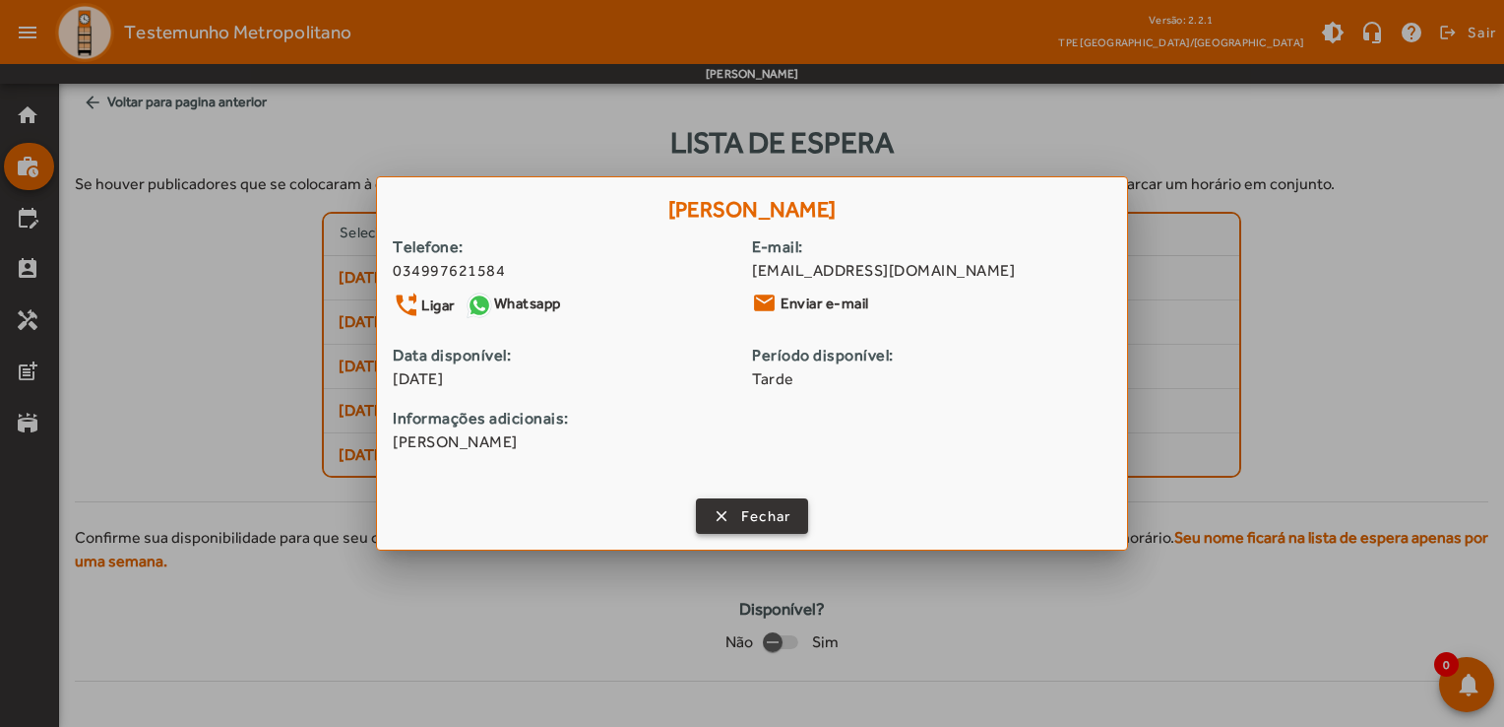
click at [741, 502] on span "button" at bounding box center [752, 515] width 109 height 47
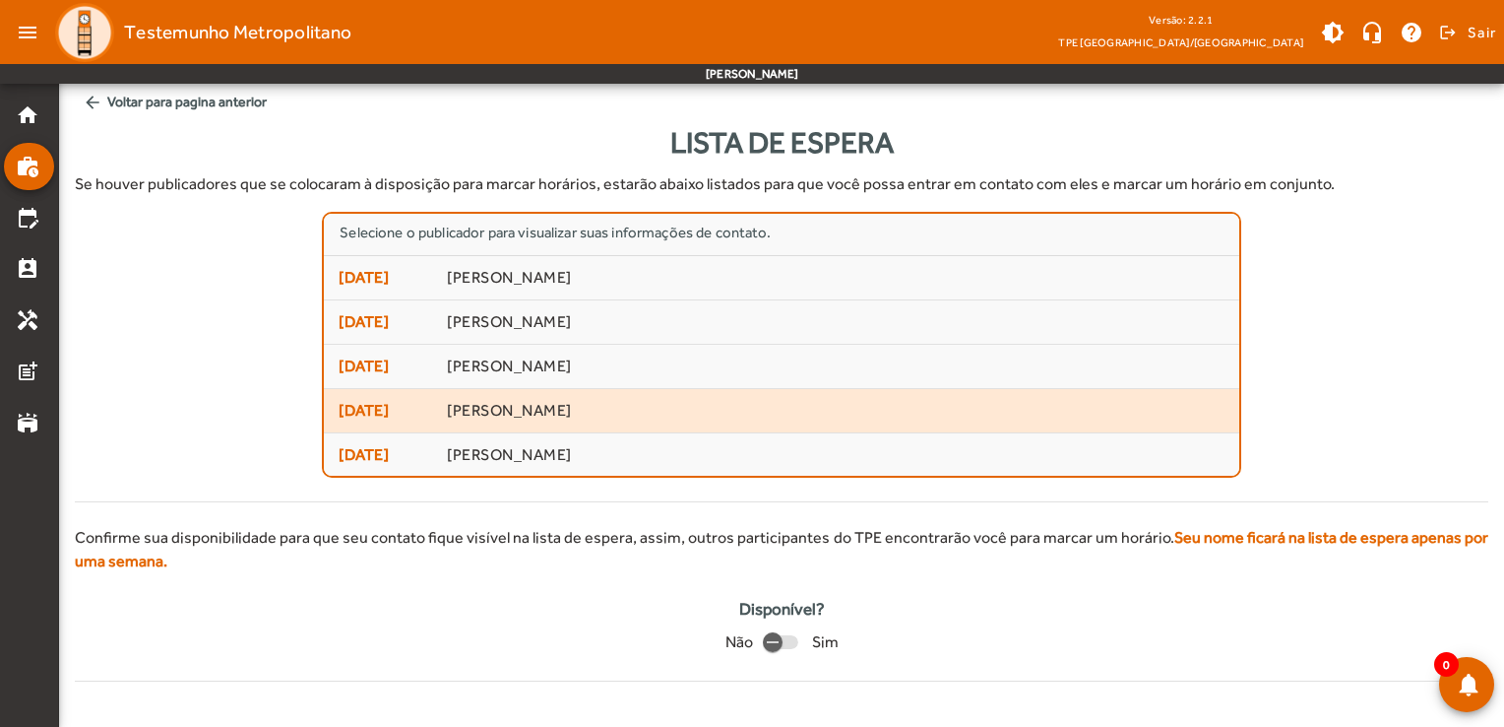
click at [622, 403] on span "[PERSON_NAME]" at bounding box center [835, 411] width 777 height 21
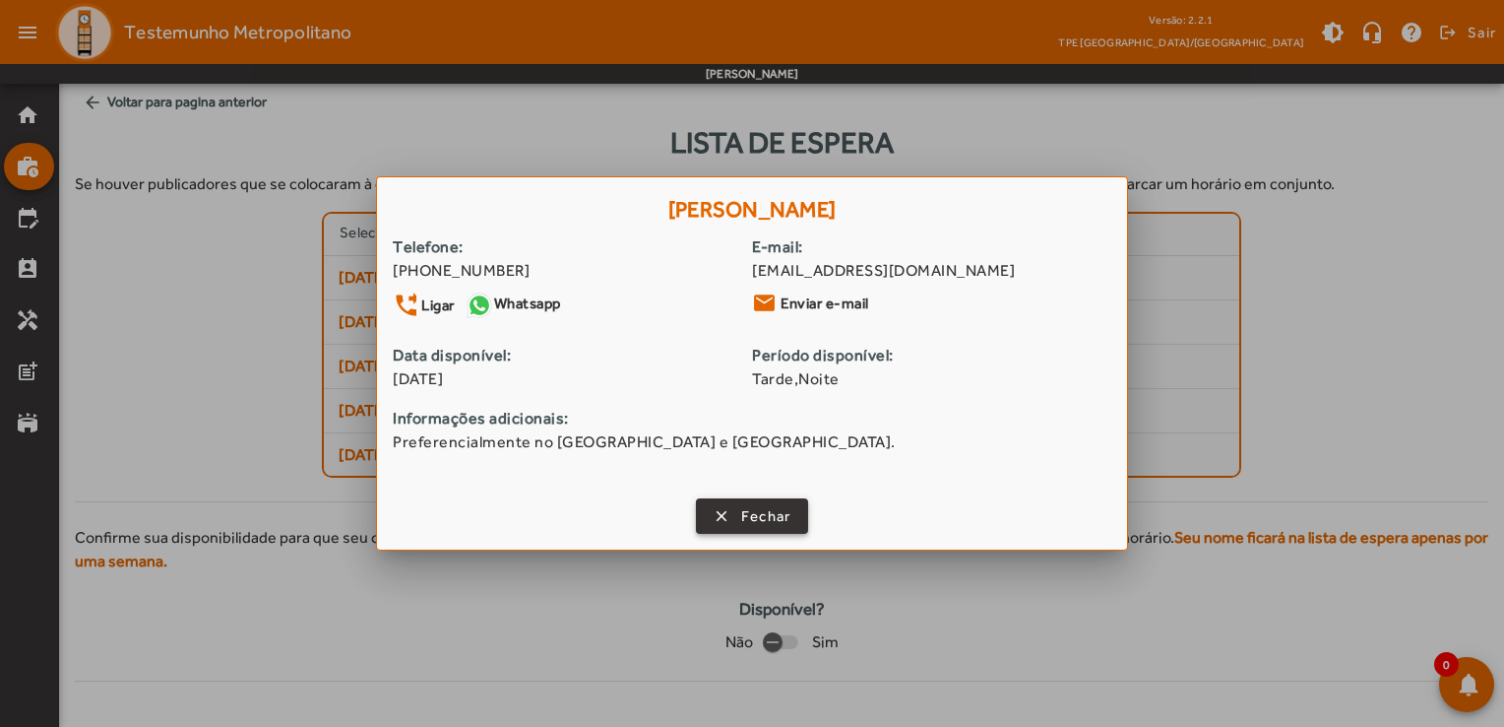
click at [800, 522] on span "button" at bounding box center [752, 515] width 109 height 47
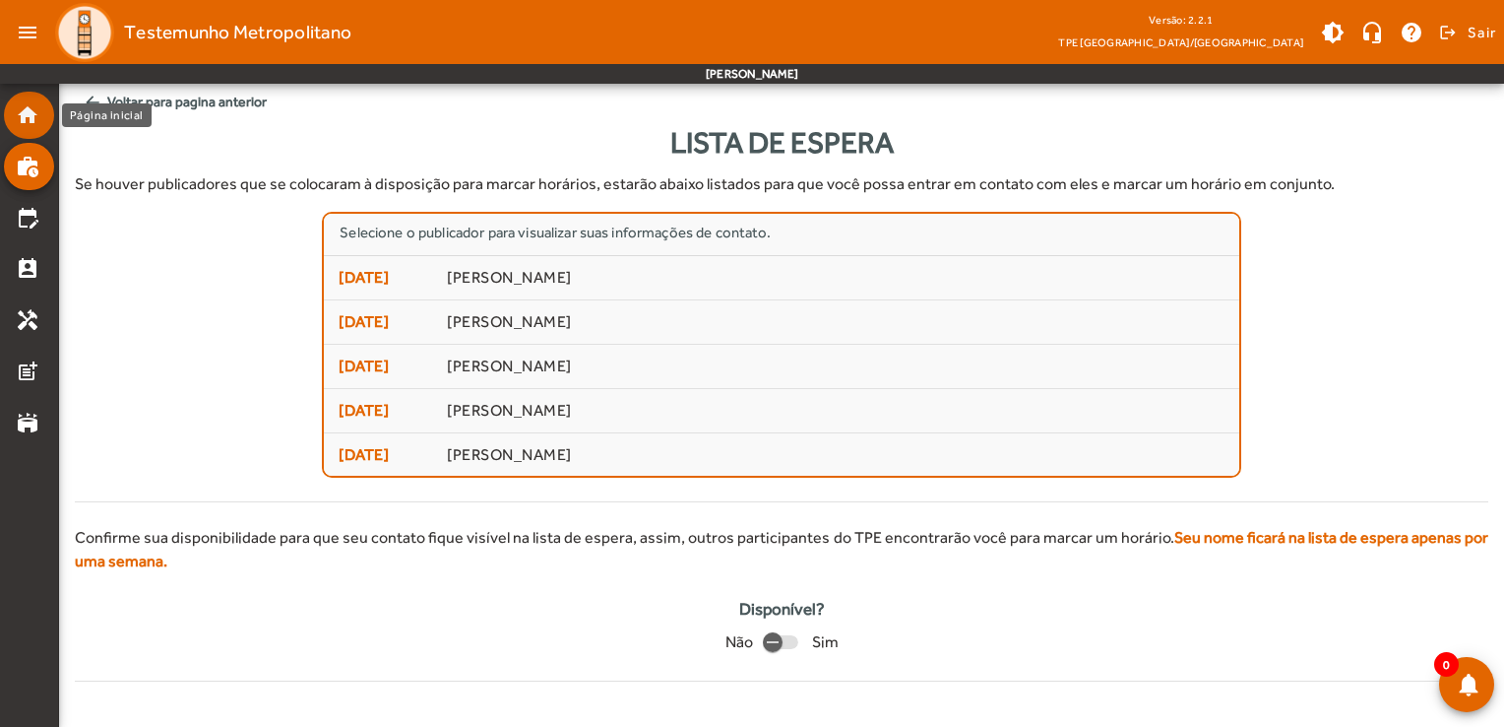
click at [17, 112] on mat-icon "home" at bounding box center [28, 115] width 24 height 24
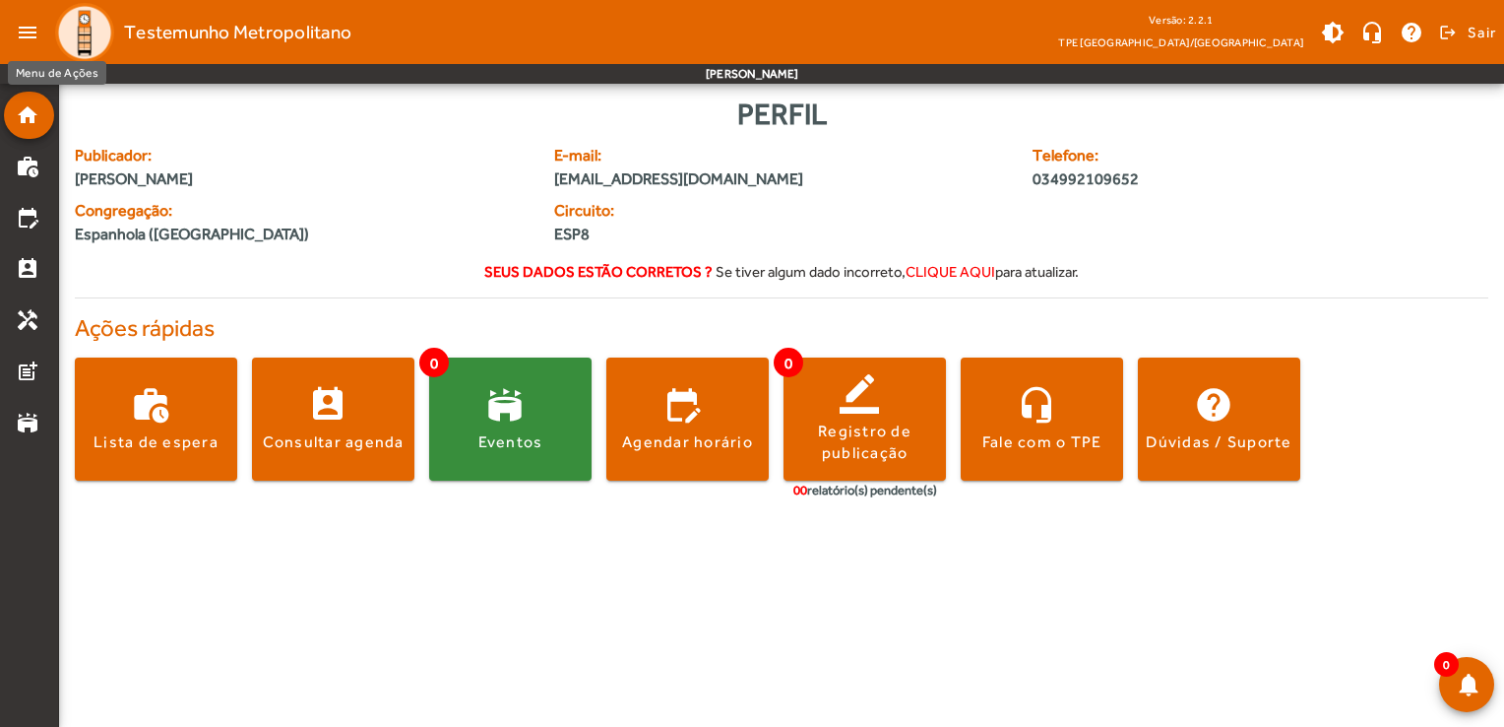
click at [16, 26] on mat-icon "menu" at bounding box center [27, 32] width 39 height 39
